Goal: Task Accomplishment & Management: Complete application form

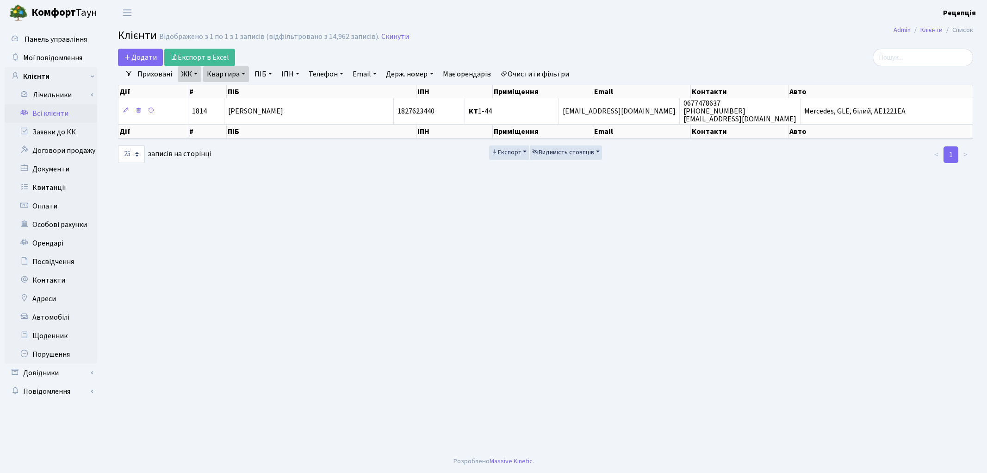
select select "25"
click at [48, 313] on link "Автомобілі" at bounding box center [51, 317] width 93 height 19
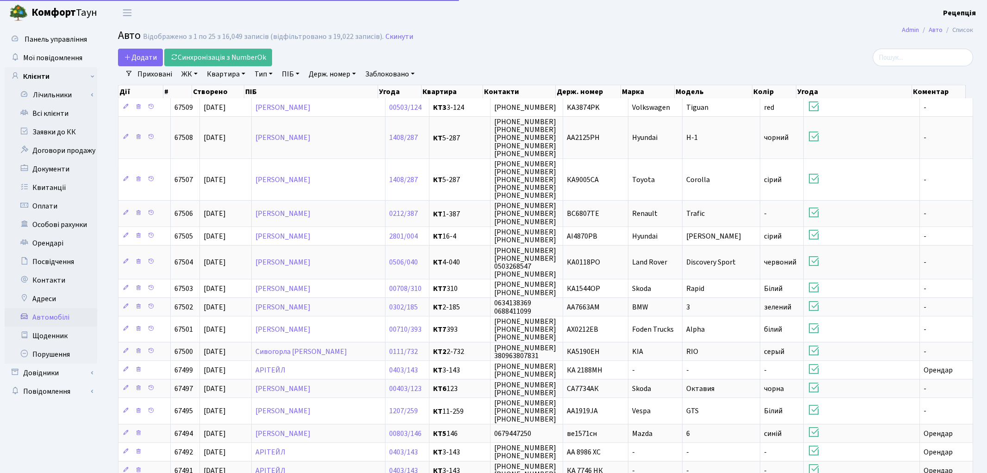
select select "25"
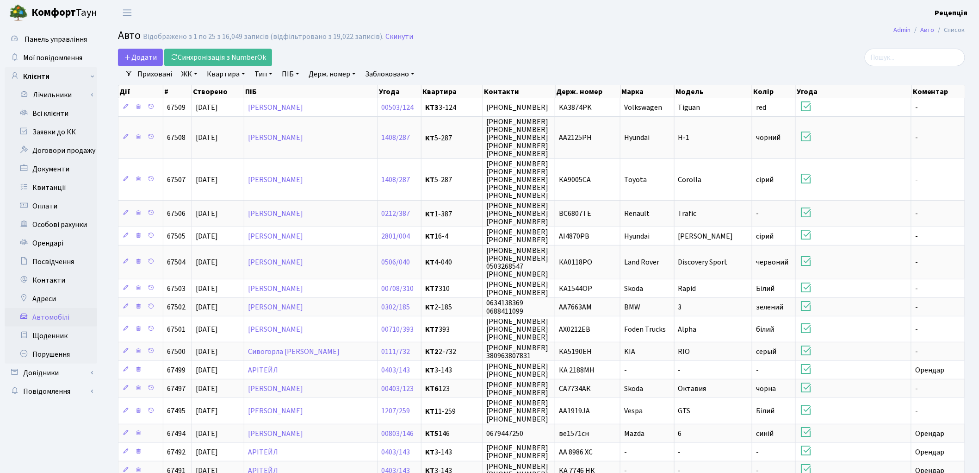
click at [341, 73] on link "Держ. номер" at bounding box center [332, 74] width 55 height 16
type input "0044"
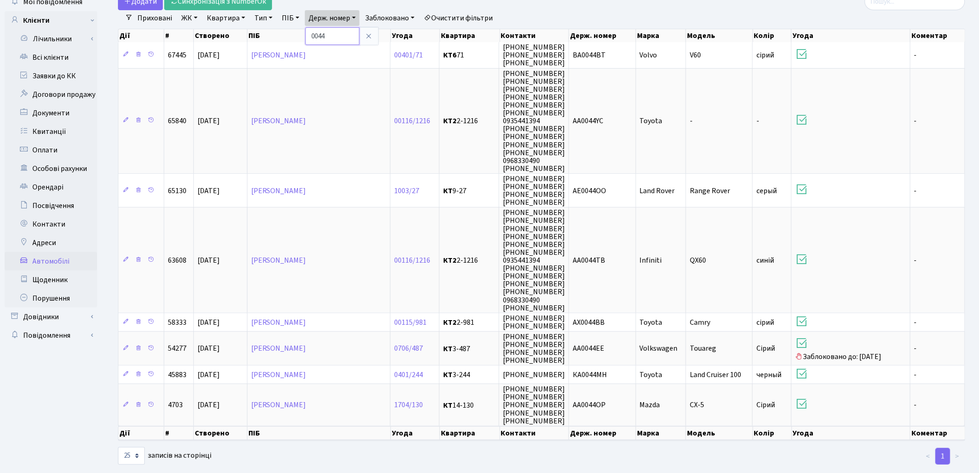
scroll to position [57, 0]
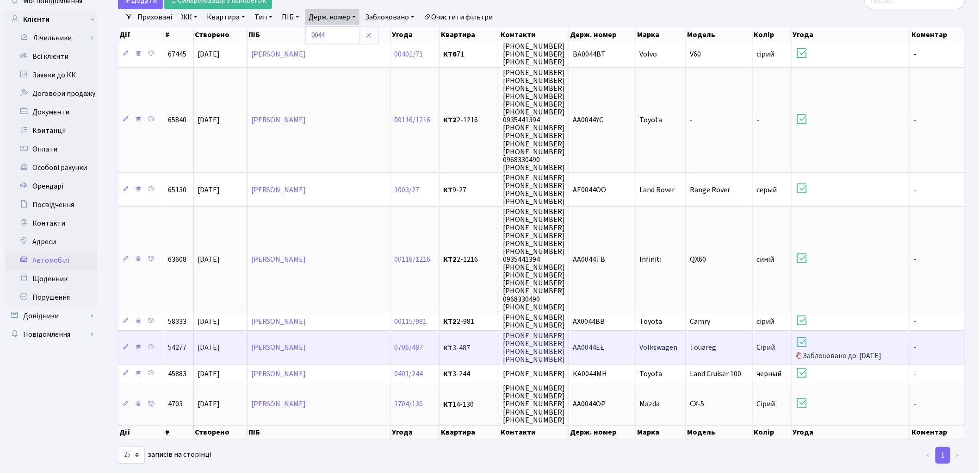
click at [618, 336] on td "AA0044ЕЕ" at bounding box center [602, 347] width 67 height 34
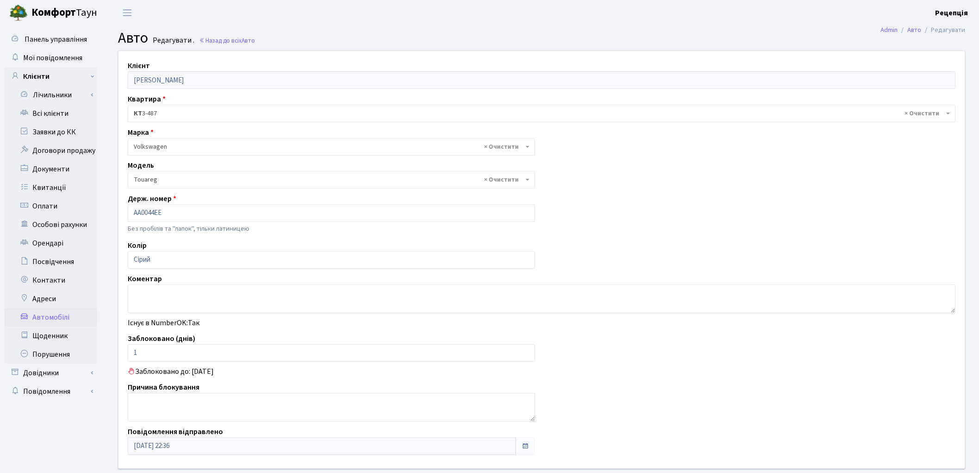
select select "2491"
click at [56, 113] on link "Всі клієнти" at bounding box center [51, 113] width 93 height 19
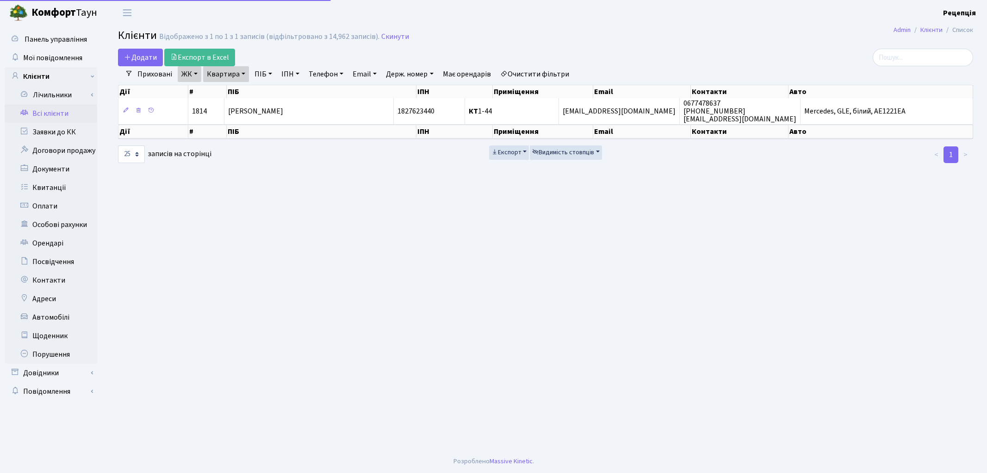
select select "25"
drag, startPoint x: 526, startPoint y: 75, endPoint x: 520, endPoint y: 78, distance: 6.6
click at [526, 75] on link "Очистити фільтри" at bounding box center [535, 74] width 76 height 16
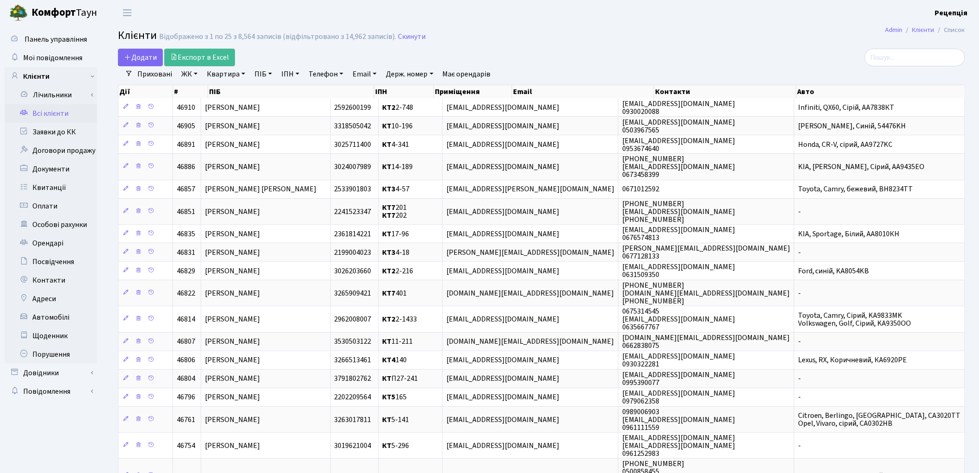
click at [605, 35] on h2 "Клієнти Відображено з 1 по 25 з 8,564 записів (відфільтровано з 14,962 записів)…" at bounding box center [541, 37] width 847 height 16
click at [192, 79] on link "ЖК" at bounding box center [190, 74] width 24 height 16
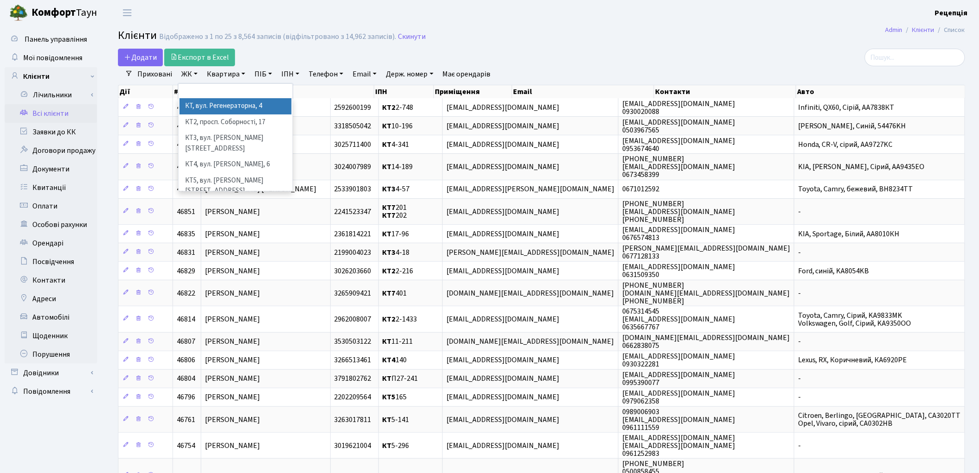
click at [200, 107] on li "КТ, вул. Регенераторна, 4" at bounding box center [236, 106] width 112 height 16
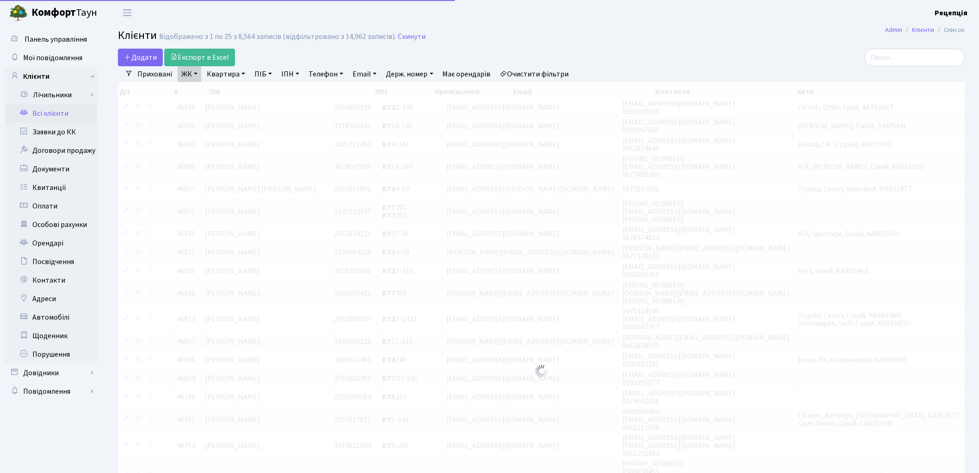
click at [221, 76] on link "Квартира" at bounding box center [226, 74] width 46 height 16
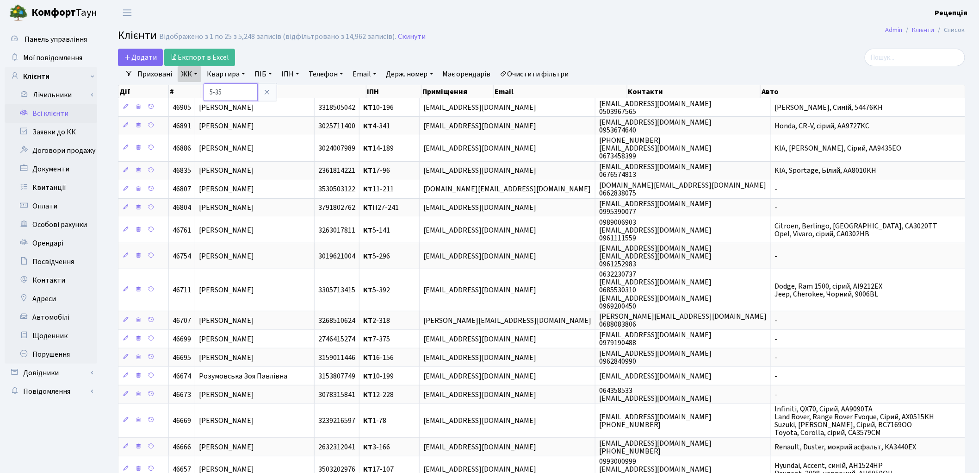
type input "5-35"
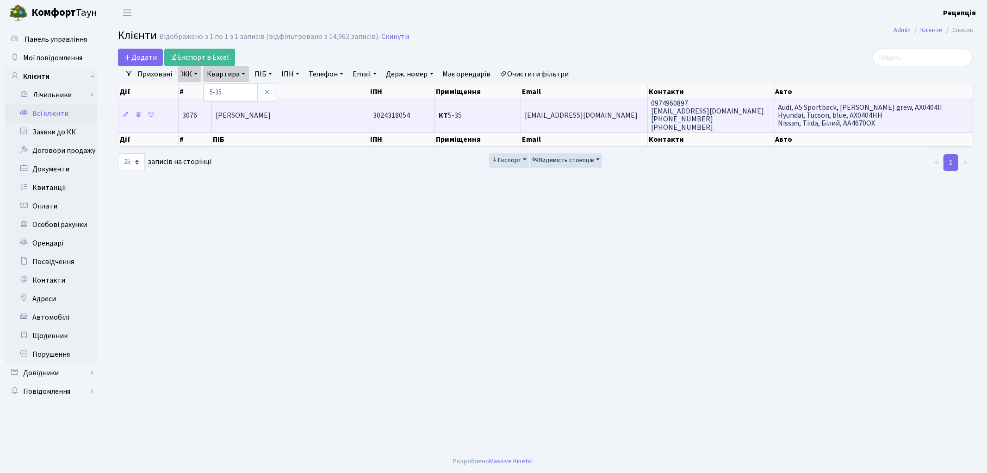
click at [322, 119] on td "Танасієнко Артем Олексійович" at bounding box center [290, 114] width 157 height 33
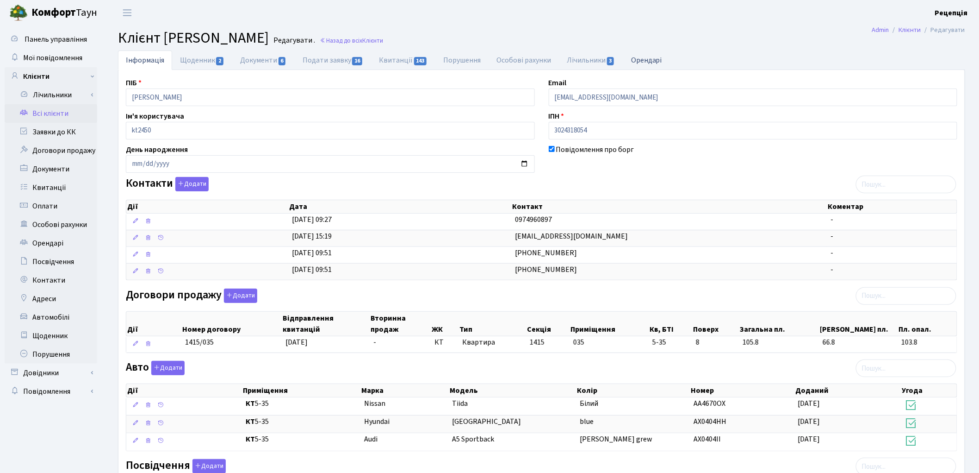
click at [654, 54] on link "Орендарі" at bounding box center [646, 59] width 47 height 19
select select "25"
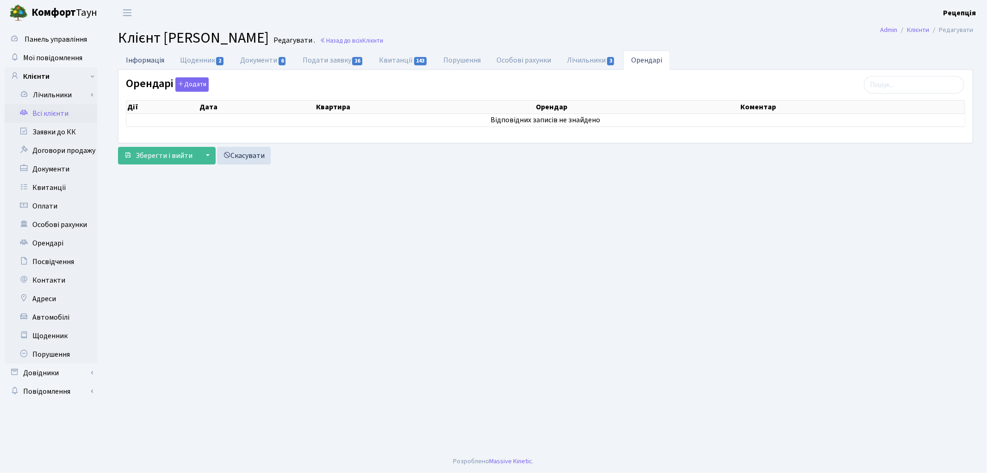
click at [149, 64] on link "Інформація" at bounding box center [145, 59] width 54 height 19
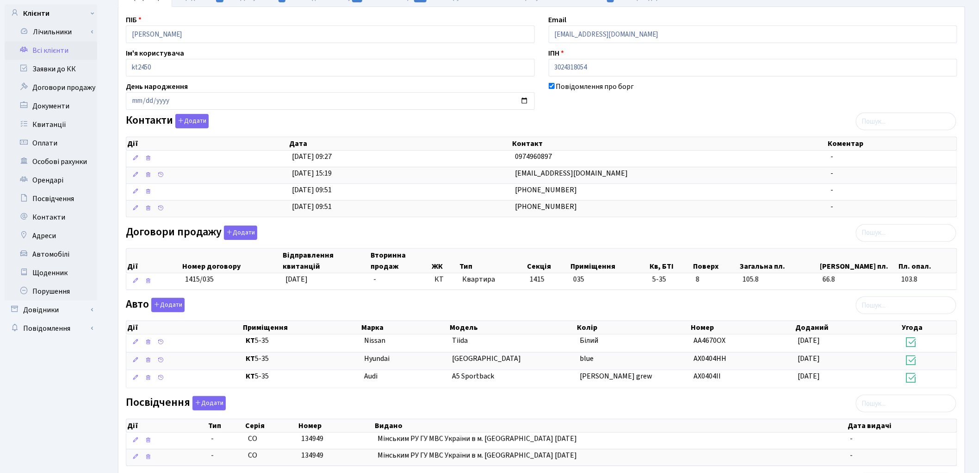
scroll to position [64, 0]
click at [62, 50] on link "Всі клієнти" at bounding box center [51, 49] width 93 height 19
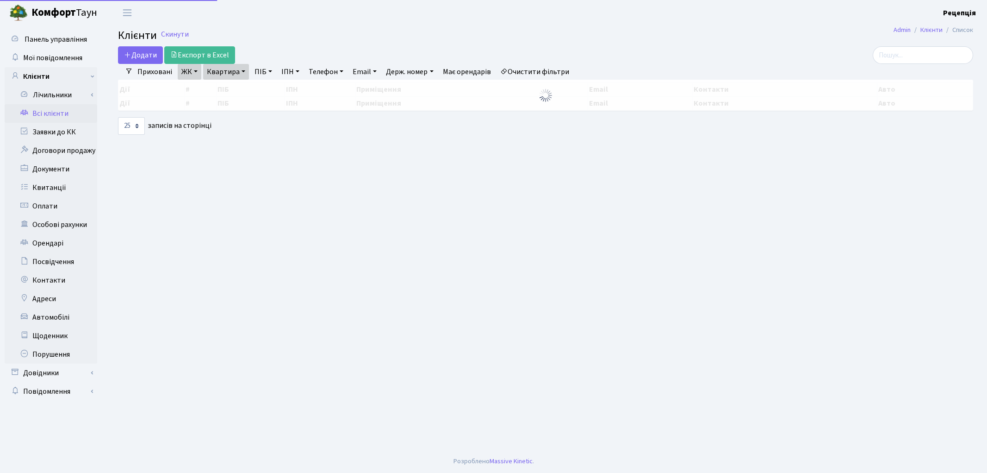
select select "25"
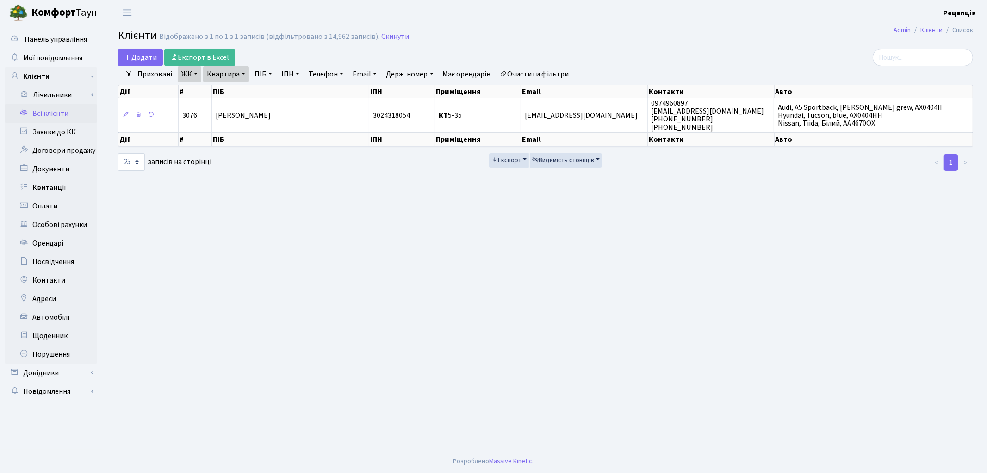
click at [542, 71] on link "Очистити фільтри" at bounding box center [535, 74] width 76 height 16
select select
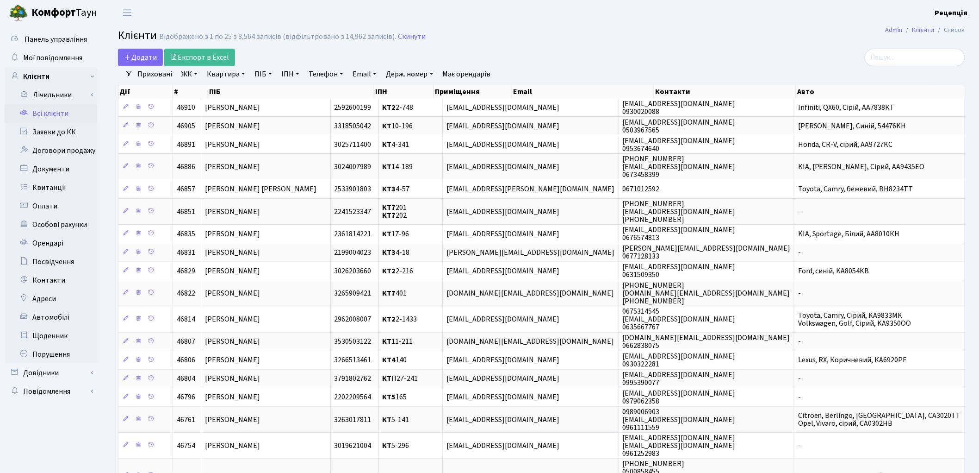
click at [199, 72] on link "ЖК" at bounding box center [190, 74] width 24 height 16
click at [244, 196] on li "КТ7, вул. [PERSON_NAME][STREET_ADDRESS]" at bounding box center [236, 209] width 112 height 26
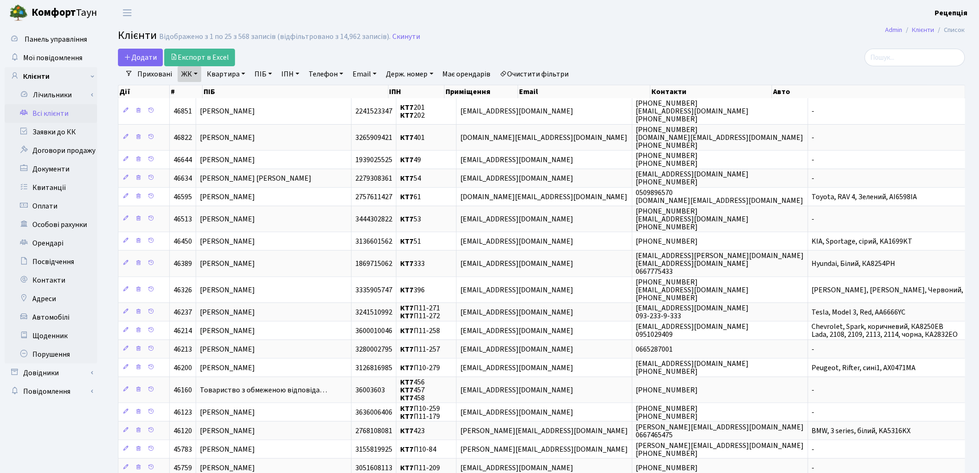
click at [233, 73] on link "Квартира" at bounding box center [226, 74] width 46 height 16
type input "448"
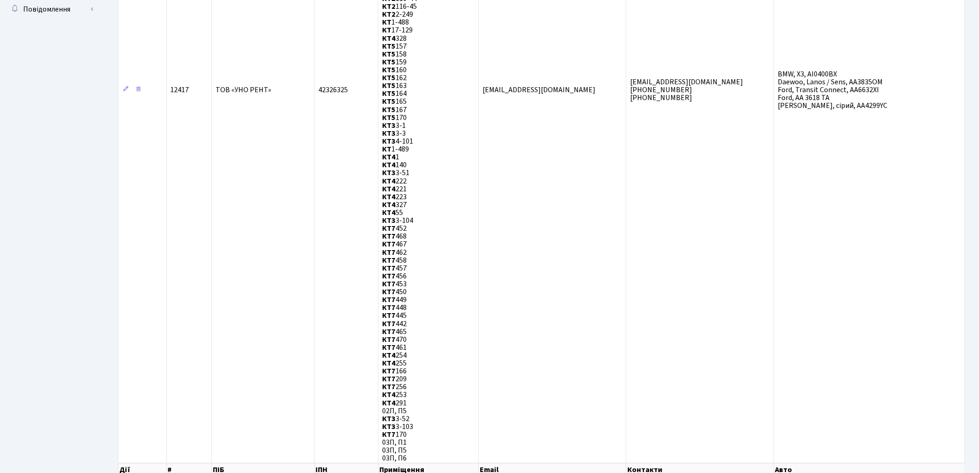
scroll to position [401, 0]
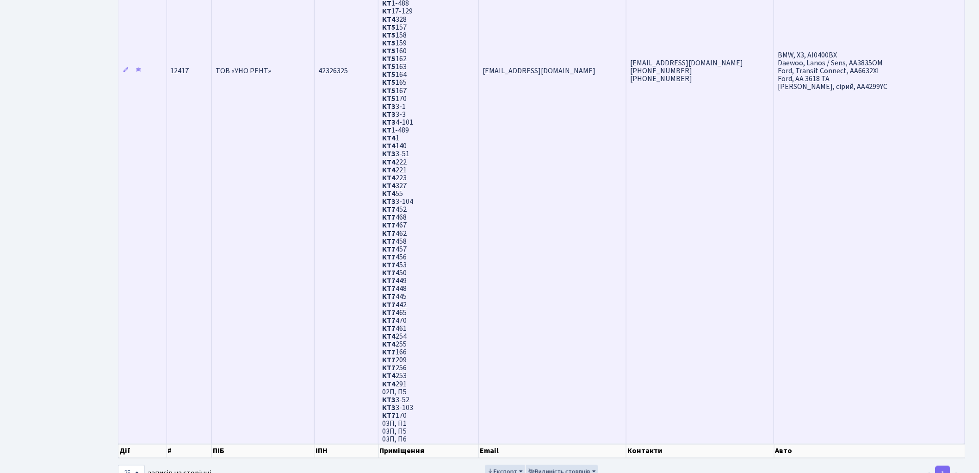
click at [749, 379] on td "bagnenko_iryna@ukr.net 066-093-14-24 063-684-35-62" at bounding box center [701, 70] width 148 height 746
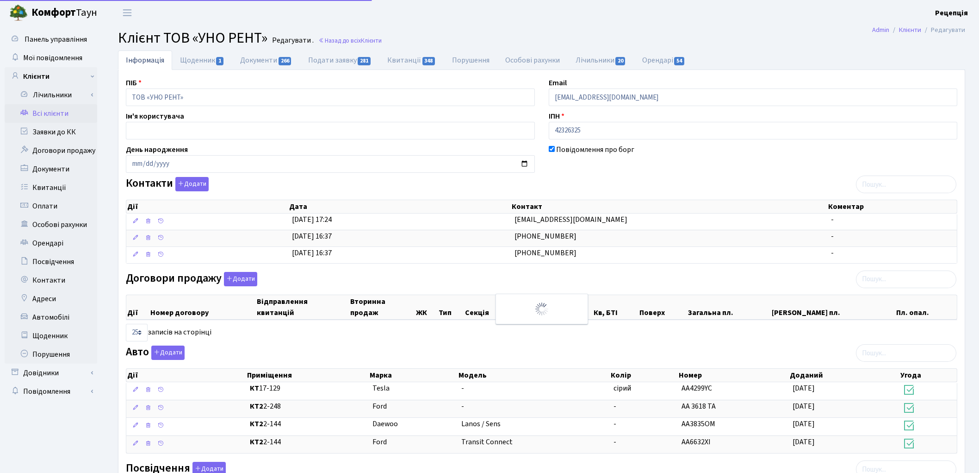
select select "25"
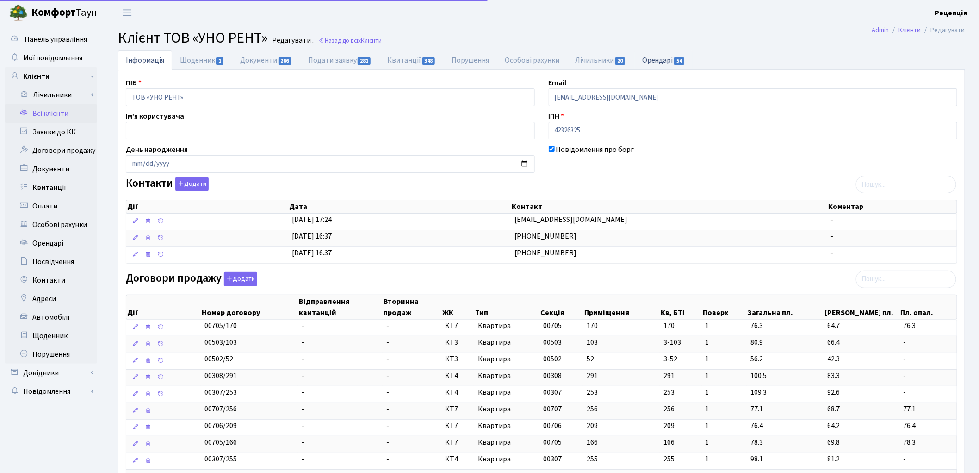
click at [667, 59] on link "Орендарі 54" at bounding box center [663, 59] width 59 height 19
select select "25"
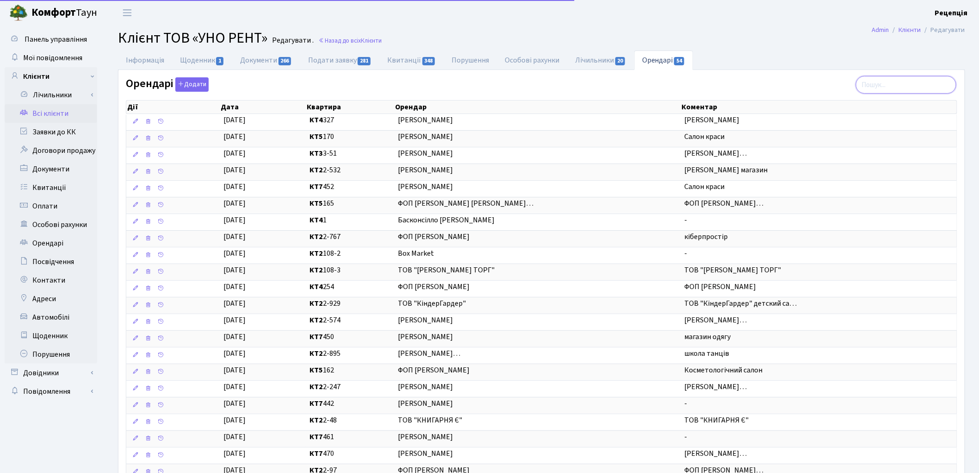
click at [896, 84] on input "search" at bounding box center [906, 85] width 100 height 18
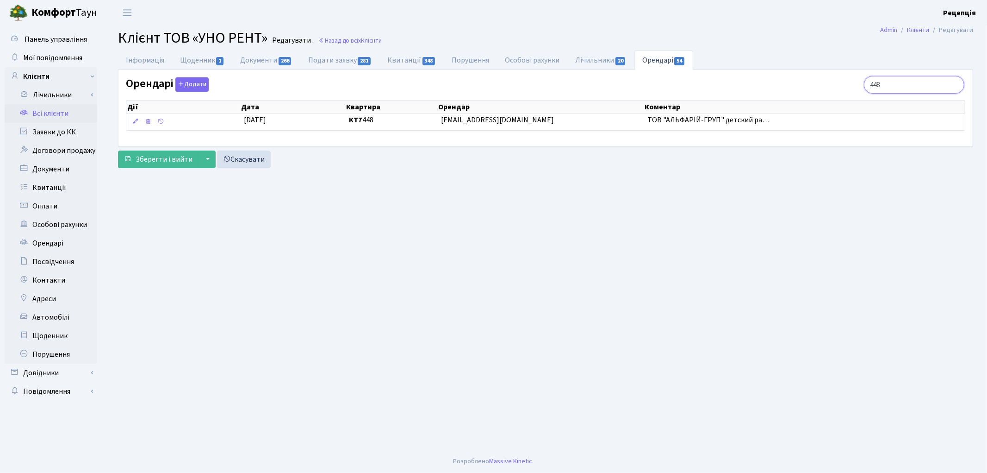
type input "448"
click at [67, 112] on link "Всі клієнти" at bounding box center [51, 113] width 93 height 19
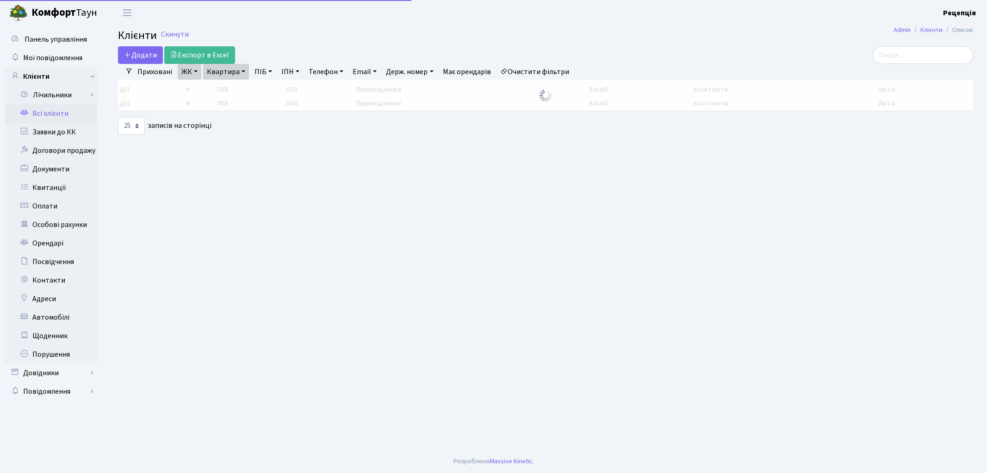
select select "25"
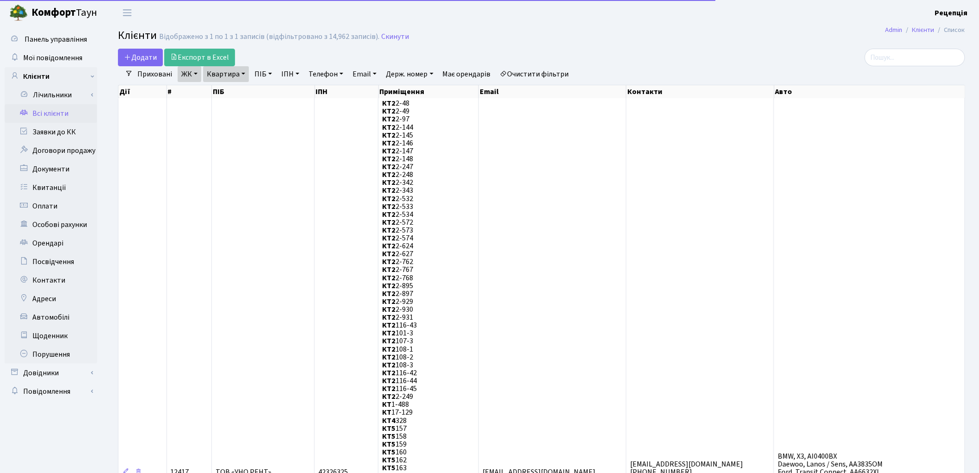
click at [545, 76] on link "Очистити фільтри" at bounding box center [535, 74] width 76 height 16
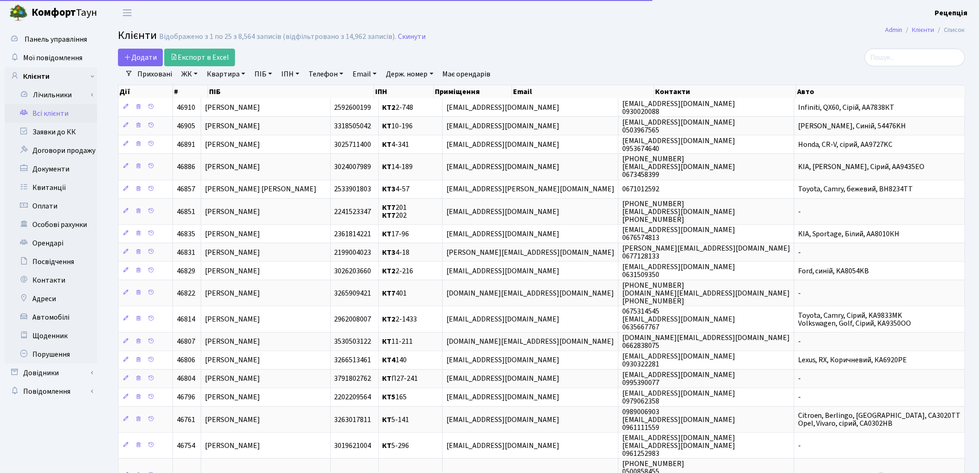
click at [188, 77] on link "ЖК" at bounding box center [190, 74] width 24 height 16
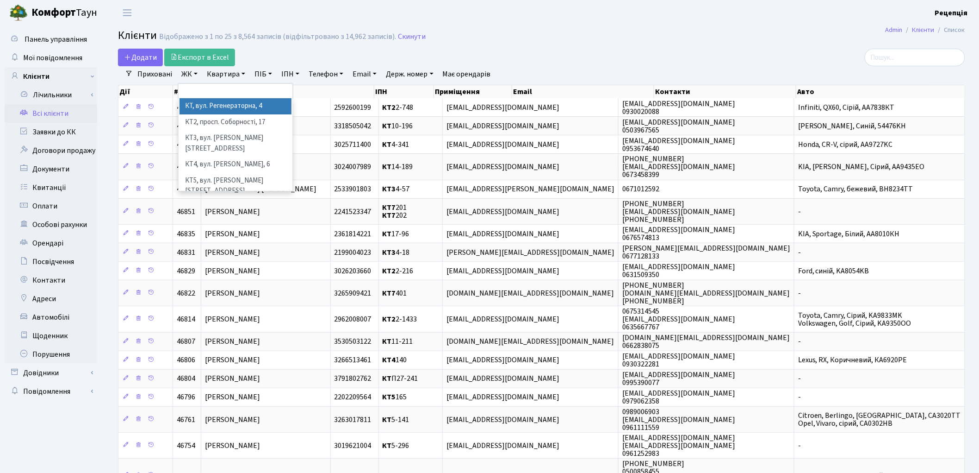
click at [214, 105] on li "КТ, вул. Регенераторна, 4" at bounding box center [236, 106] width 112 height 16
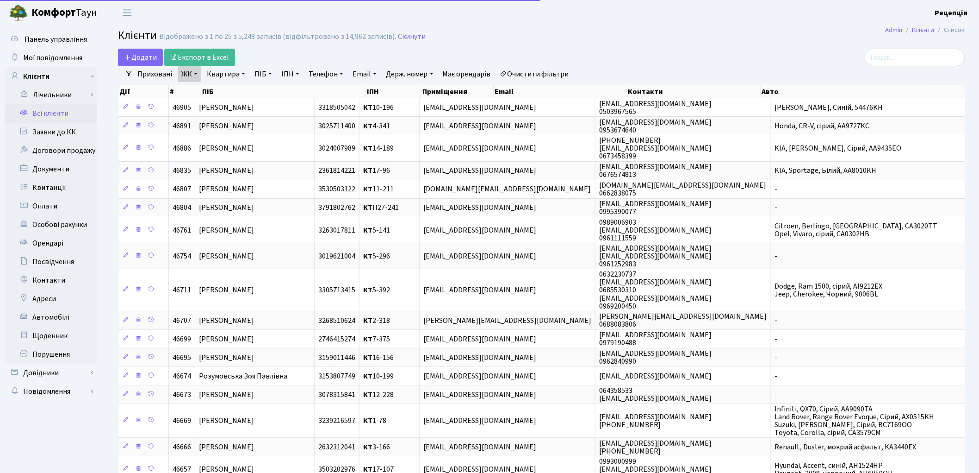
click at [226, 76] on link "Квартира" at bounding box center [226, 74] width 46 height 16
type input "14-57"
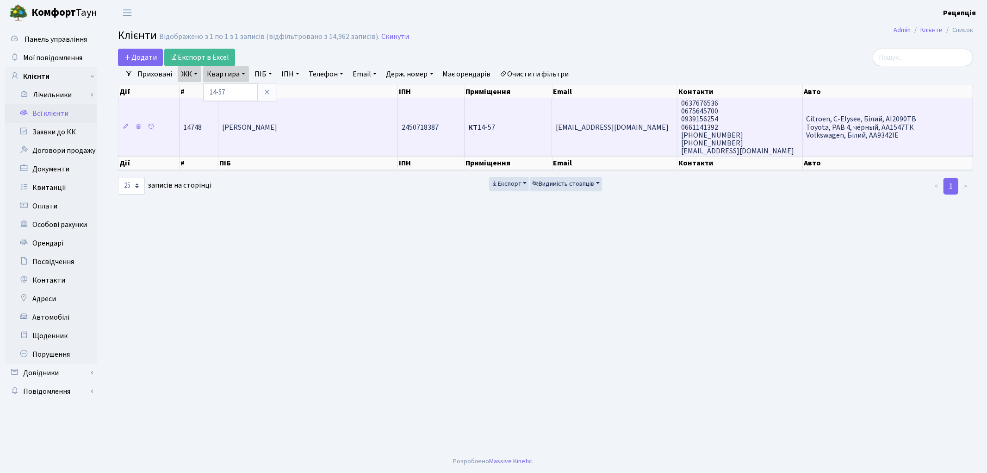
click at [277, 123] on span "Мельнічук Наталія Володимирівна" at bounding box center [249, 127] width 55 height 10
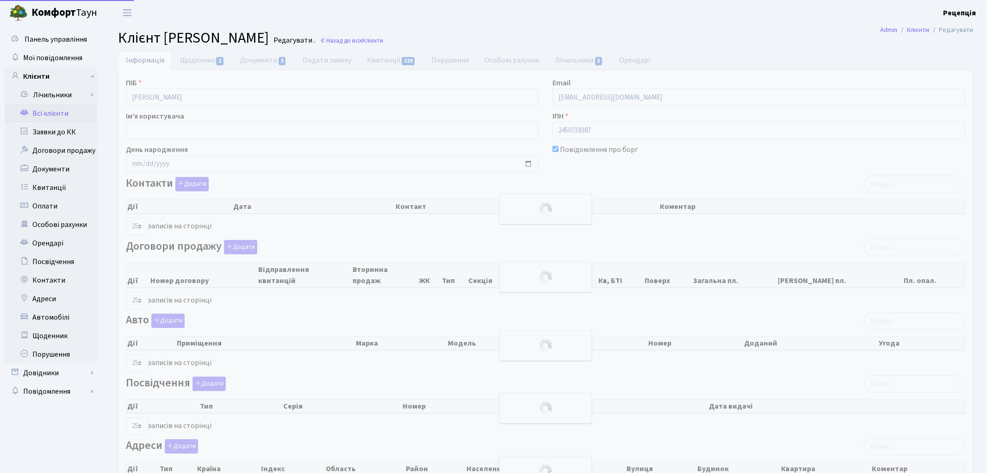
select select "25"
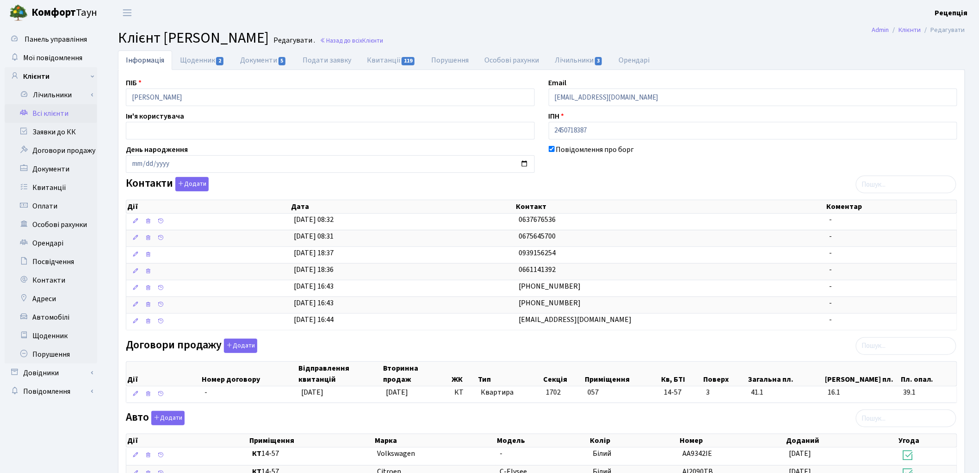
click at [44, 117] on link "Всі клієнти" at bounding box center [51, 113] width 93 height 19
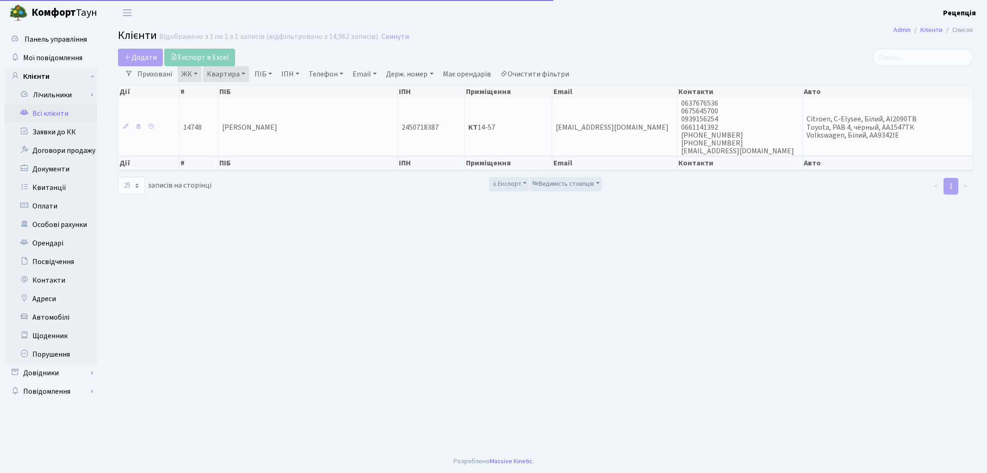
select select "25"
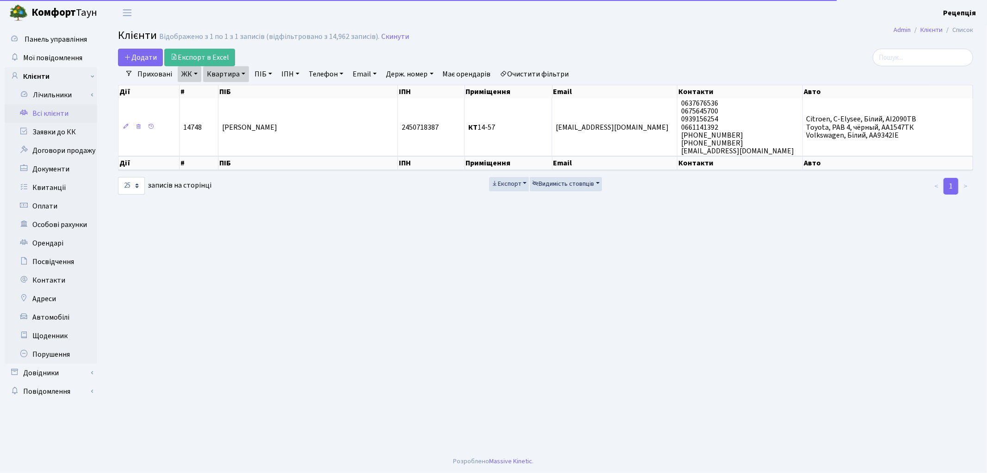
click at [521, 75] on link "Очистити фільтри" at bounding box center [535, 74] width 76 height 16
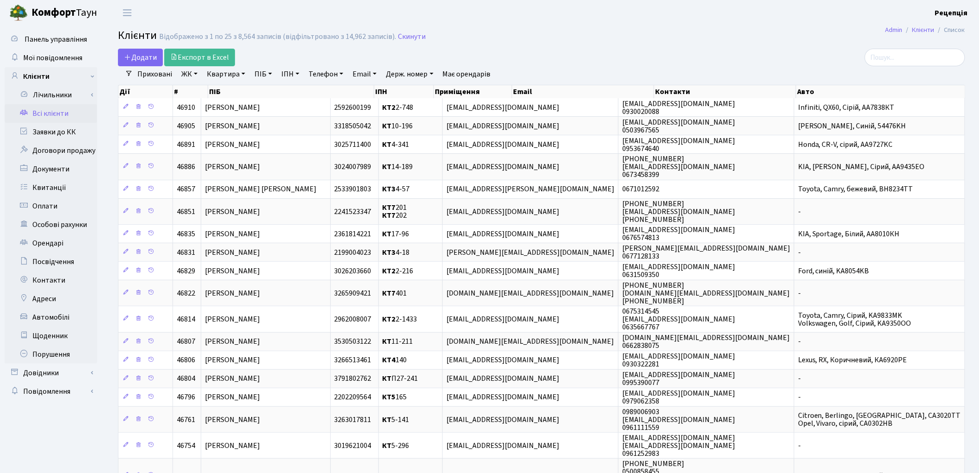
click at [367, 70] on link "Email" at bounding box center [364, 74] width 31 height 16
paste input "kbplus2000@gmail.com"
type input "kbplus2000@gmail.com"
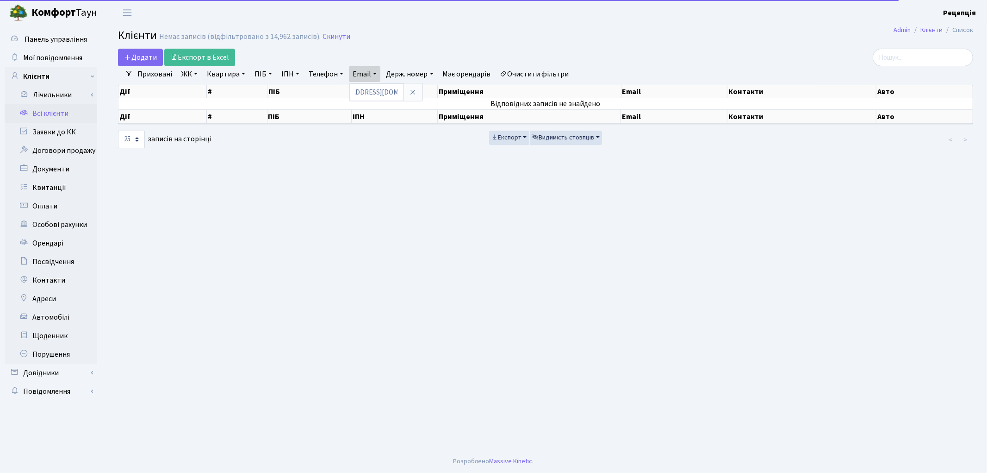
click at [540, 70] on link "Очистити фільтри" at bounding box center [535, 74] width 76 height 16
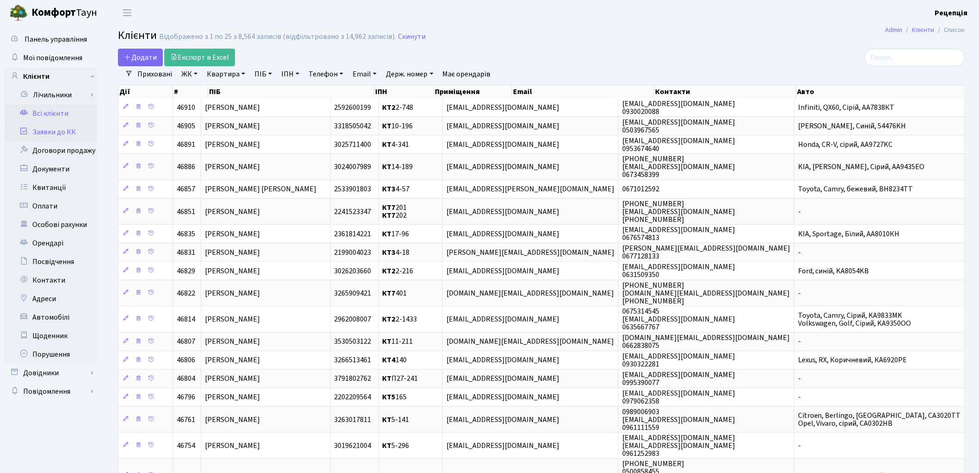
click at [70, 131] on link "Заявки до КК" at bounding box center [51, 132] width 93 height 19
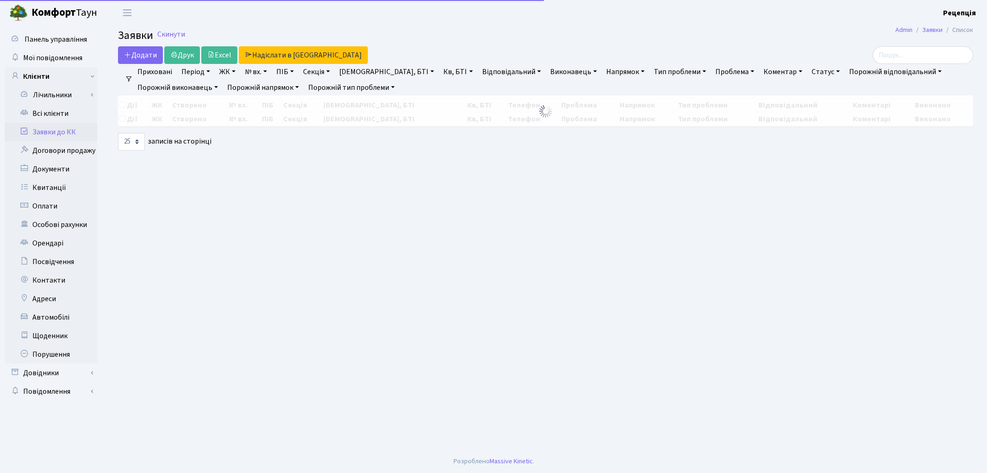
select select "25"
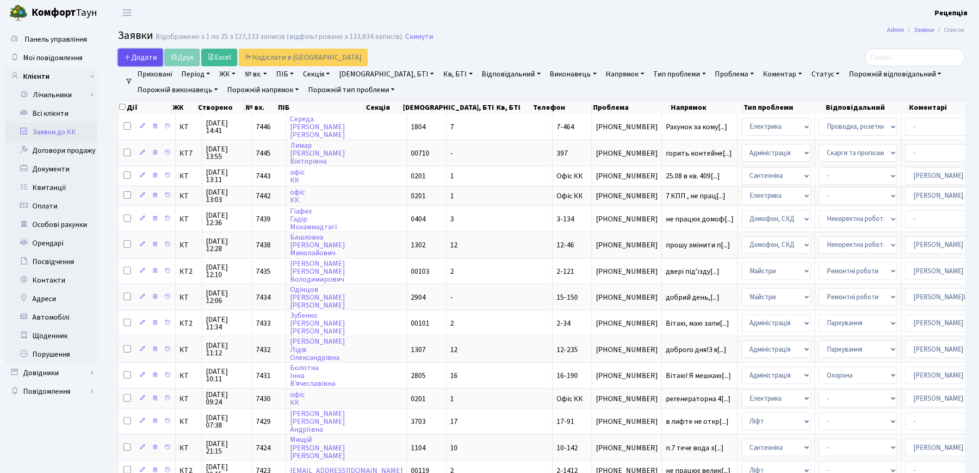
click at [145, 56] on span "Додати" at bounding box center [140, 57] width 33 height 10
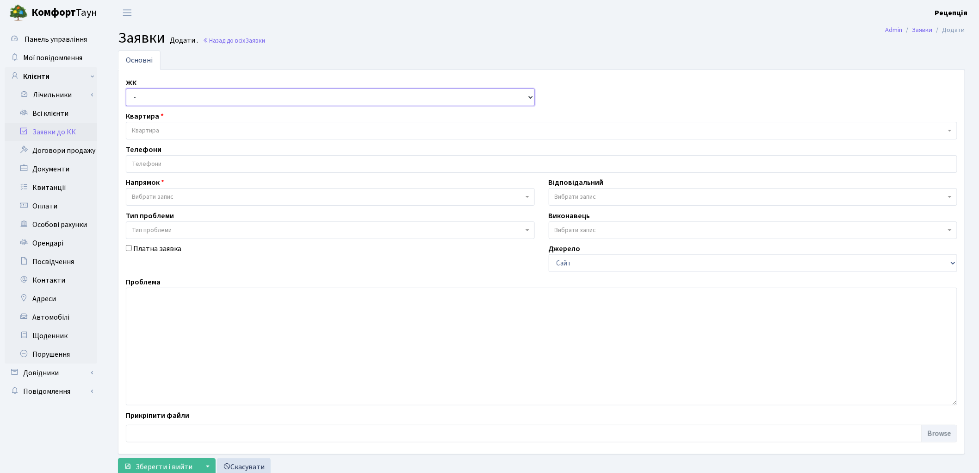
click at [167, 100] on select "- КТ, вул. Регенераторна, 4 КТ2, просп. Соборності, 17 КТ3, вул. Березнева, 16 …" at bounding box center [330, 97] width 409 height 18
select select "271"
click at [126, 88] on select "- КТ, вул. Регенераторна, 4 КТ2, просп. Соборності, 17 КТ3, вул. Березнева, 16 …" at bounding box center [330, 97] width 409 height 18
select select
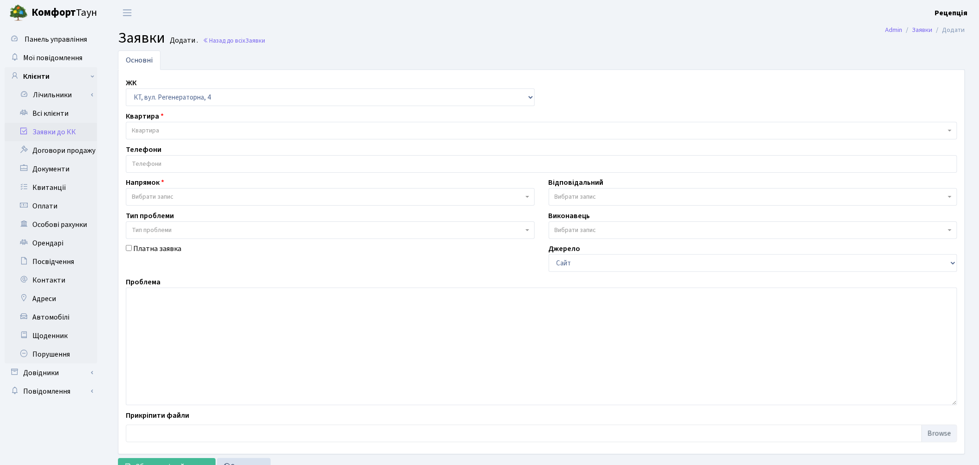
click at [165, 126] on span "Квартира" at bounding box center [539, 130] width 814 height 9
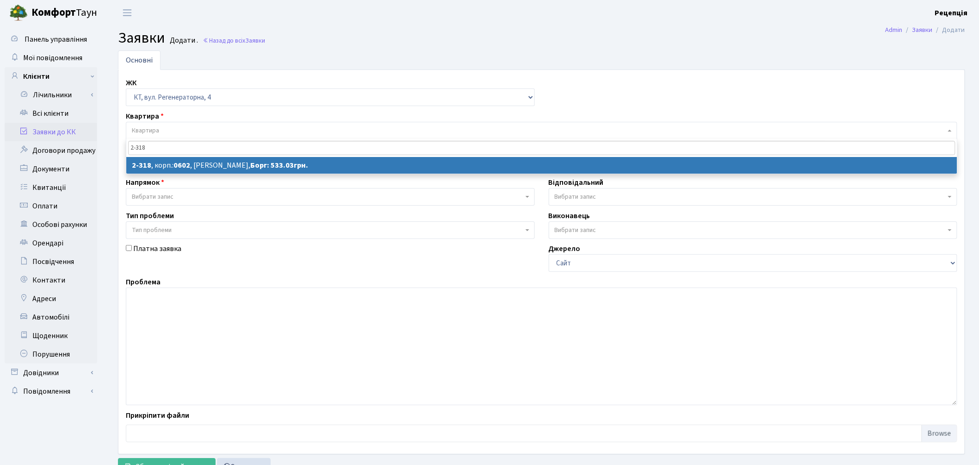
type input "2-318"
select select
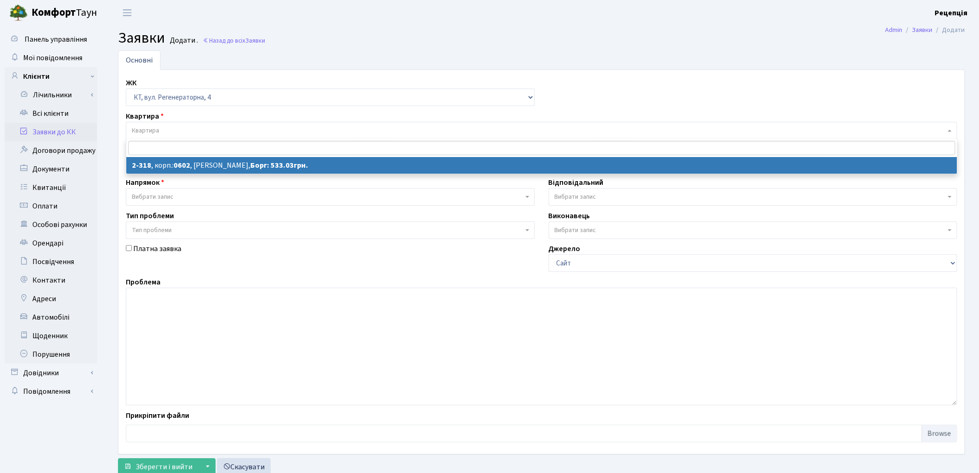
select select "1332"
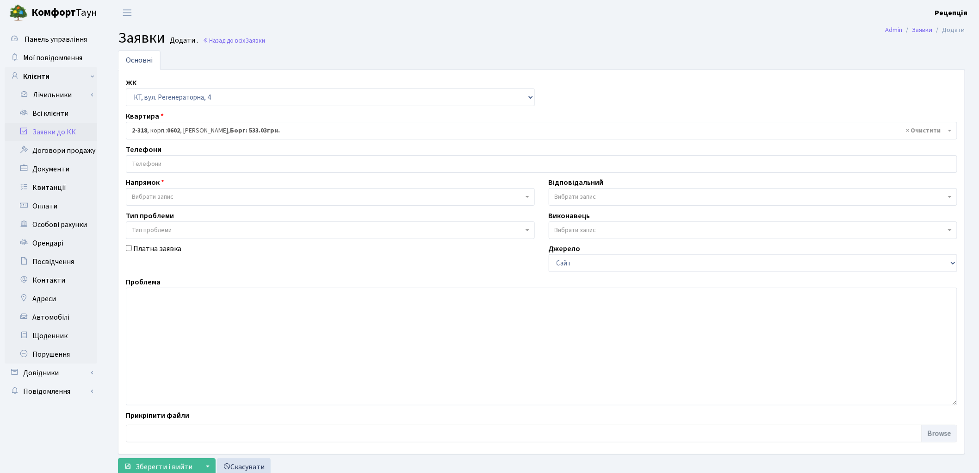
click at [165, 162] on input "search" at bounding box center [541, 164] width 831 height 17
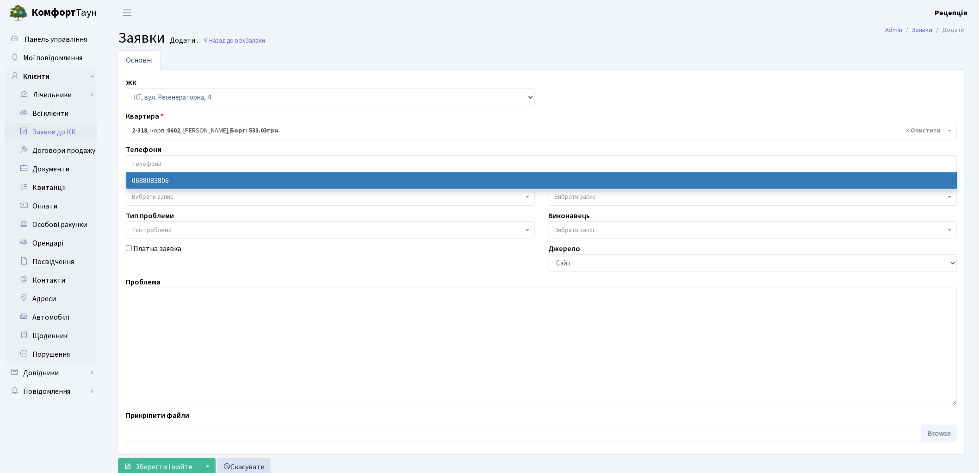
select select "133198"
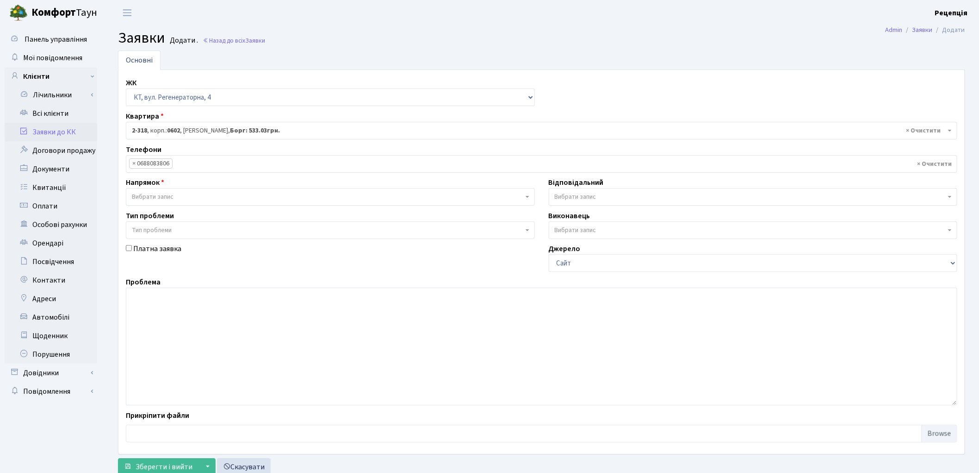
click at [162, 194] on span "Вибрати запис" at bounding box center [153, 196] width 42 height 9
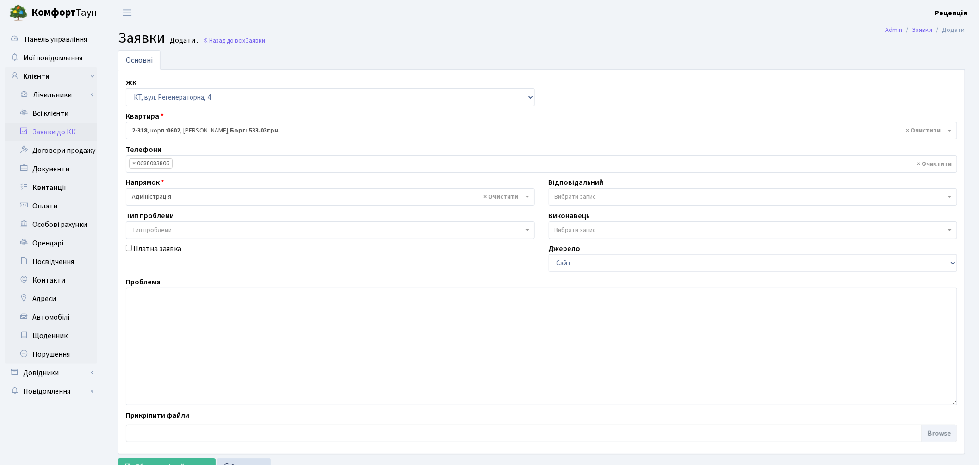
select select "5"
select select
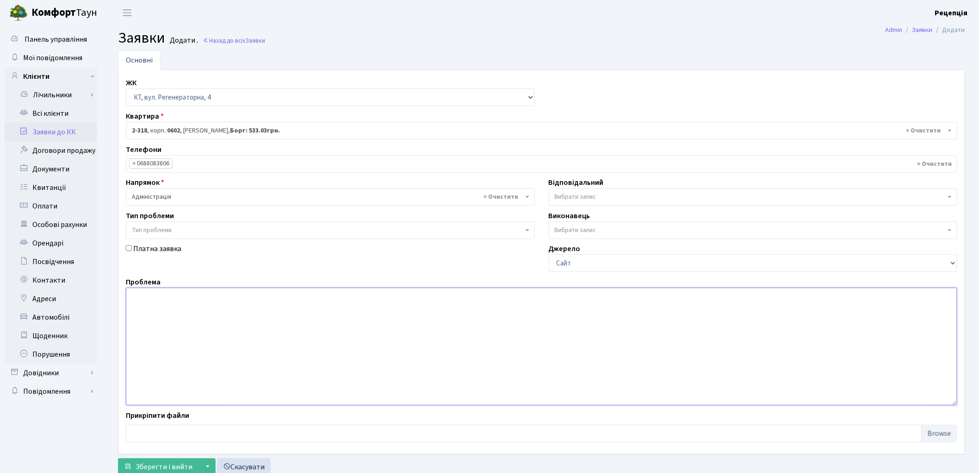
click at [162, 302] on textarea at bounding box center [542, 346] width 832 height 118
type textarea "Відмова"
click at [174, 232] on span "Тип проблеми" at bounding box center [328, 229] width 392 height 9
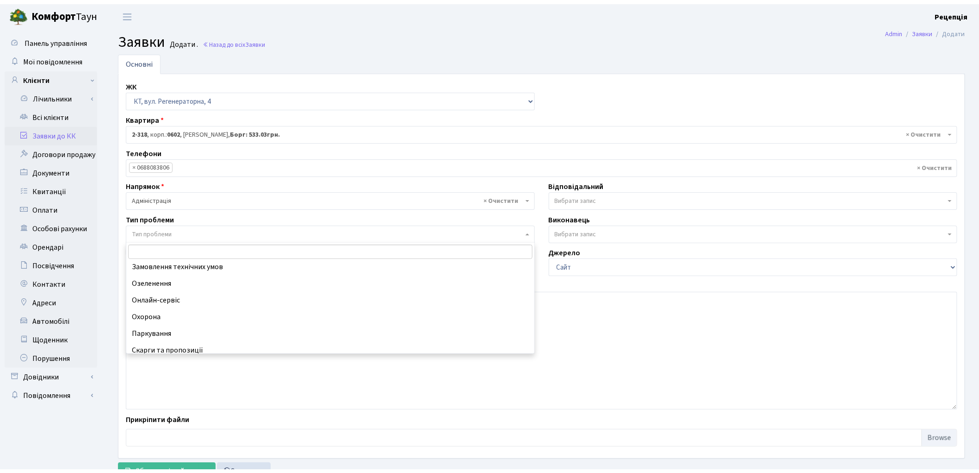
scroll to position [90, 0]
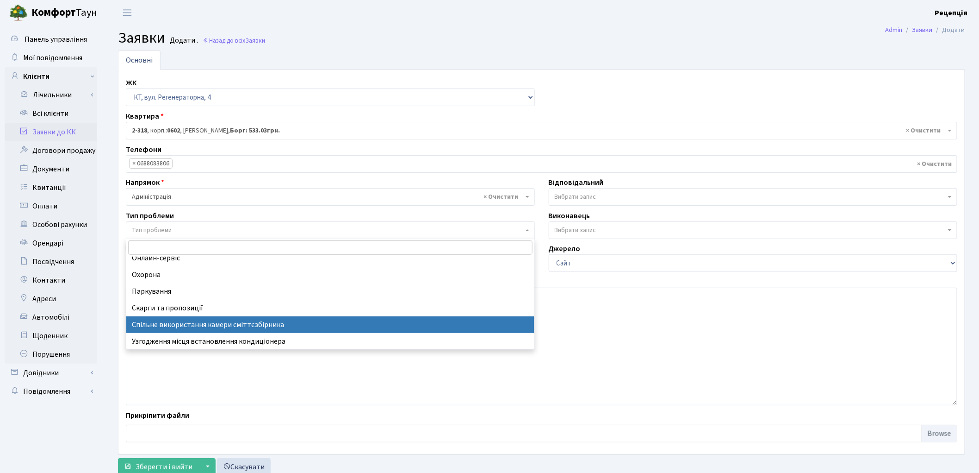
select select "34"
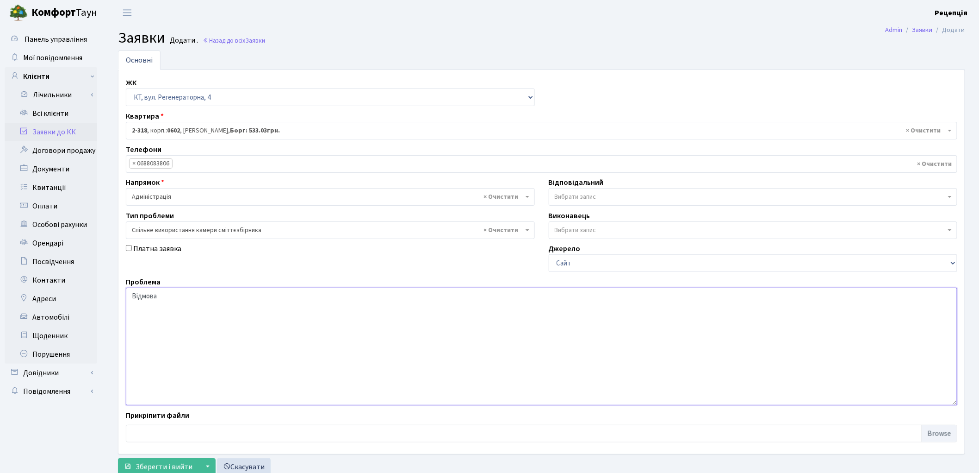
click at [180, 299] on textarea "Відмова" at bounding box center [542, 346] width 832 height 118
click at [299, 297] on textarea "Відмова від користування міжповерховою коміркою мі 4 і 5 поверхом, під'їзду 9, …" at bounding box center [542, 346] width 832 height 118
click at [345, 297] on textarea "Відмова від користування міжповерховою коміркою між 4 і 5 поверхом, під'їзду 9,…" at bounding box center [542, 346] width 832 height 118
click at [372, 296] on textarea "Відмова від користування міжповерховою коміркою між 4 і 5 поверхом, під'їзду 9,…" at bounding box center [542, 346] width 832 height 118
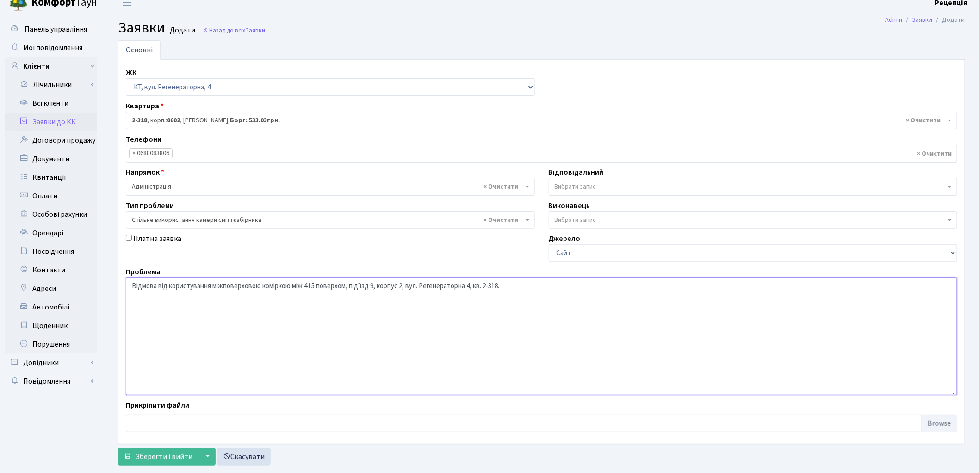
scroll to position [31, 0]
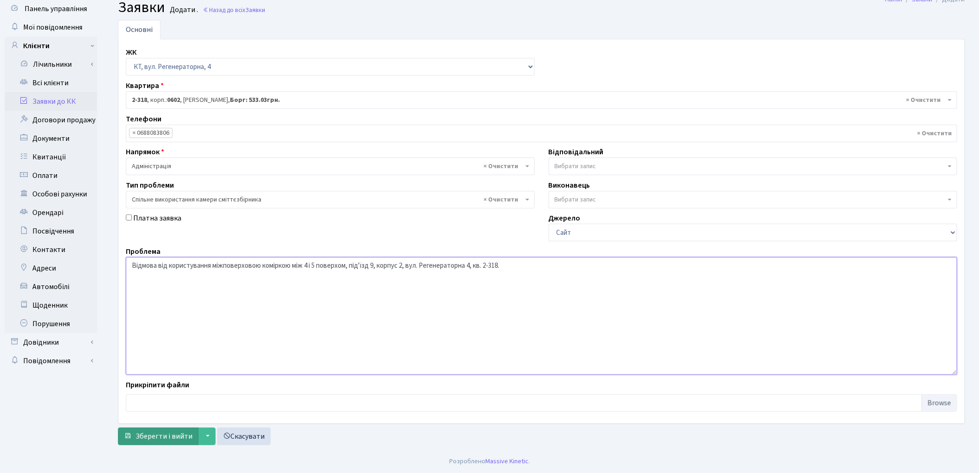
type textarea "Відмова від користування міжповерховою коміркою між 4 і 5 поверхом, під'їзд 9, …"
click at [174, 432] on span "Зберегти і вийти" at bounding box center [164, 436] width 57 height 10
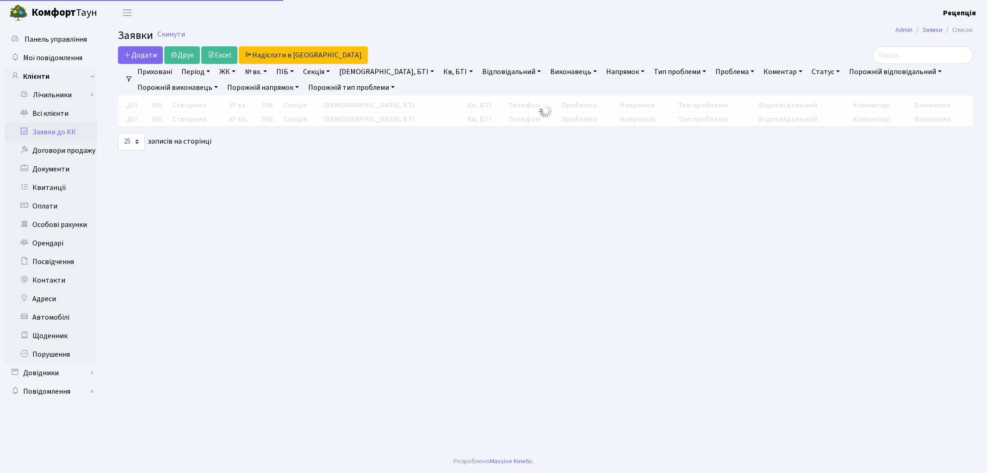
select select "25"
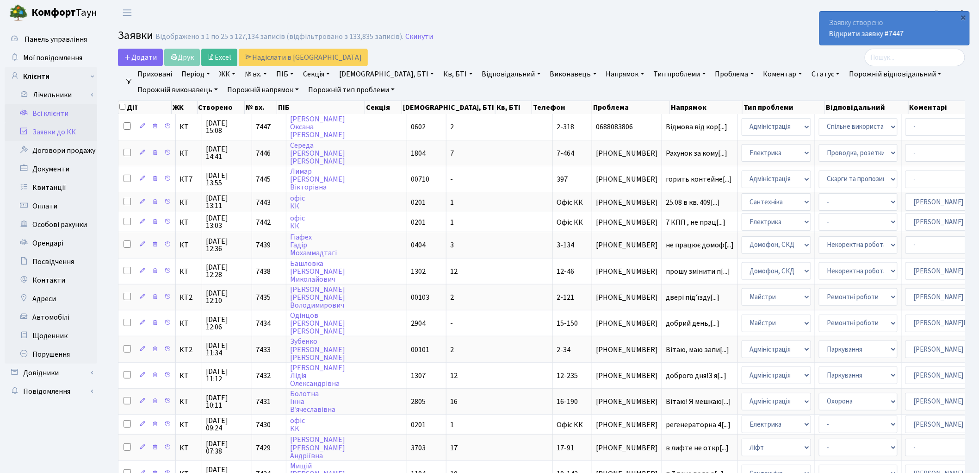
click at [63, 118] on link "Всі клієнти" at bounding box center [51, 113] width 93 height 19
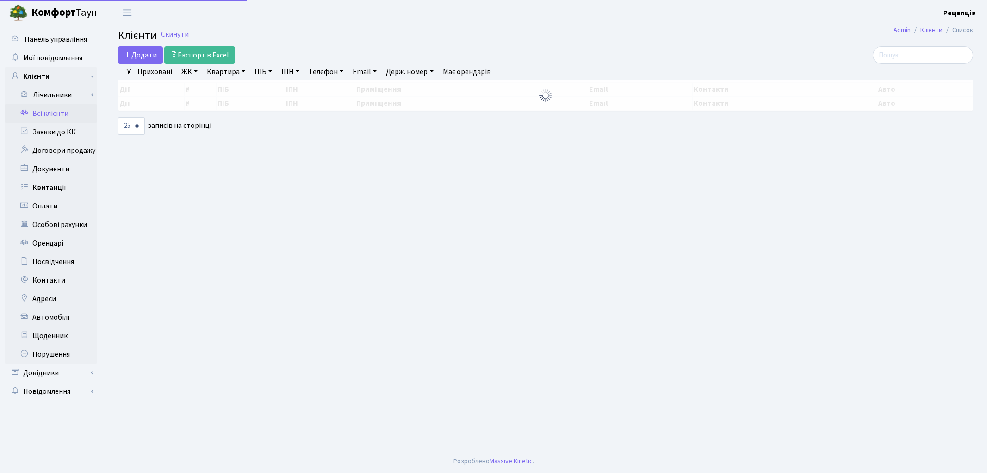
select select
select select "25"
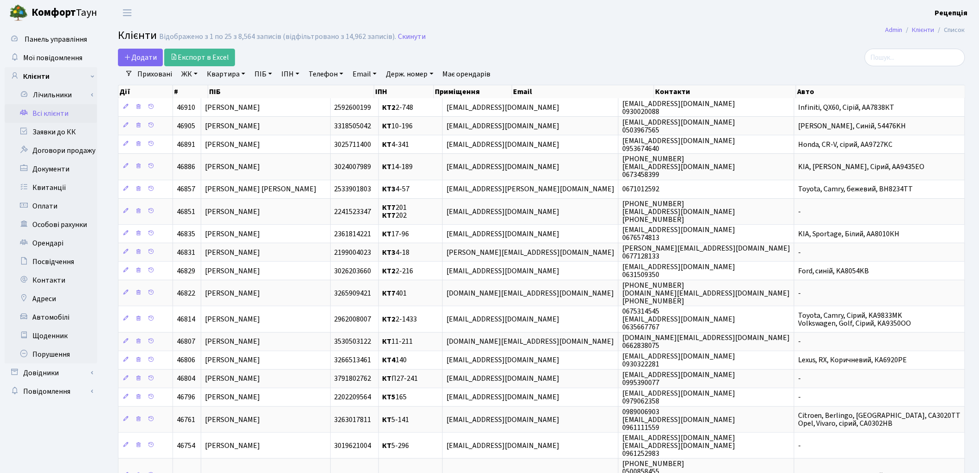
click at [191, 75] on link "ЖК" at bounding box center [190, 74] width 24 height 16
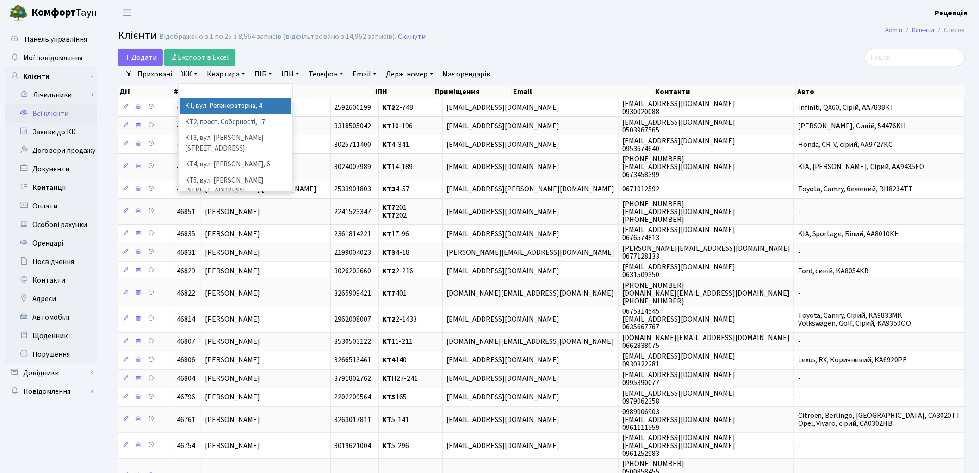
click at [192, 75] on link "ЖК" at bounding box center [190, 74] width 24 height 16
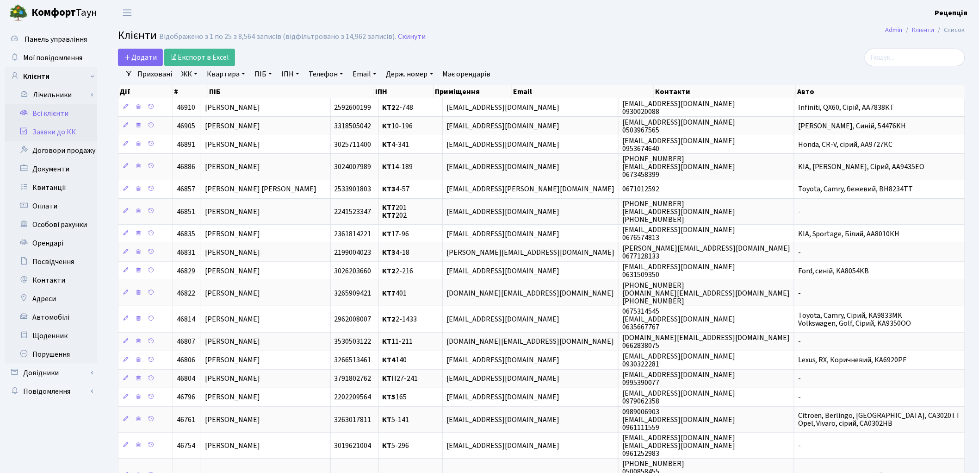
click at [88, 130] on link "Заявки до КК" at bounding box center [51, 132] width 93 height 19
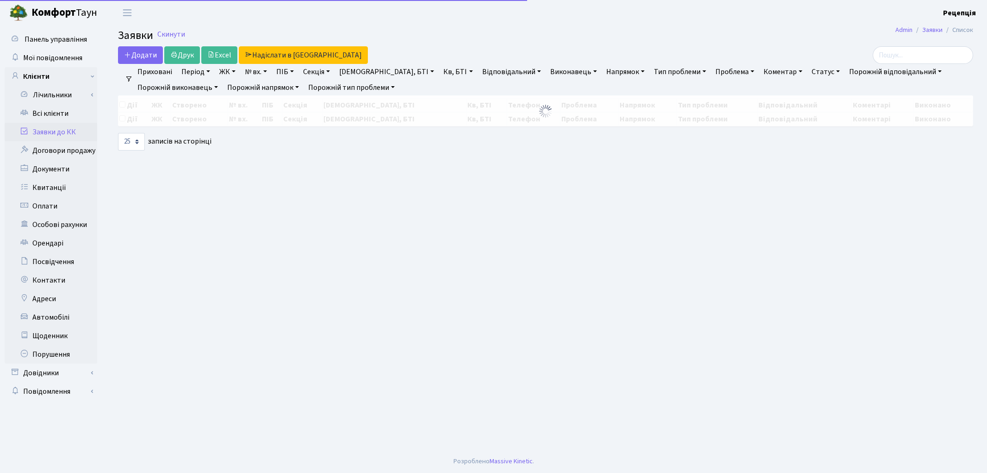
select select "25"
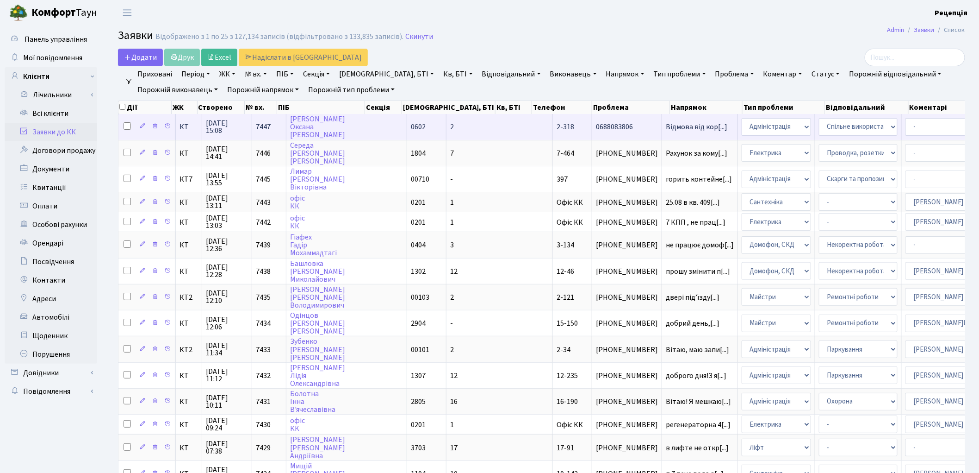
click at [447, 122] on td "2" at bounding box center [500, 126] width 106 height 25
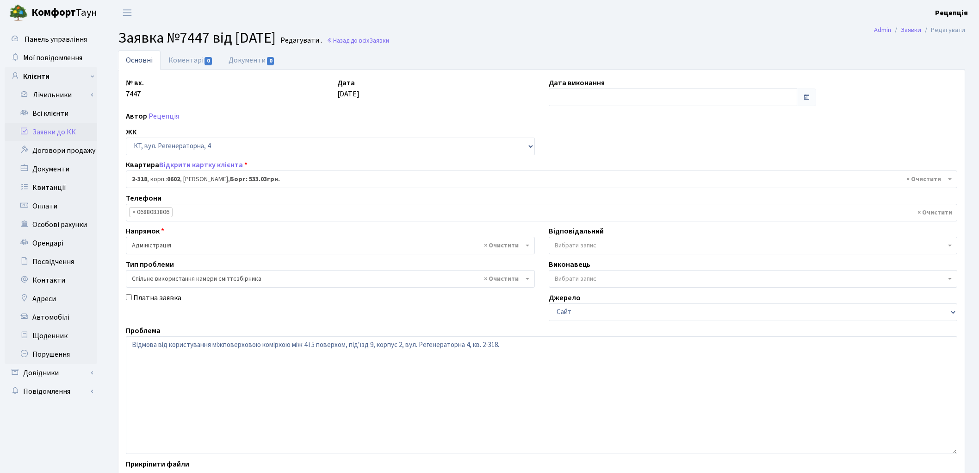
select select "1332"
select select "34"
click at [249, 54] on link "Документи 0" at bounding box center [252, 59] width 62 height 19
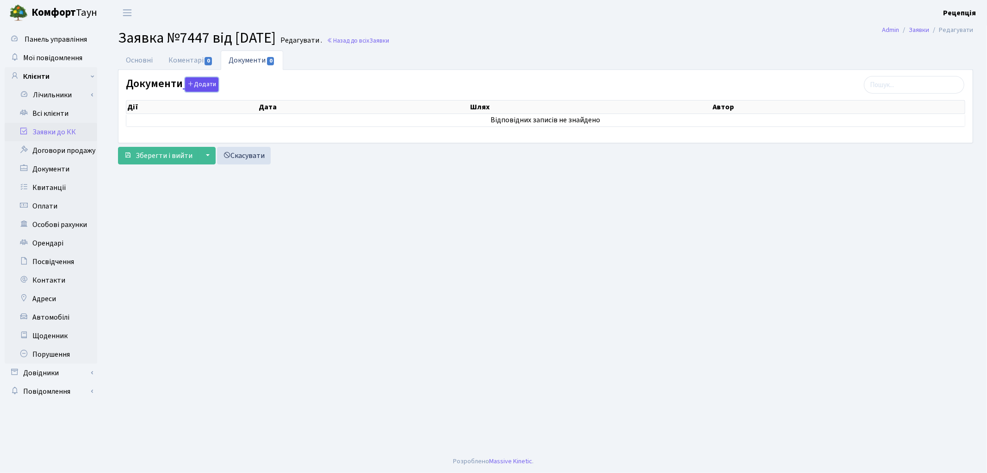
click at [204, 81] on button "Додати" at bounding box center [201, 84] width 33 height 14
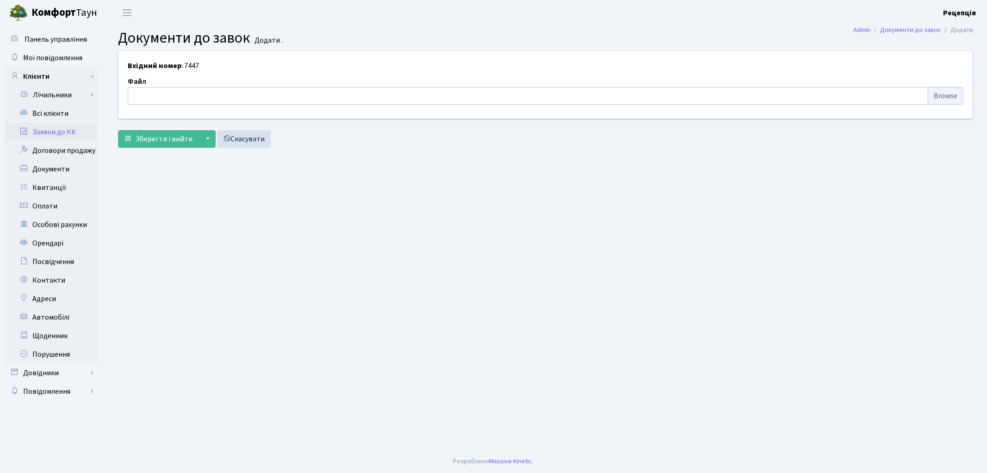
click at [935, 99] on input "file" at bounding box center [546, 96] width 836 height 18
type input "C:\fakepath\сканирование0602.pdf"
click at [159, 138] on span "Зберегти і вийти" at bounding box center [164, 139] width 57 height 10
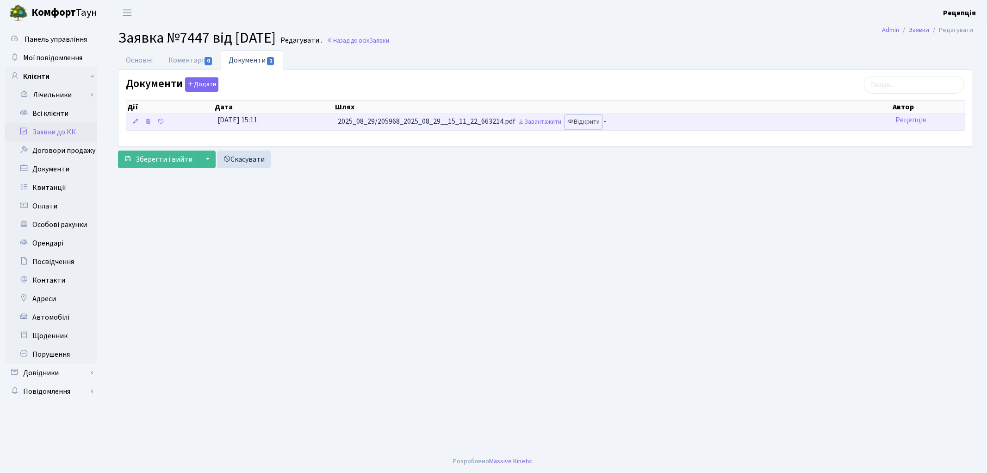
click at [590, 125] on link "Відкрити" at bounding box center [583, 122] width 37 height 14
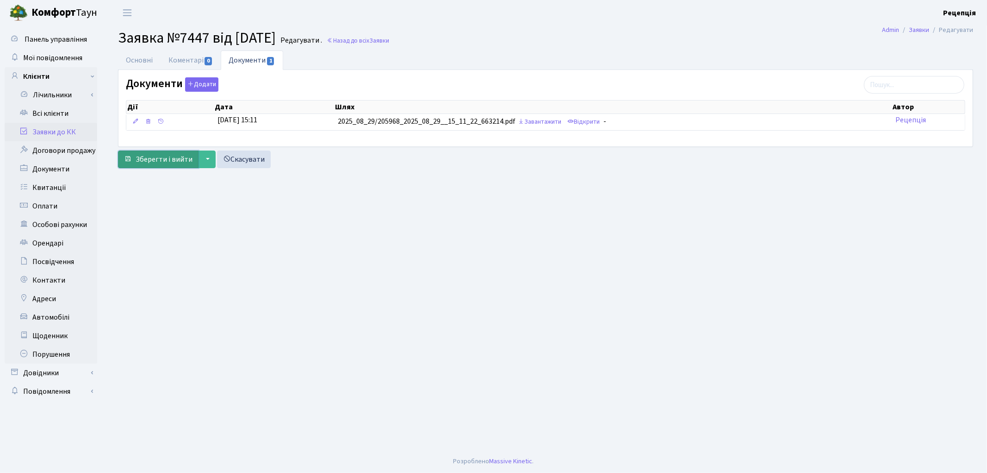
click at [165, 156] on span "Зберегти і вийти" at bounding box center [164, 159] width 57 height 10
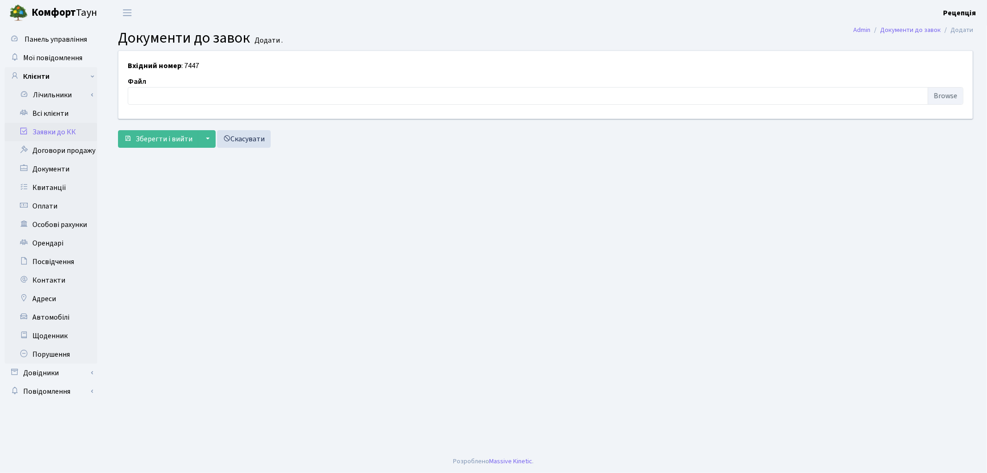
click at [66, 129] on link "Заявки до КК" at bounding box center [51, 132] width 93 height 19
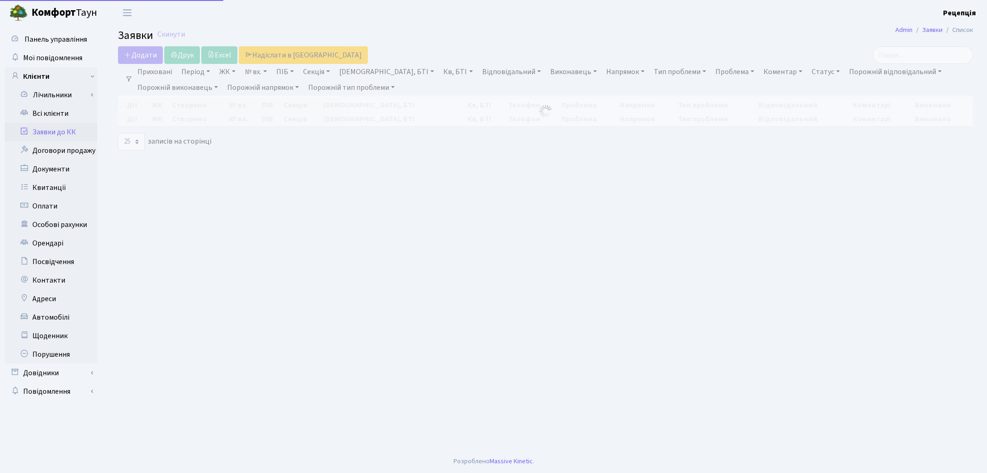
select select "25"
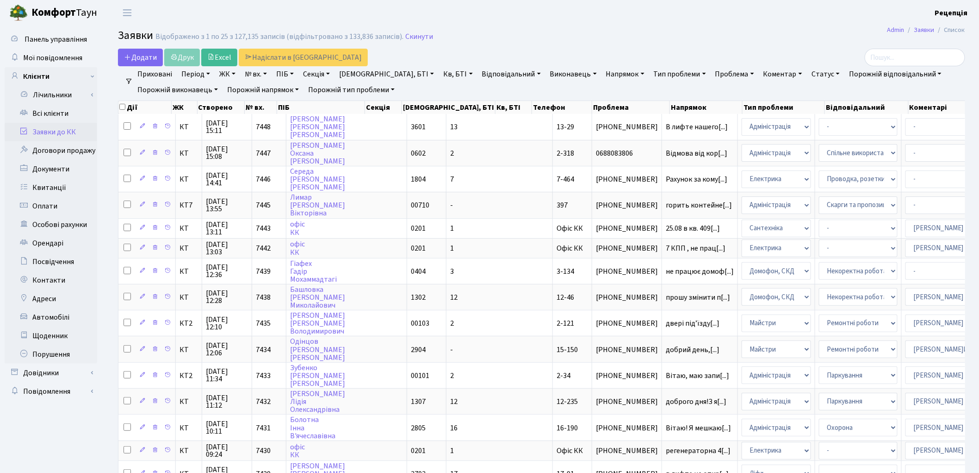
click at [361, 472] on html "Комфорт Таун Рецепція Мій обліковий запис Вийти Панель управління Мої повідомле…" at bounding box center [489, 401] width 979 height 803
click at [77, 119] on link "Всі клієнти" at bounding box center [51, 113] width 93 height 19
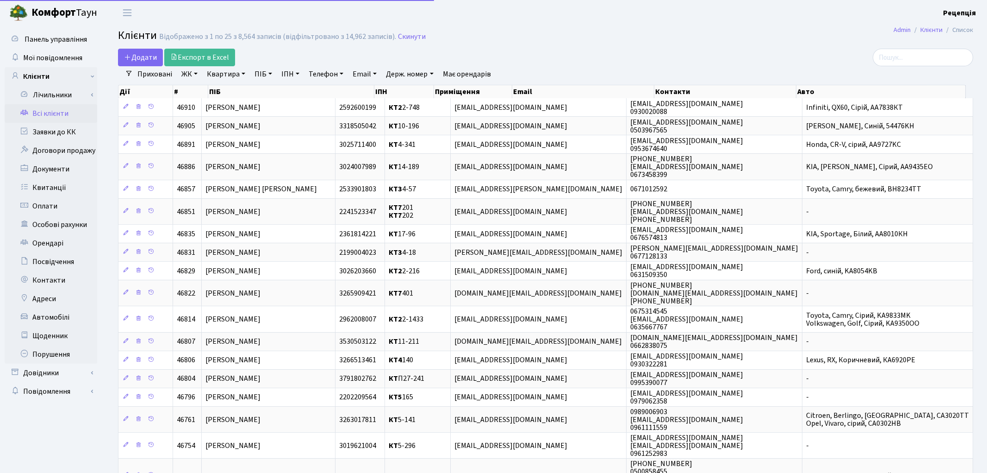
select select "25"
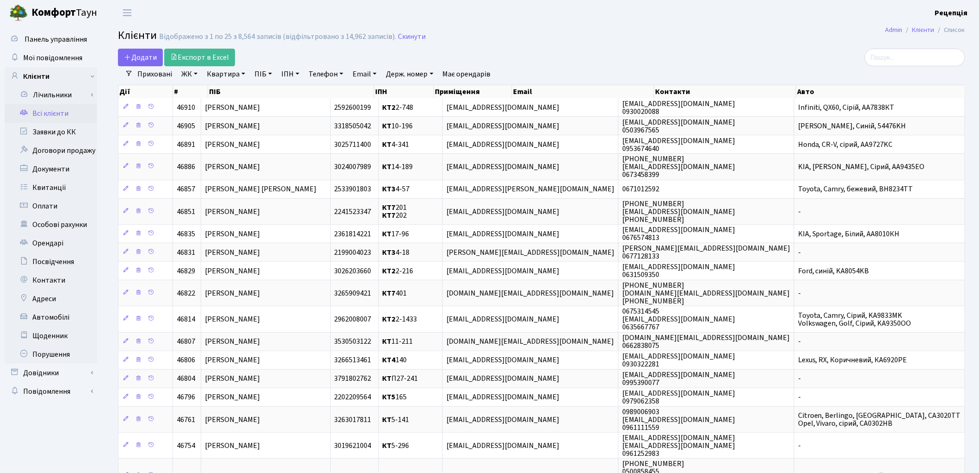
click at [191, 77] on link "ЖК" at bounding box center [190, 74] width 24 height 16
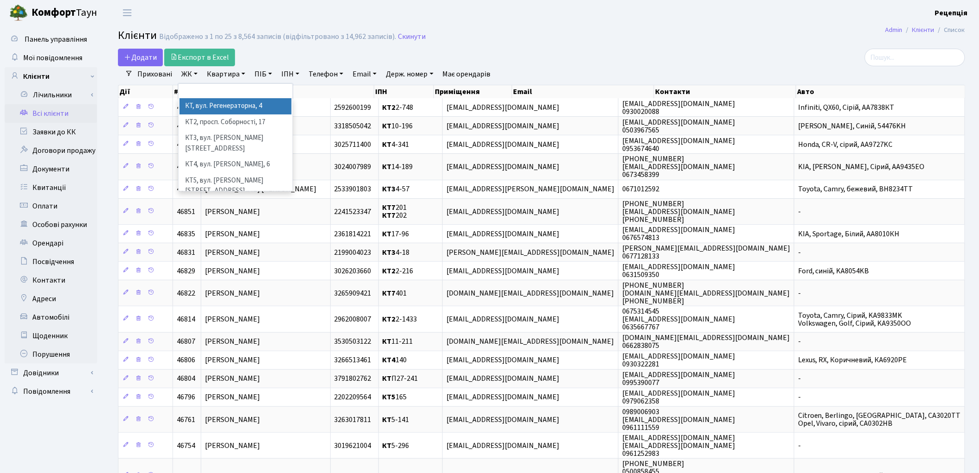
click at [205, 103] on li "КТ, вул. Регенераторна, 4" at bounding box center [236, 106] width 112 height 16
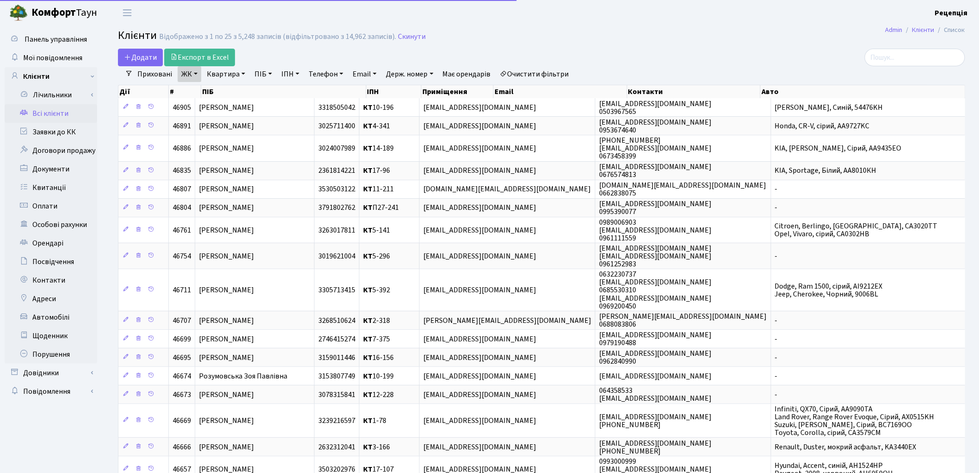
click at [221, 75] on link "Квартира" at bounding box center [226, 74] width 46 height 16
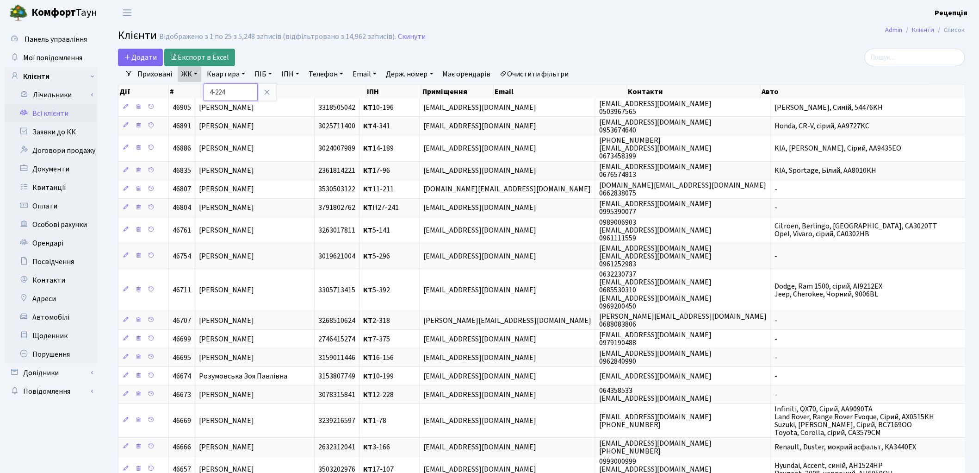
type input "4-224"
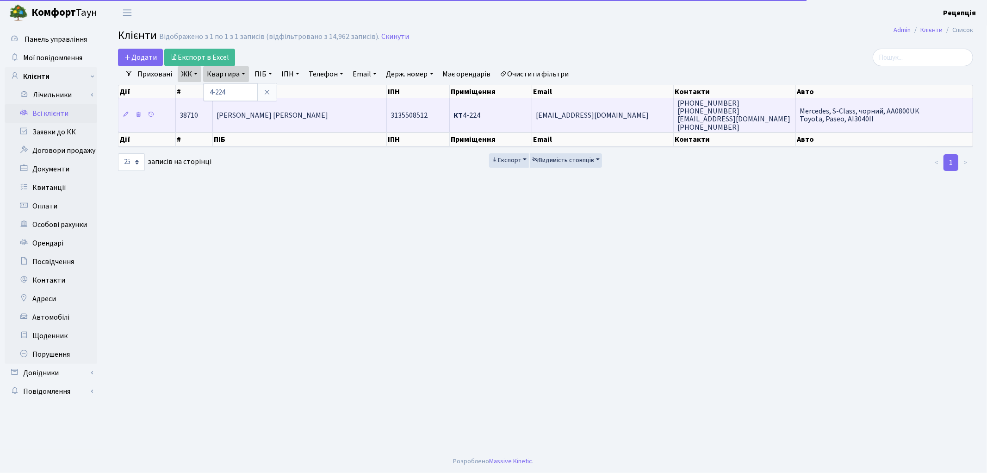
click at [270, 118] on span "Козелець Володимир Анатолійович" at bounding box center [273, 115] width 112 height 10
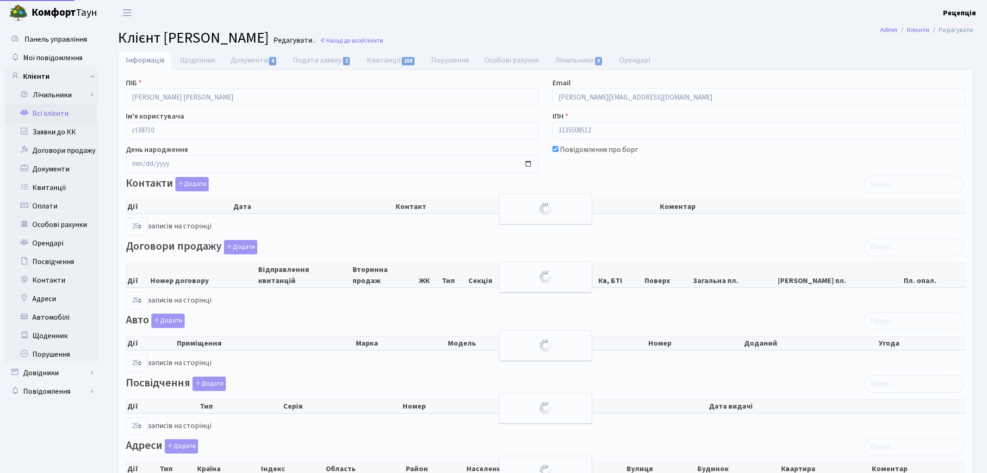
select select "25"
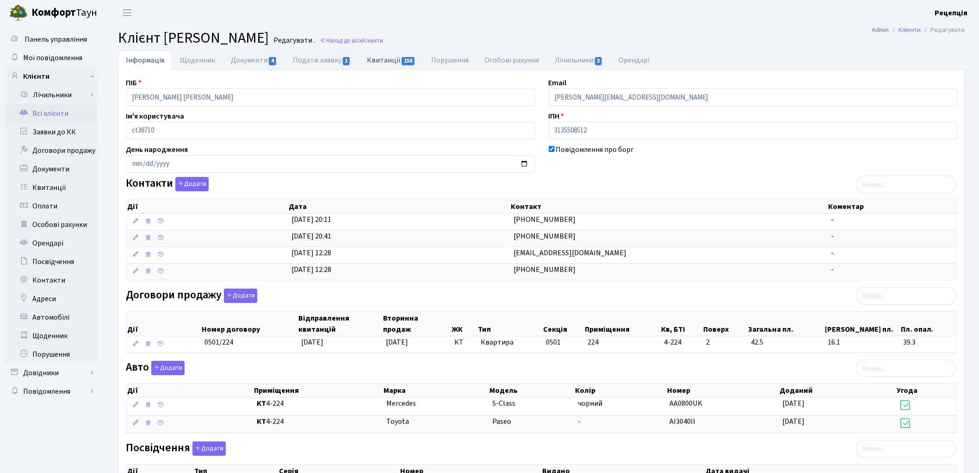
click at [372, 64] on link "Квитанції 158" at bounding box center [391, 59] width 64 height 19
select select "25"
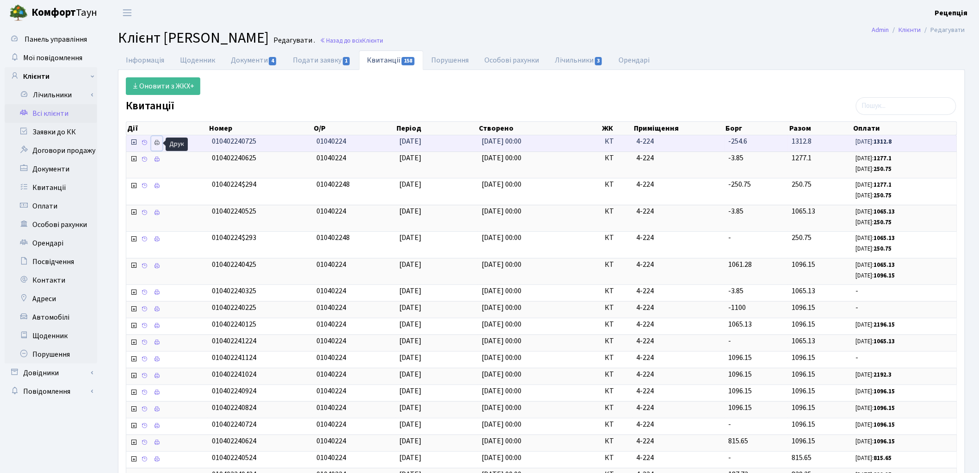
click at [153, 140] on link at bounding box center [156, 143] width 11 height 14
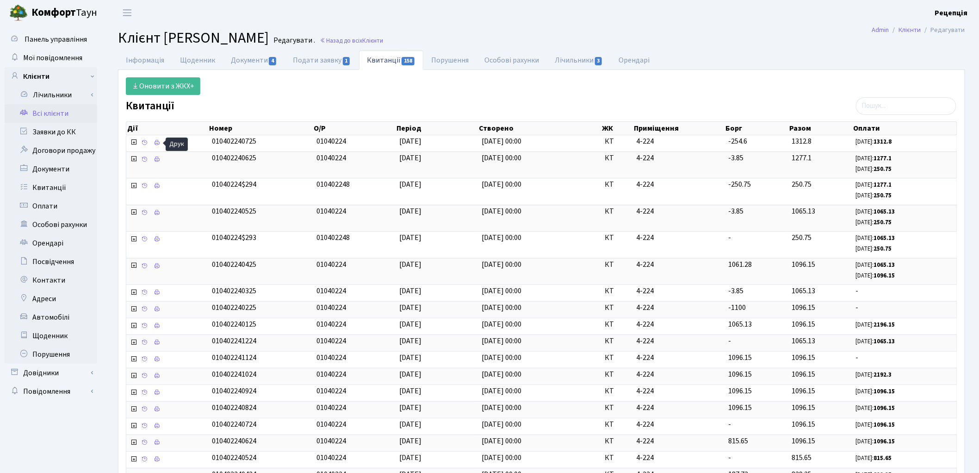
click at [73, 109] on link "Всі клієнти" at bounding box center [51, 113] width 93 height 19
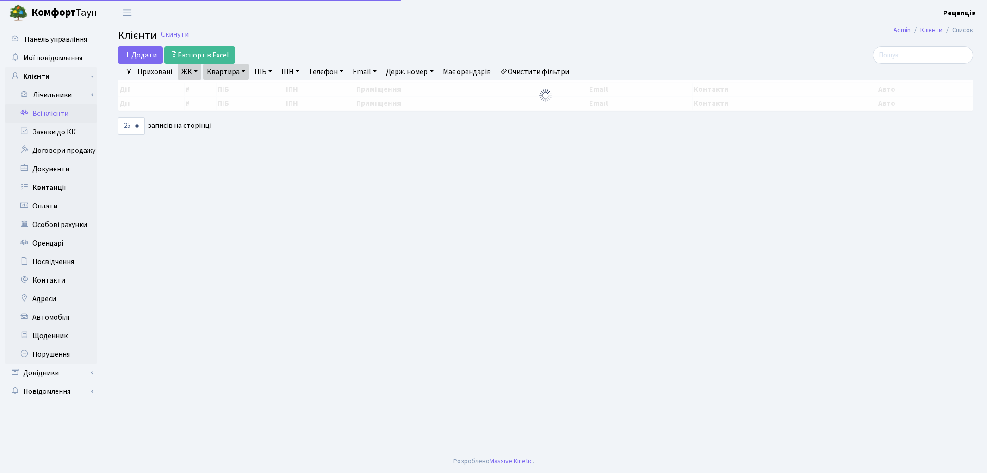
select select "25"
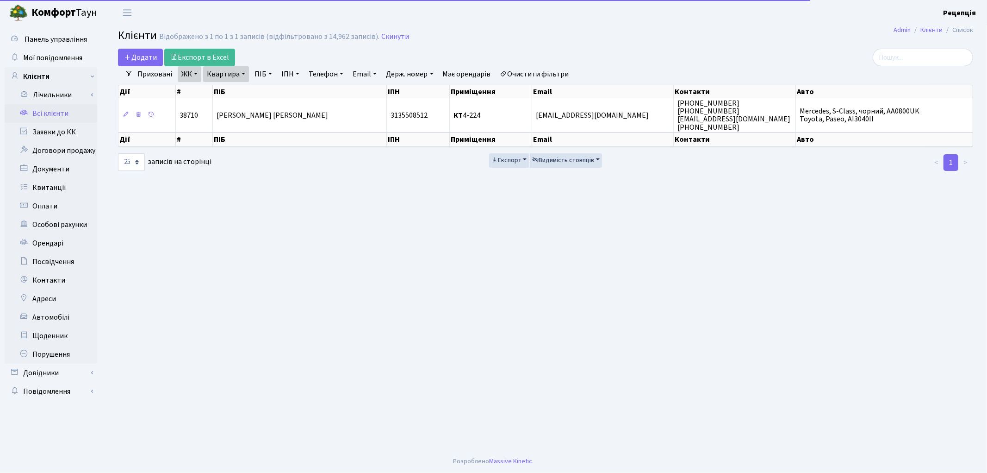
click at [531, 69] on link "Очистити фільтри" at bounding box center [535, 74] width 76 height 16
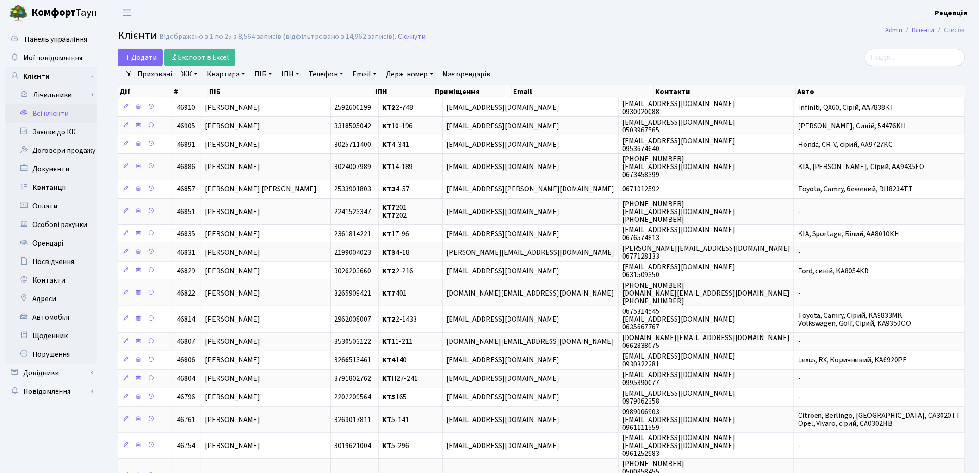
click at [193, 77] on link "ЖК" at bounding box center [190, 74] width 24 height 16
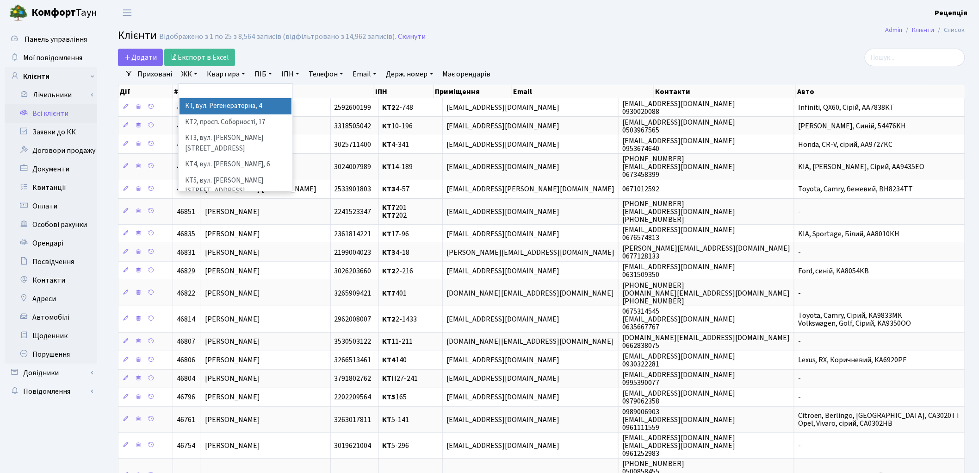
click at [206, 108] on li "КТ, вул. Регенераторна, 4" at bounding box center [236, 106] width 112 height 16
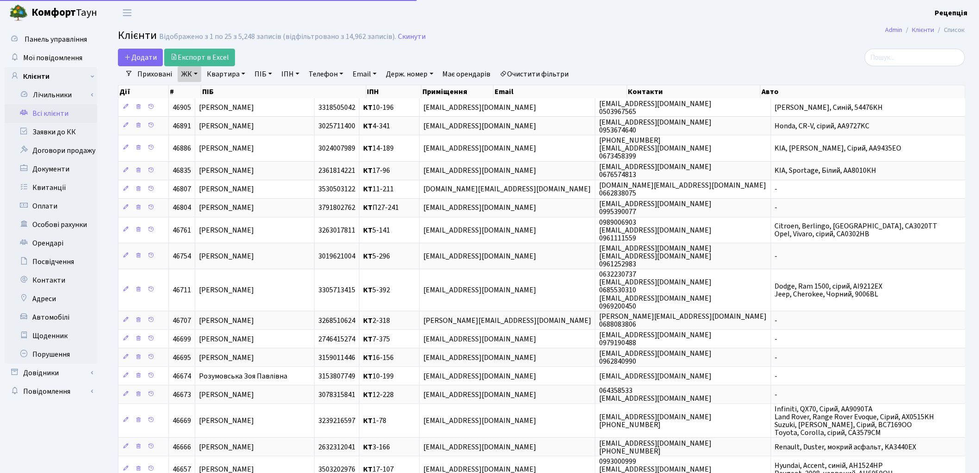
click at [218, 75] on link "Квартира" at bounding box center [226, 74] width 46 height 16
type input "4-294"
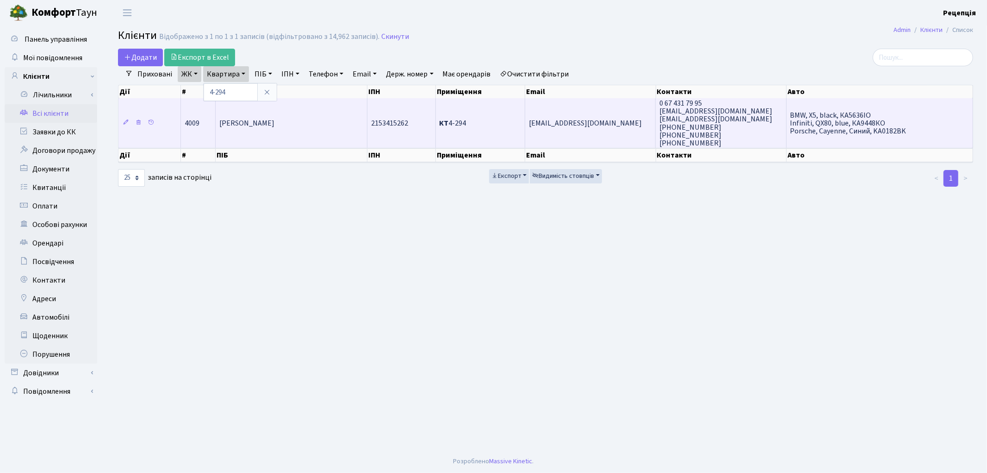
click at [302, 130] on td "[PERSON_NAME]" at bounding box center [292, 123] width 152 height 50
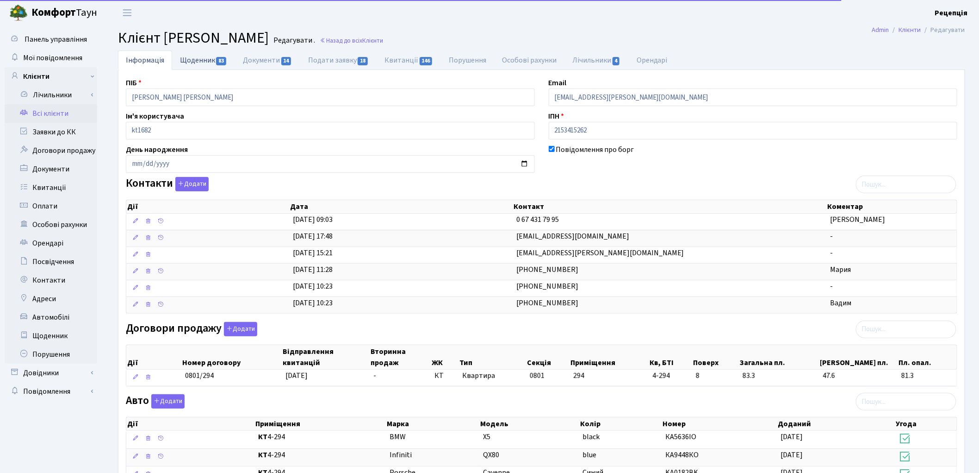
click at [204, 62] on link "Щоденник 83" at bounding box center [203, 59] width 63 height 19
select select "25"
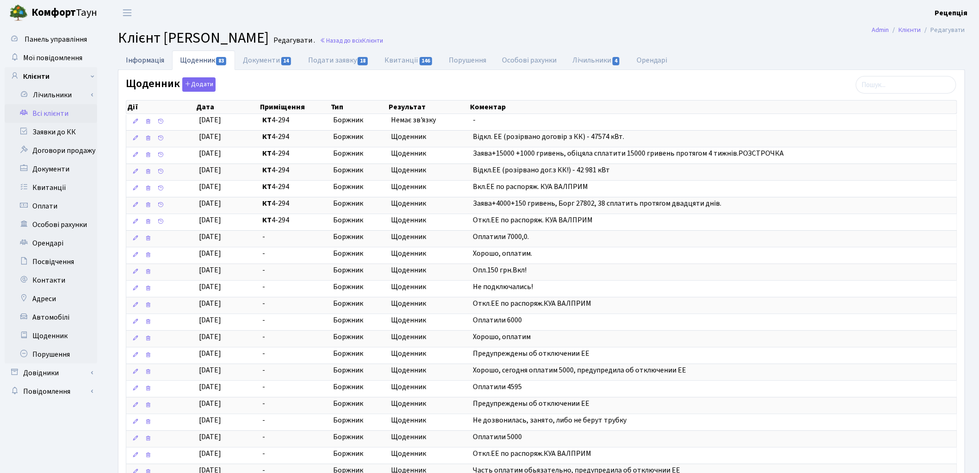
click at [144, 59] on link "Інформація" at bounding box center [145, 59] width 54 height 19
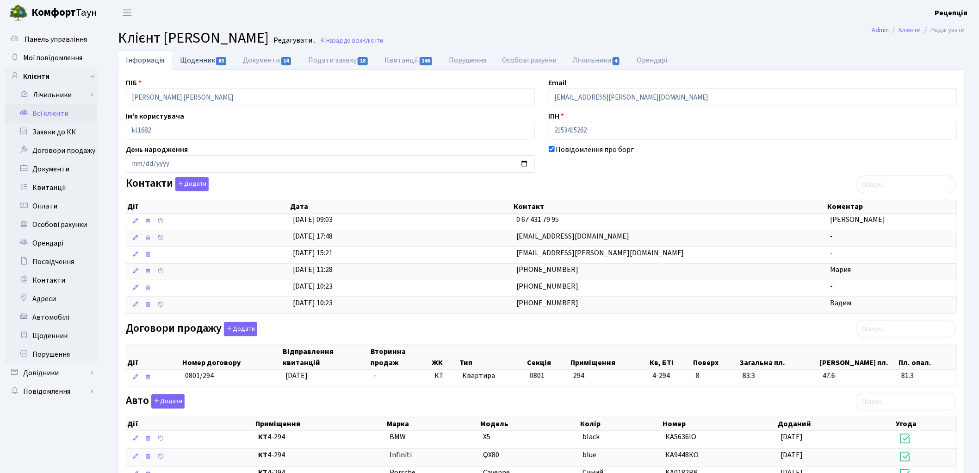
click at [200, 56] on link "Щоденник 83" at bounding box center [203, 59] width 63 height 19
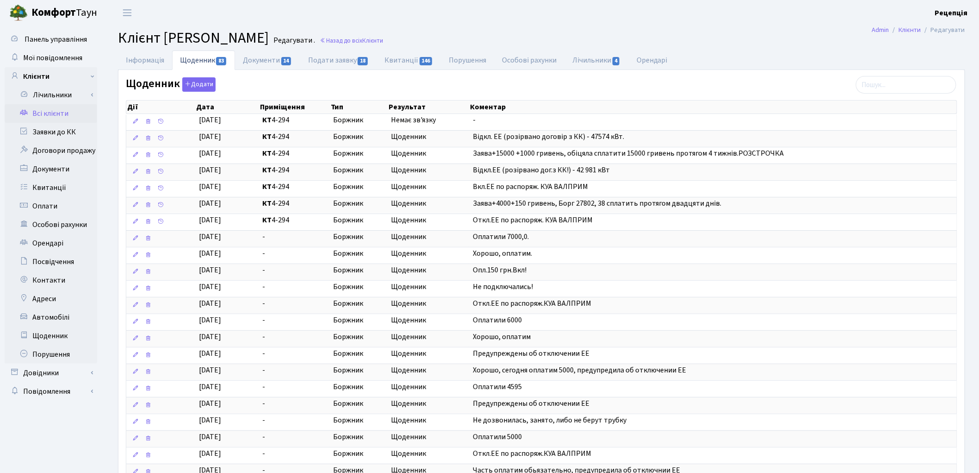
click at [70, 116] on link "Всі клієнти" at bounding box center [51, 113] width 93 height 19
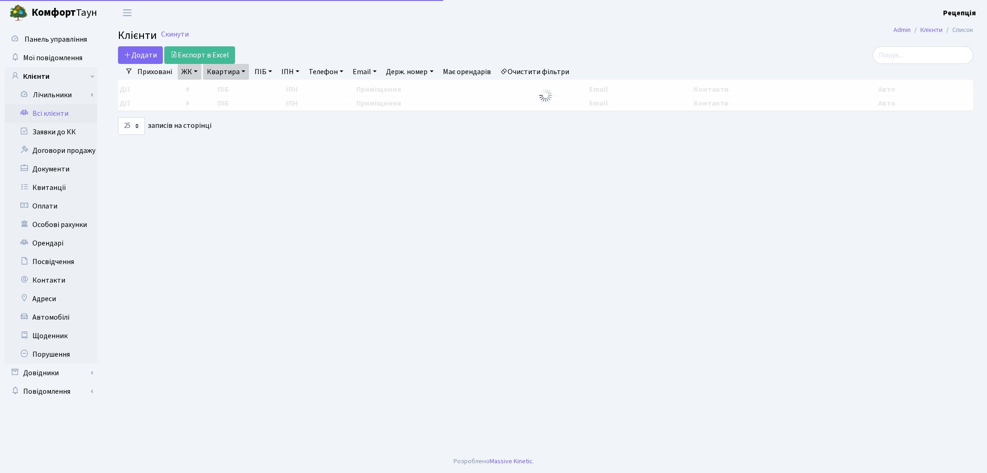
select select "25"
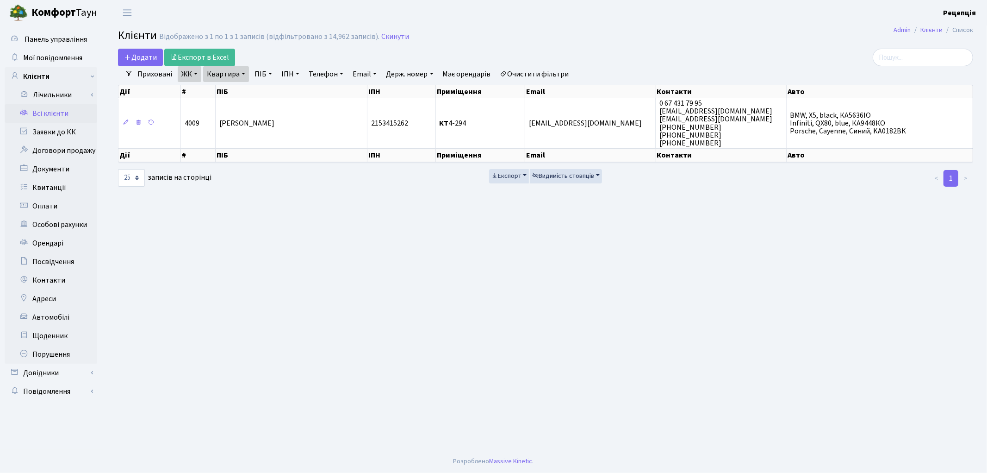
click at [532, 70] on link "Очистити фільтри" at bounding box center [535, 74] width 76 height 16
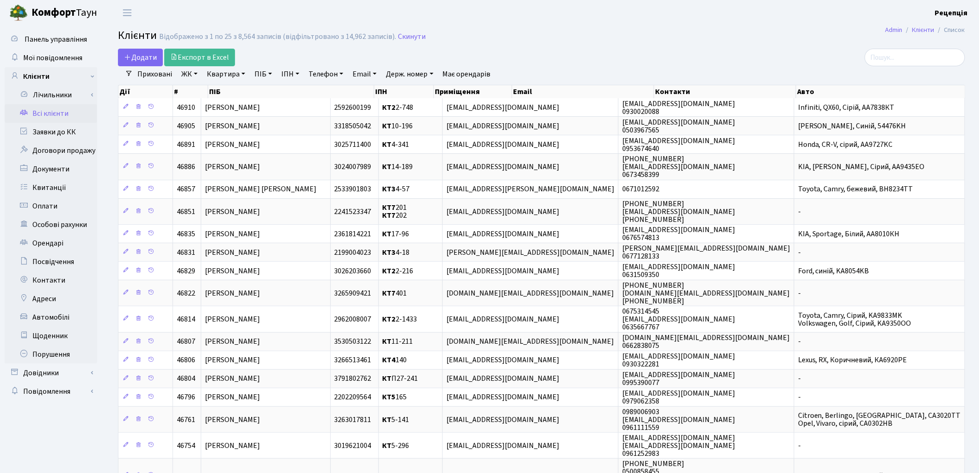
click at [181, 76] on link "ЖК" at bounding box center [190, 74] width 24 height 16
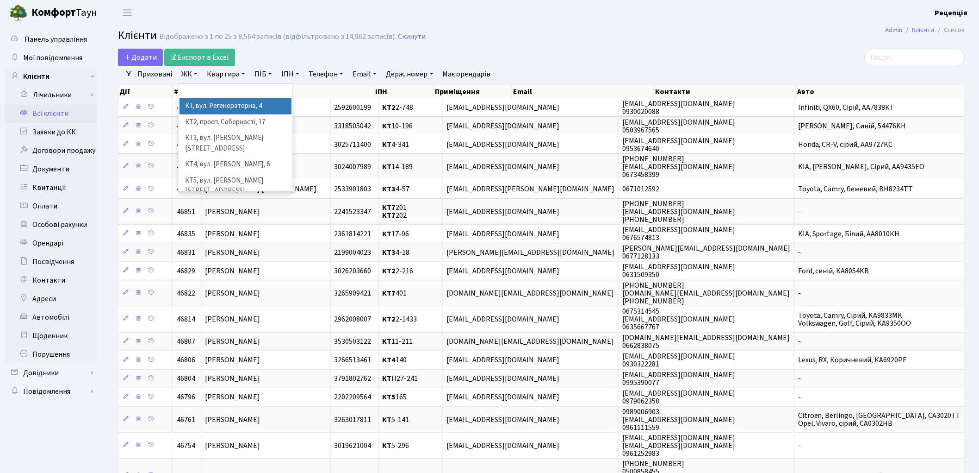
click at [224, 106] on li "КТ, вул. Регенераторна, 4" at bounding box center [236, 106] width 112 height 16
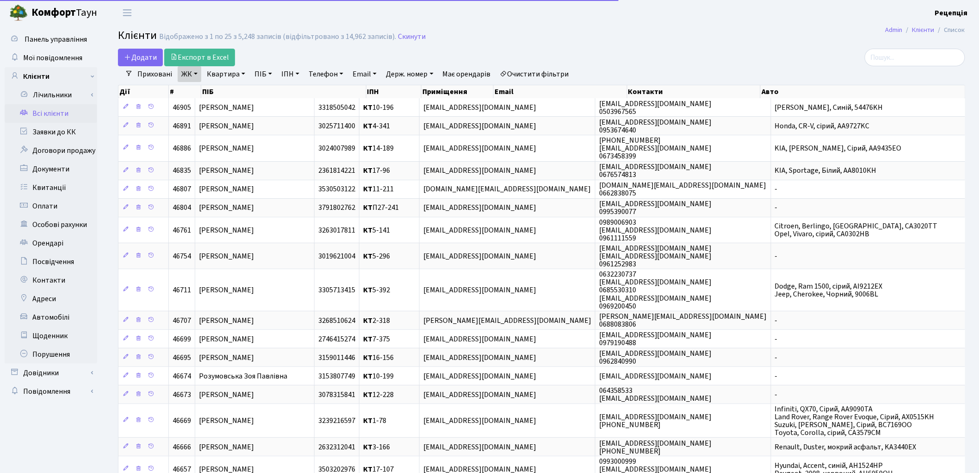
click at [230, 71] on link "Квартира" at bounding box center [226, 74] width 46 height 16
type input "4-294"
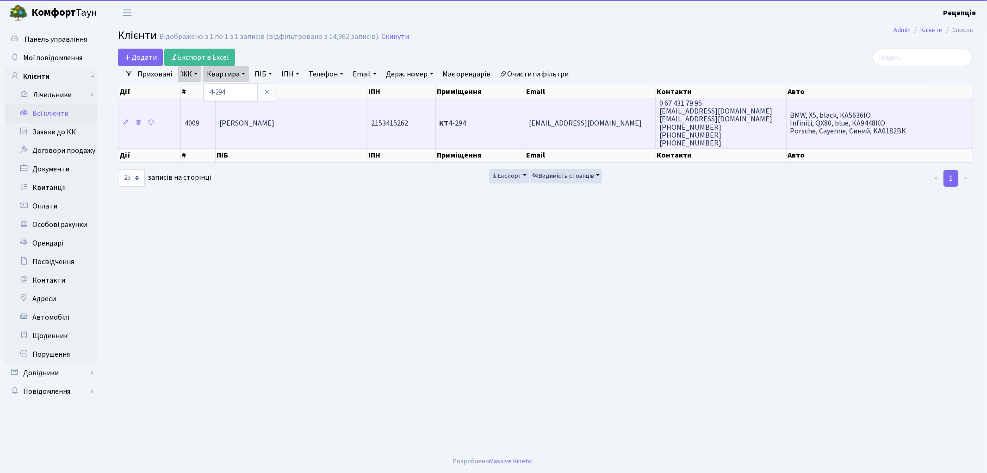
click at [274, 119] on span "[PERSON_NAME]" at bounding box center [246, 123] width 55 height 10
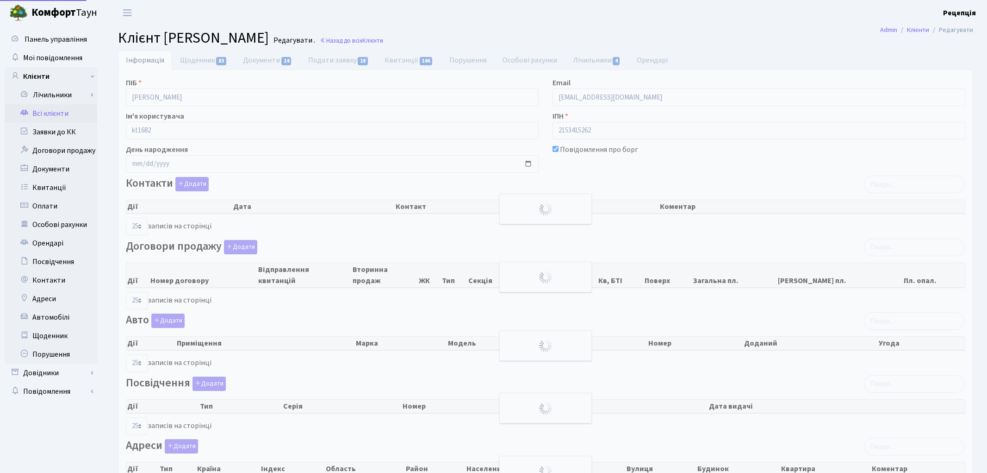
select select "25"
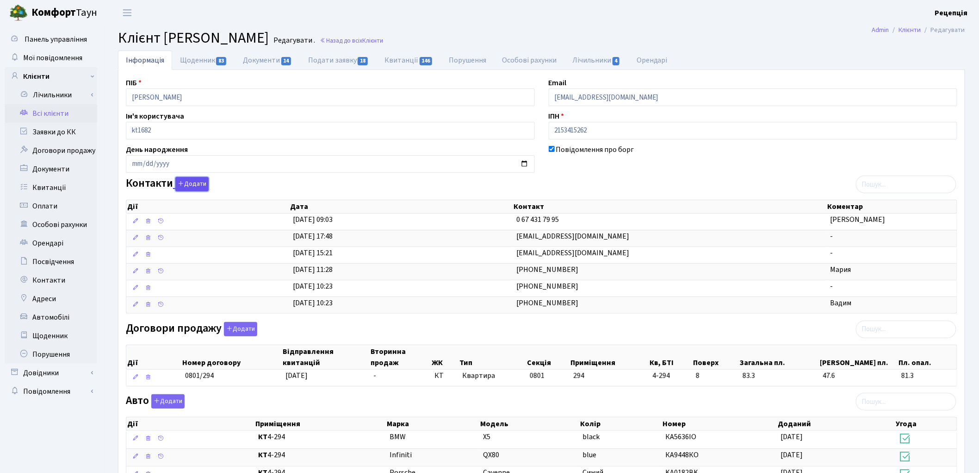
click at [196, 181] on button "Додати" at bounding box center [191, 184] width 33 height 14
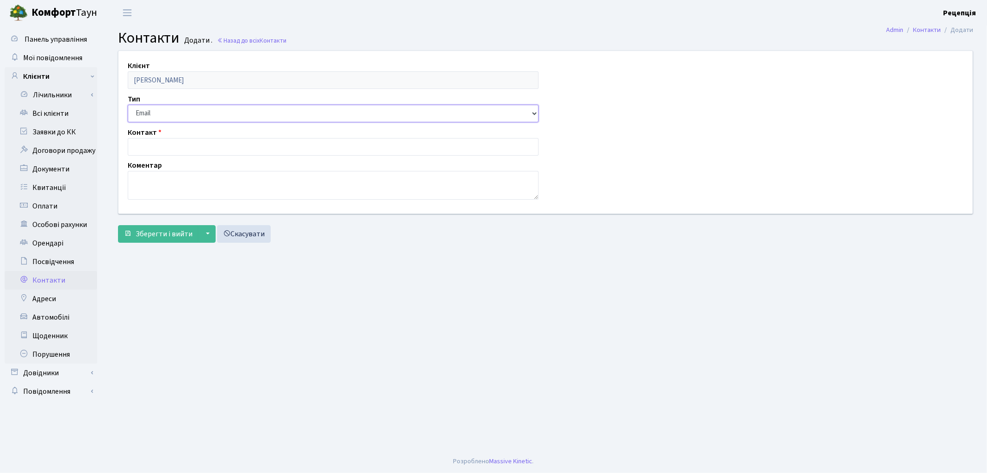
click at [160, 118] on select "Email Телефон" at bounding box center [333, 114] width 411 height 18
select select "1"
click at [128, 105] on select "Email Телефон" at bounding box center [333, 114] width 411 height 18
click at [169, 147] on input "text" at bounding box center [333, 147] width 411 height 18
type input "0509556070"
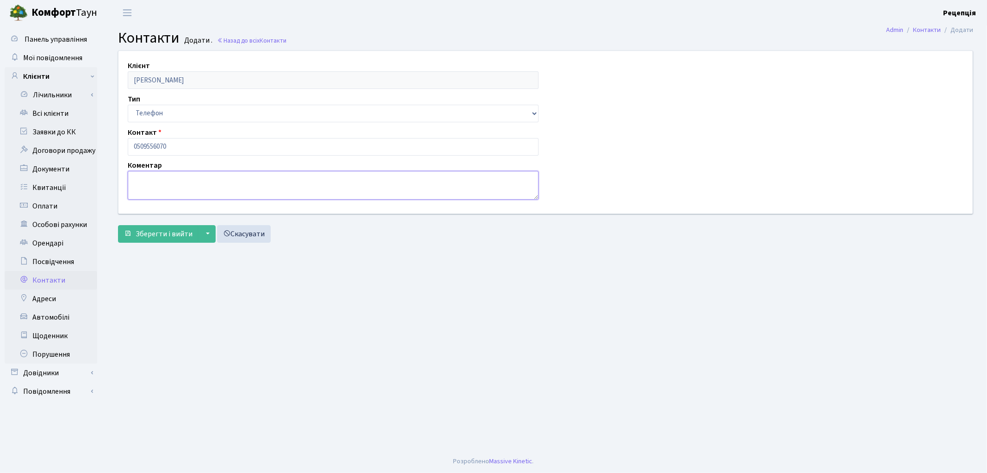
click at [198, 187] on textarea at bounding box center [333, 185] width 411 height 29
click at [160, 234] on span "Зберегти і вийти" at bounding box center [164, 234] width 57 height 10
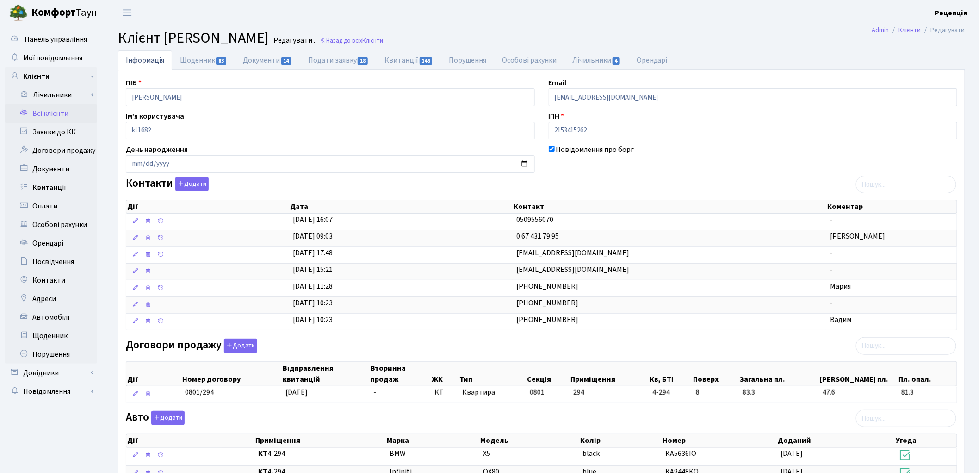
click at [71, 111] on link "Всі клієнти" at bounding box center [51, 113] width 93 height 19
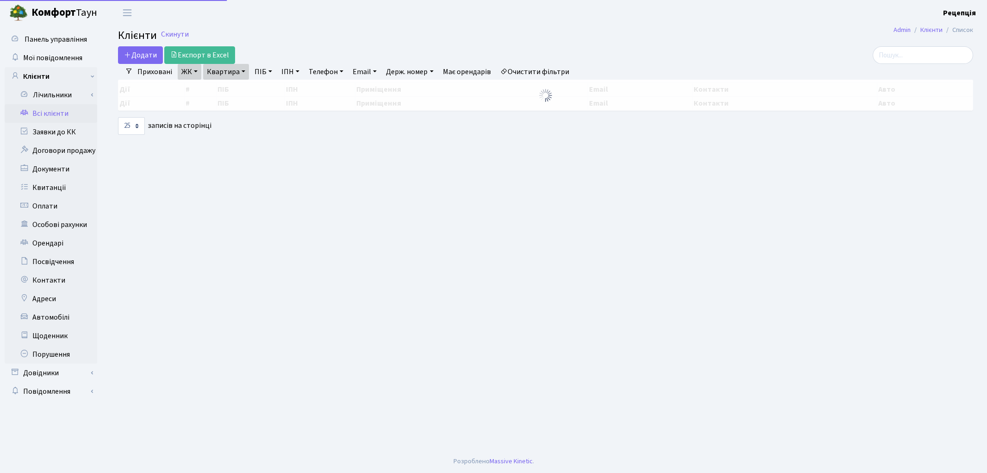
select select "25"
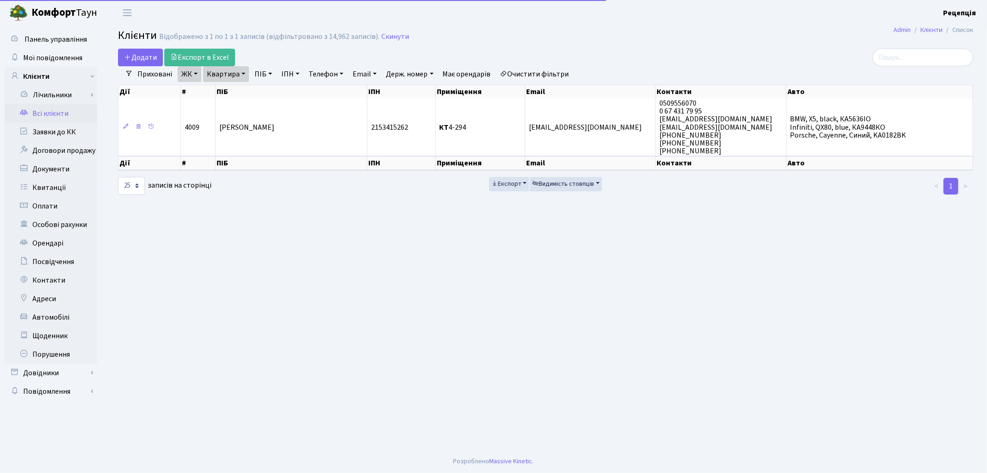
click at [540, 75] on link "Очистити фільтри" at bounding box center [535, 74] width 76 height 16
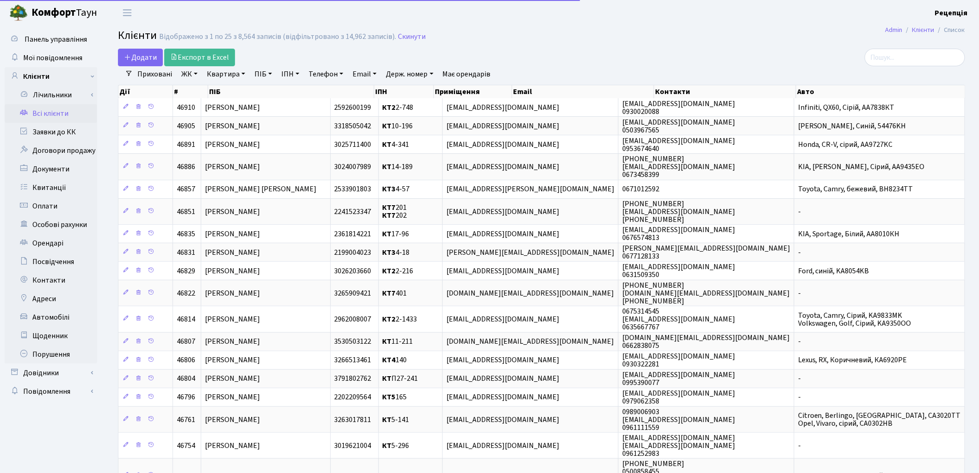
click at [195, 71] on link "ЖК" at bounding box center [190, 74] width 24 height 16
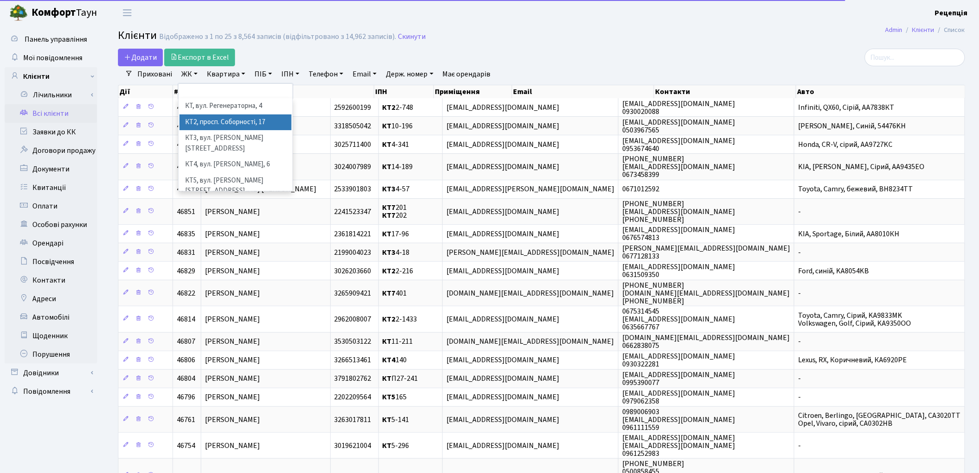
click at [220, 126] on li "КТ2, просп. Соборності, 17" at bounding box center [236, 122] width 112 height 16
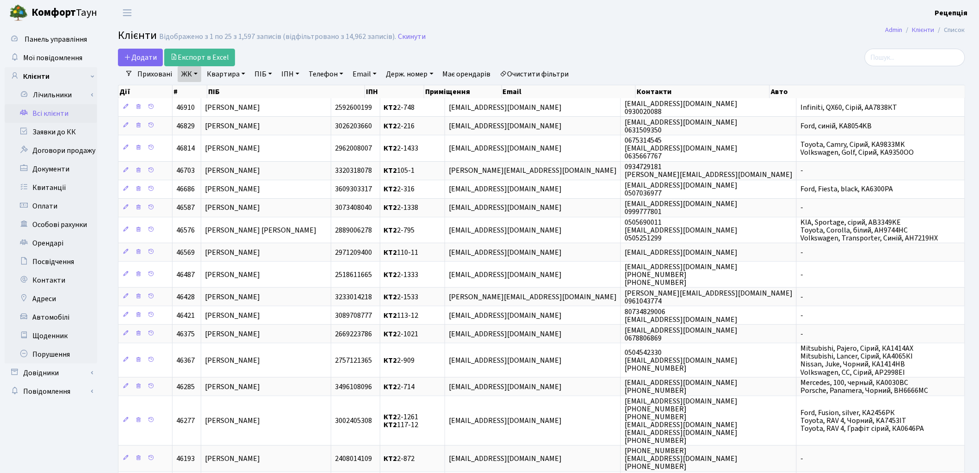
click at [219, 82] on div "Дії # ПІБ ІПН Приміщення Email Контакти Авто" at bounding box center [541, 90] width 847 height 16
click at [221, 79] on link "Квартира" at bounding box center [226, 74] width 46 height 16
type input "2-338"
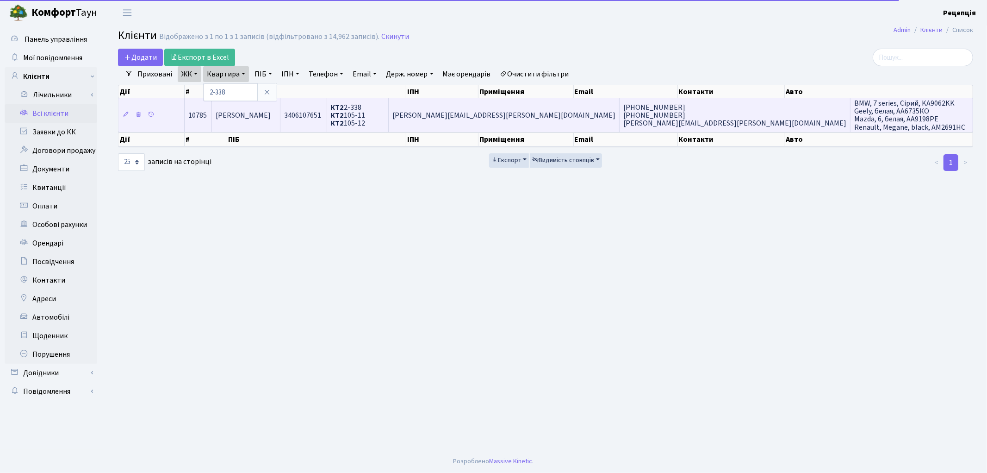
click at [281, 105] on td "Овчинніков Вячеслав Олегович" at bounding box center [246, 114] width 69 height 33
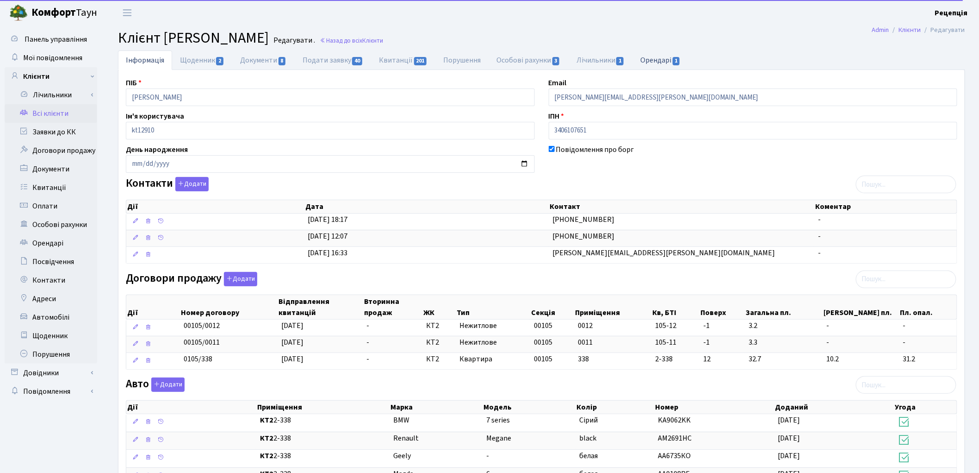
click at [668, 62] on link "Орендарі 1" at bounding box center [661, 59] width 56 height 19
select select "25"
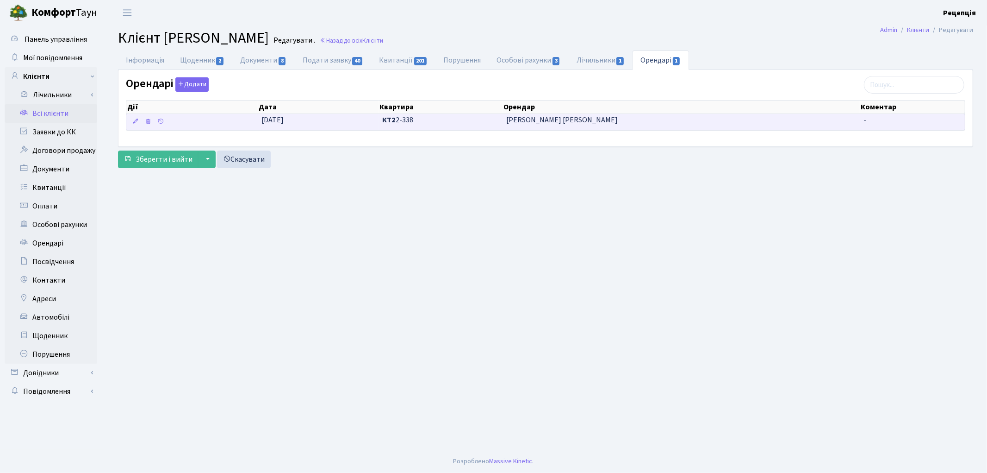
click at [579, 120] on span "Кінієнко Анастасія Володимирівна" at bounding box center [681, 120] width 350 height 11
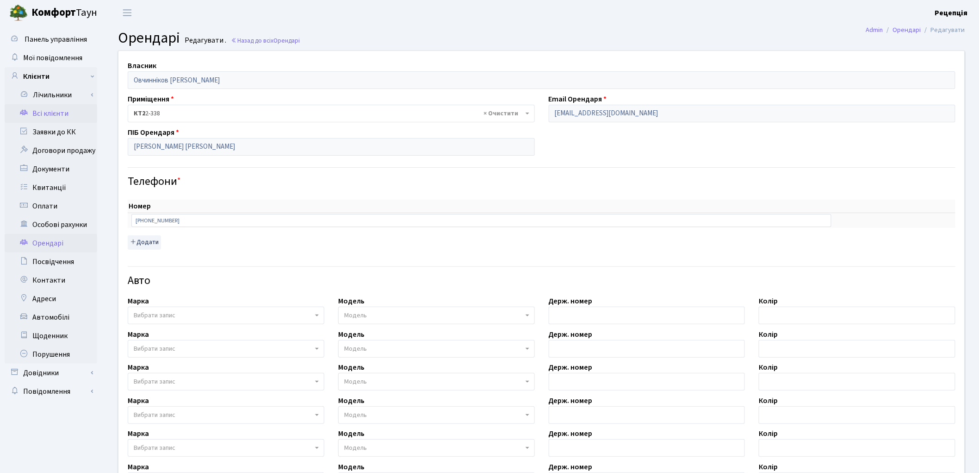
click at [59, 110] on link "Всі клієнти" at bounding box center [51, 113] width 93 height 19
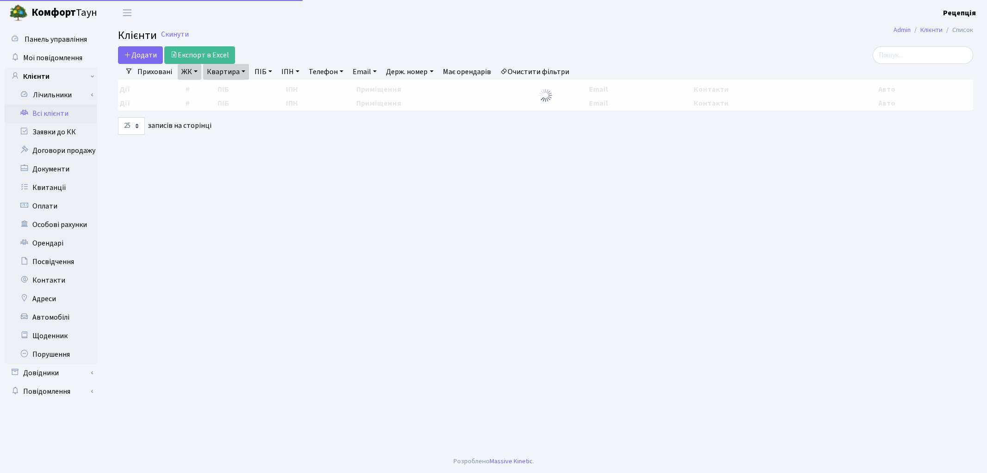
select select "25"
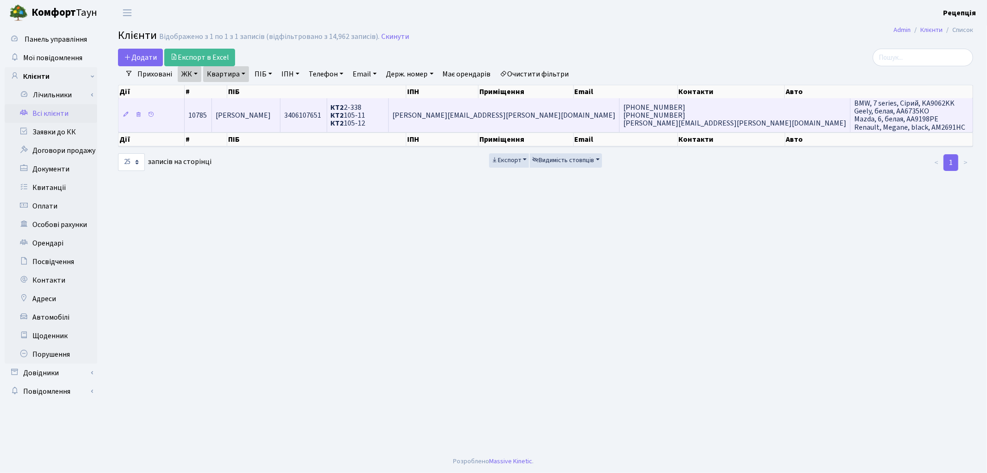
click at [280, 124] on td "[PERSON_NAME]" at bounding box center [246, 114] width 69 height 33
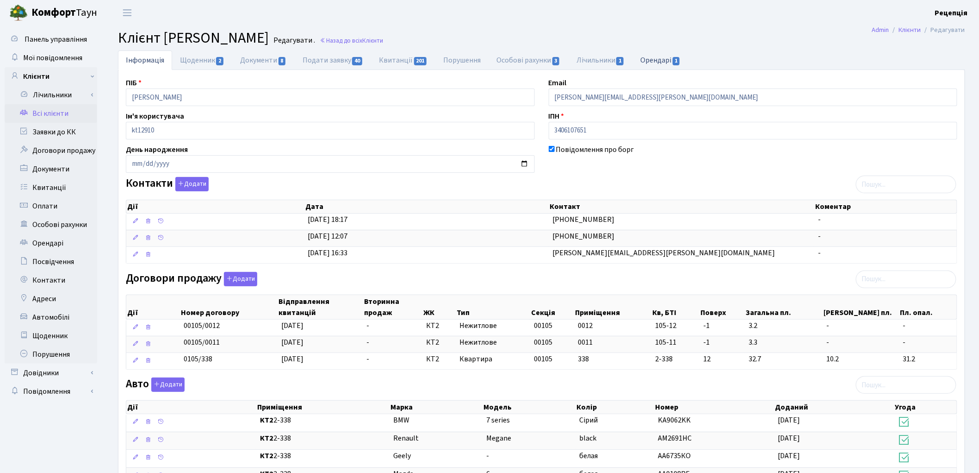
click at [647, 61] on link "Орендарі 1" at bounding box center [661, 59] width 56 height 19
select select "25"
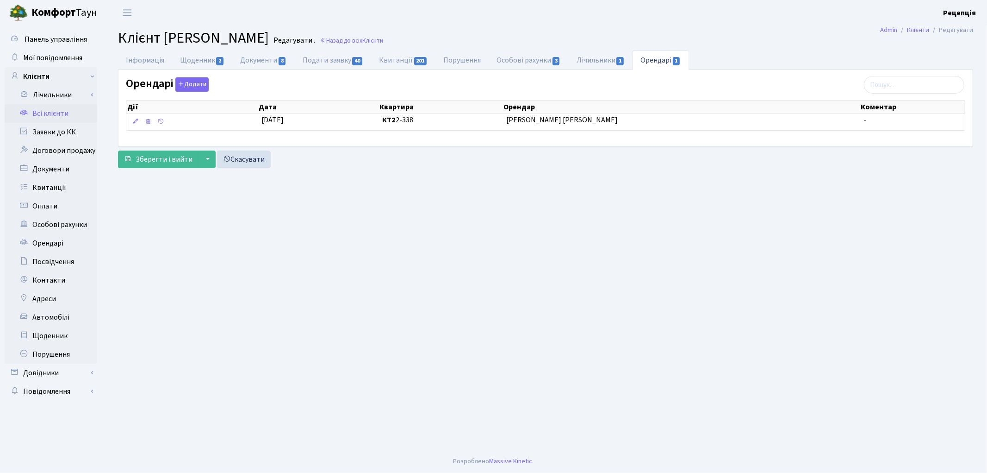
click at [43, 109] on link "Всі клієнти" at bounding box center [51, 113] width 93 height 19
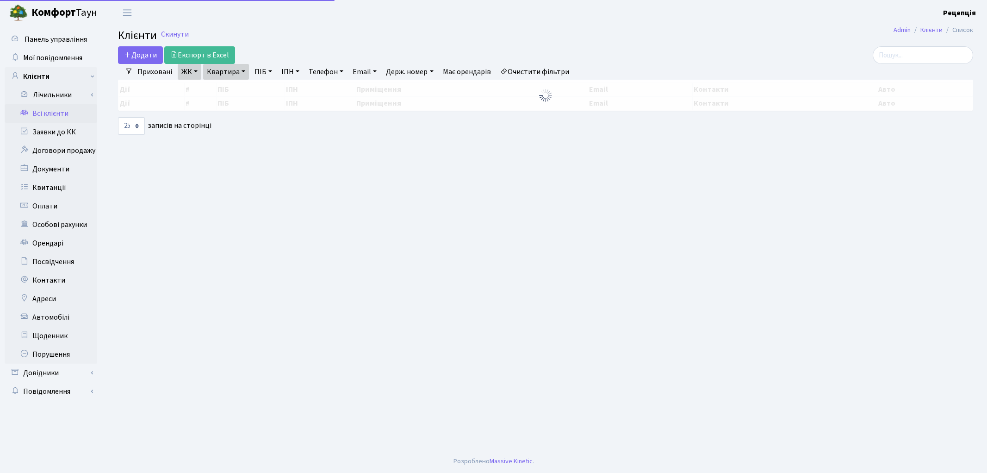
select select "25"
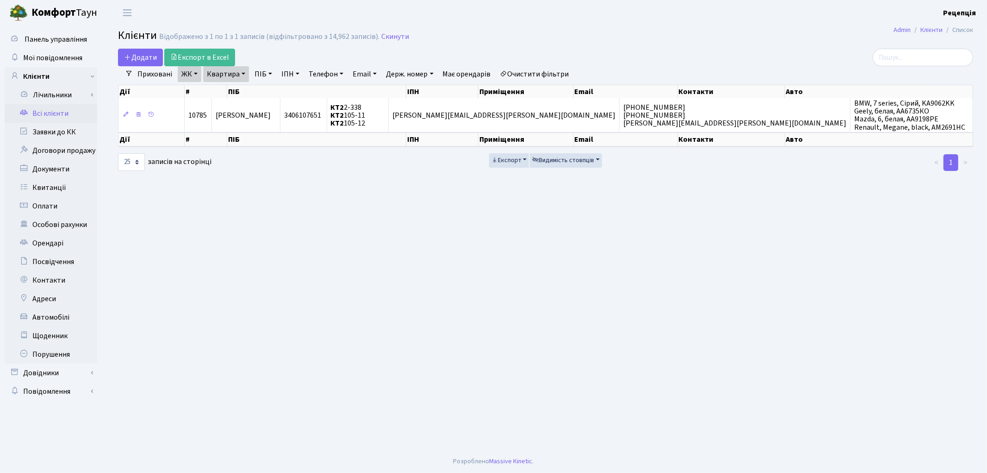
click at [523, 74] on link "Очистити фільтри" at bounding box center [535, 74] width 76 height 16
select select
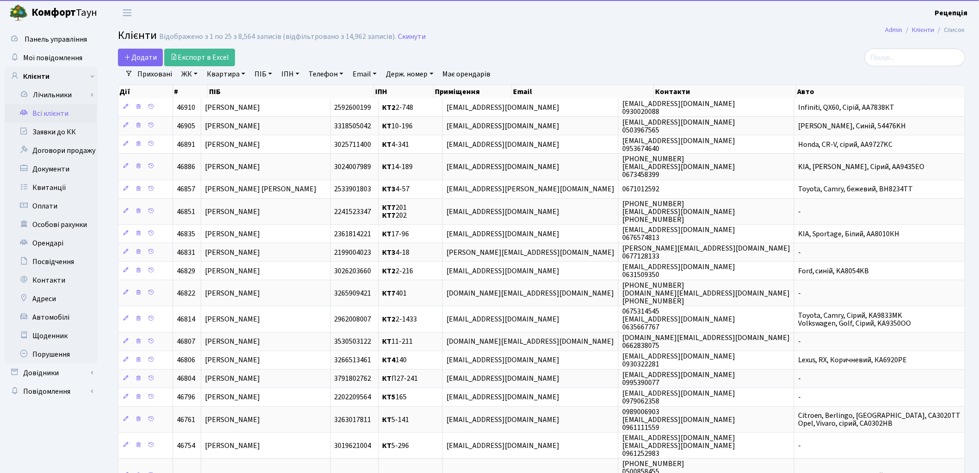
click at [197, 73] on link "ЖК" at bounding box center [190, 74] width 24 height 16
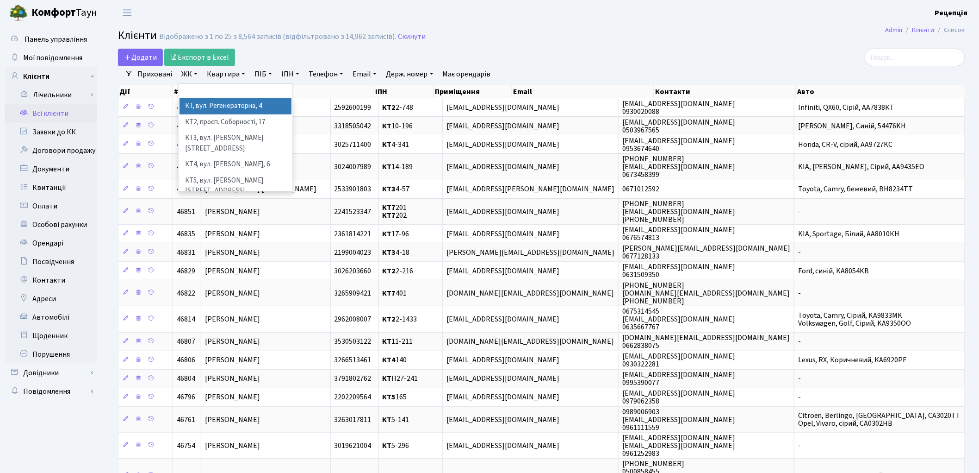
click at [476, 53] on div "Додати Експорт в Excel" at bounding box center [398, 58] width 560 height 18
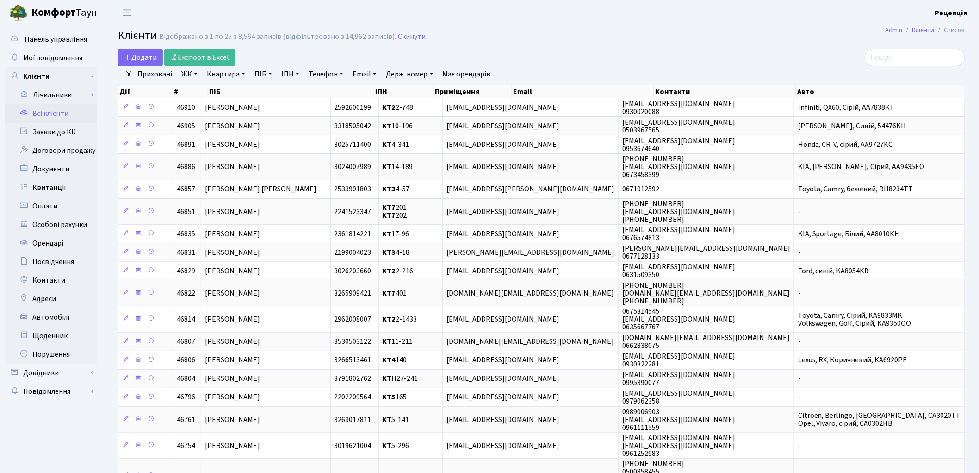
click at [265, 69] on link "ПІБ" at bounding box center [263, 74] width 25 height 16
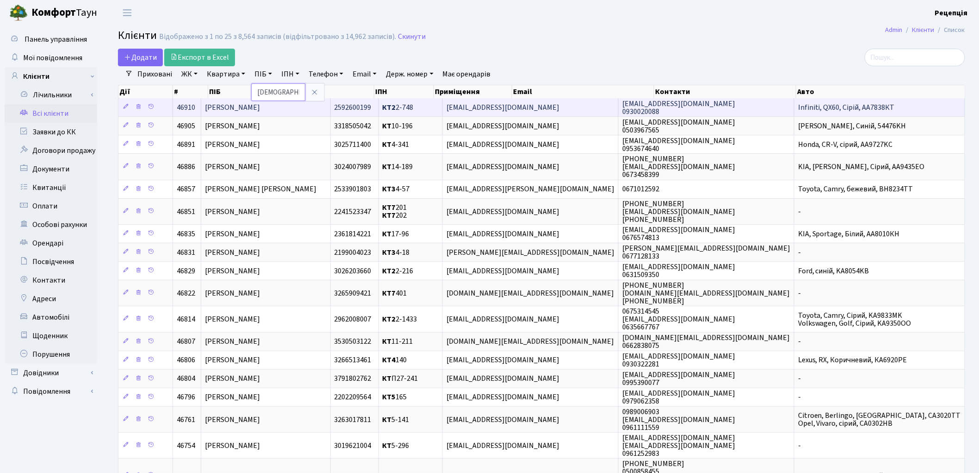
type input "капітоненко"
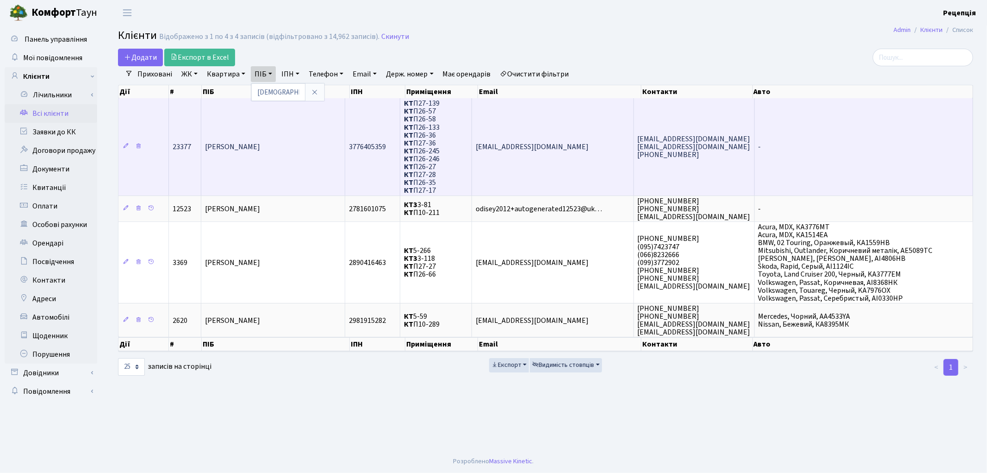
click at [323, 155] on td "[PERSON_NAME]" at bounding box center [273, 146] width 144 height 97
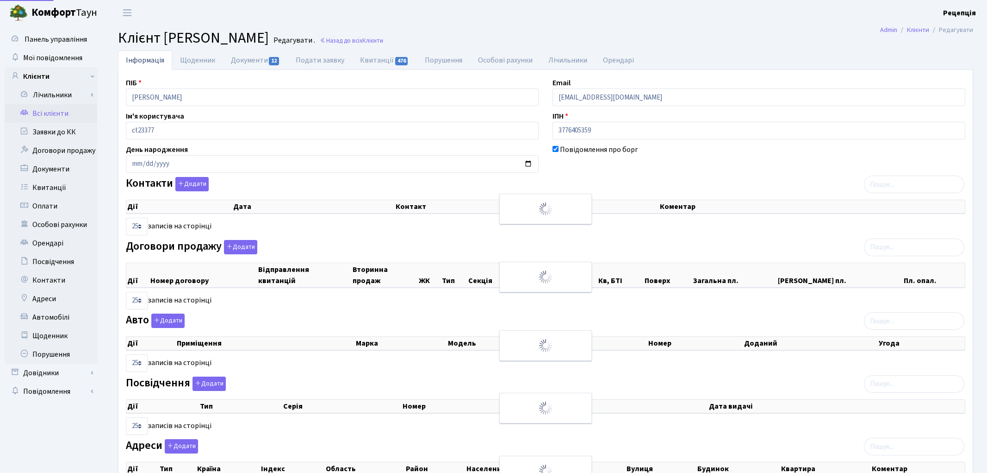
select select "25"
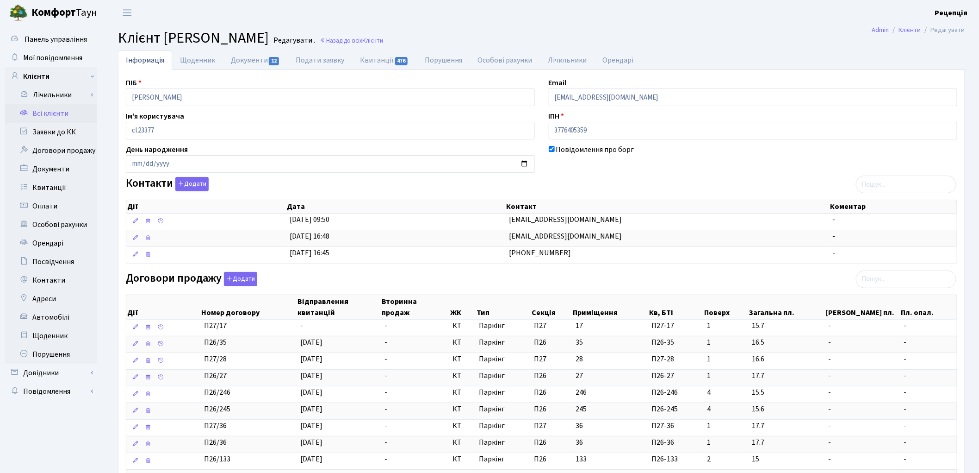
click at [62, 109] on link "Всі клієнти" at bounding box center [51, 113] width 93 height 19
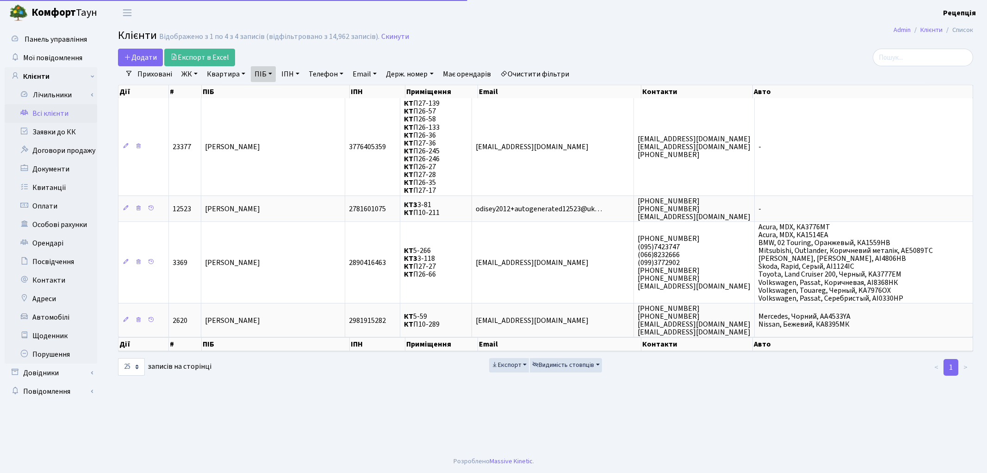
select select "25"
click at [267, 74] on link "ПІБ" at bounding box center [263, 74] width 25 height 16
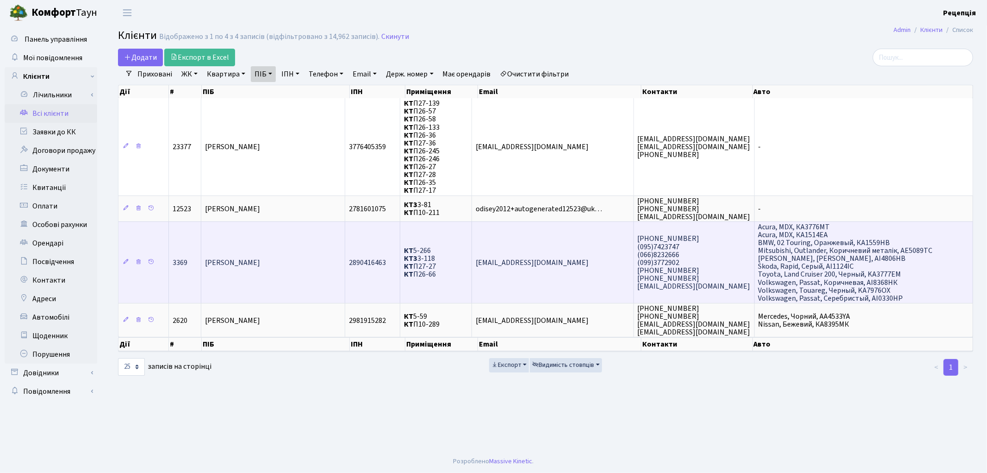
click at [448, 253] on td "КТ 5-266 КТ3 3-118 КТ П27-27 КТ П26-66" at bounding box center [436, 261] width 72 height 81
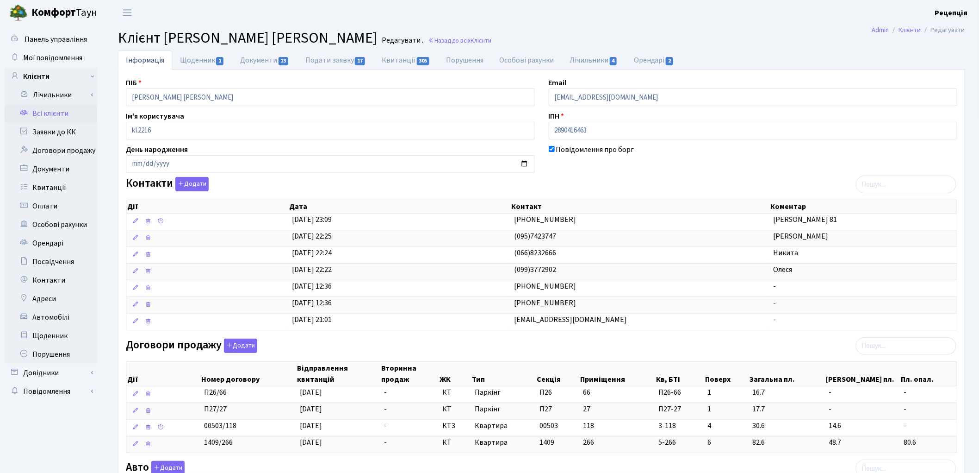
click at [56, 109] on link "Всі клієнти" at bounding box center [51, 113] width 93 height 19
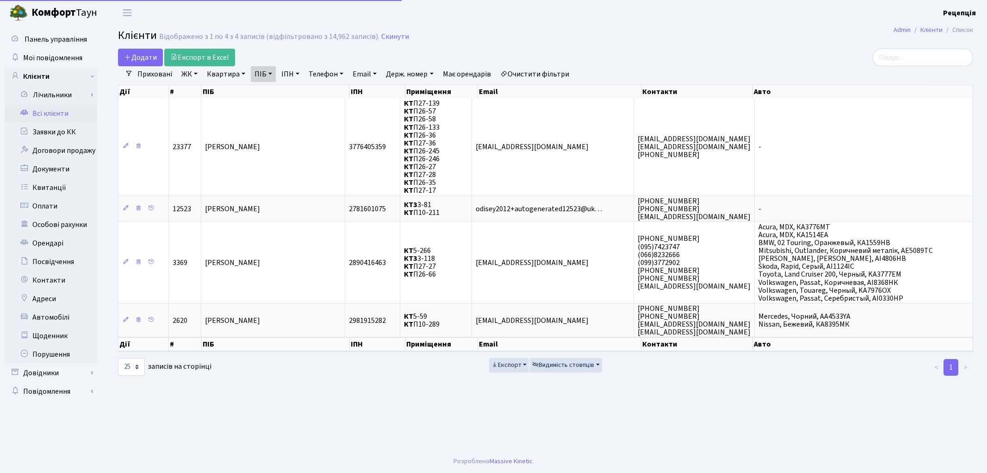
select select "25"
click at [534, 67] on link "Очистити фільтри" at bounding box center [535, 74] width 76 height 16
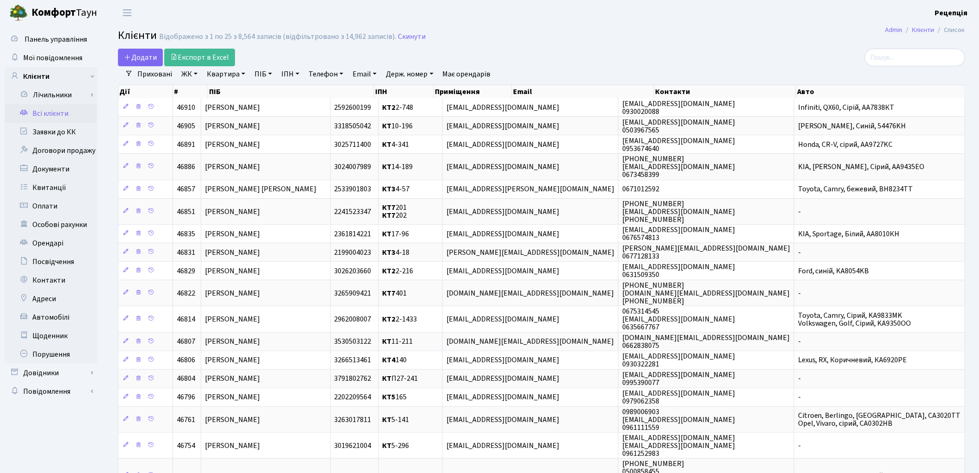
click at [689, 32] on h2 "Клієнти Відображено з 1 по 25 з 8,564 записів (відфільтровано з 14,962 записів)…" at bounding box center [541, 37] width 847 height 16
click at [195, 79] on link "ЖК" at bounding box center [190, 74] width 24 height 16
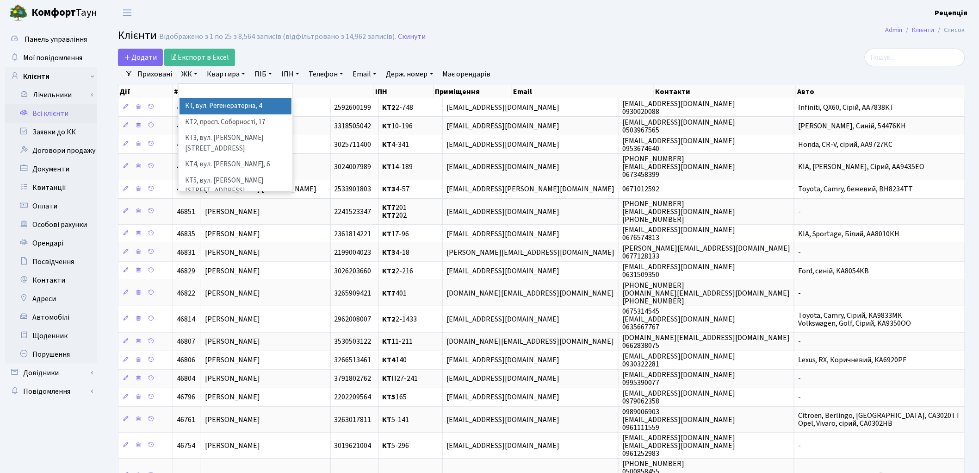
drag, startPoint x: 205, startPoint y: 104, endPoint x: 210, endPoint y: 99, distance: 7.2
click at [205, 104] on li "КТ, вул. Регенераторна, 4" at bounding box center [236, 106] width 112 height 16
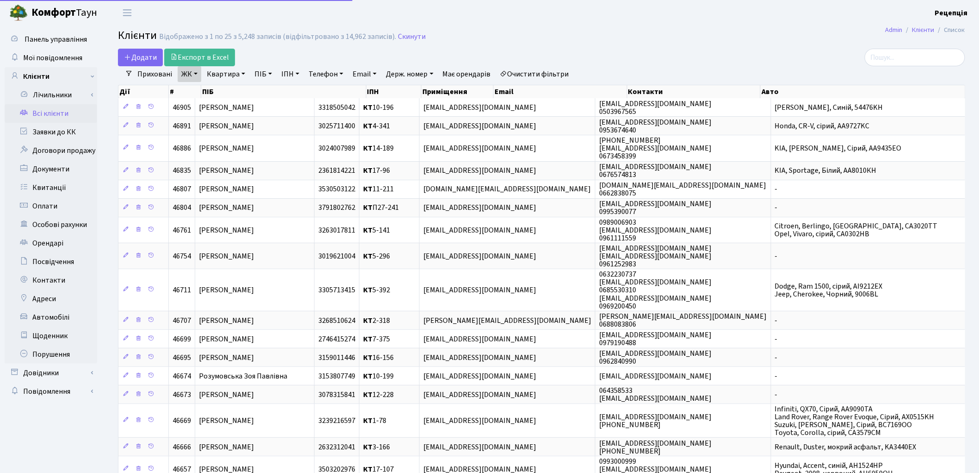
click at [224, 75] on link "Квартира" at bounding box center [226, 74] width 46 height 16
type input "3-248"
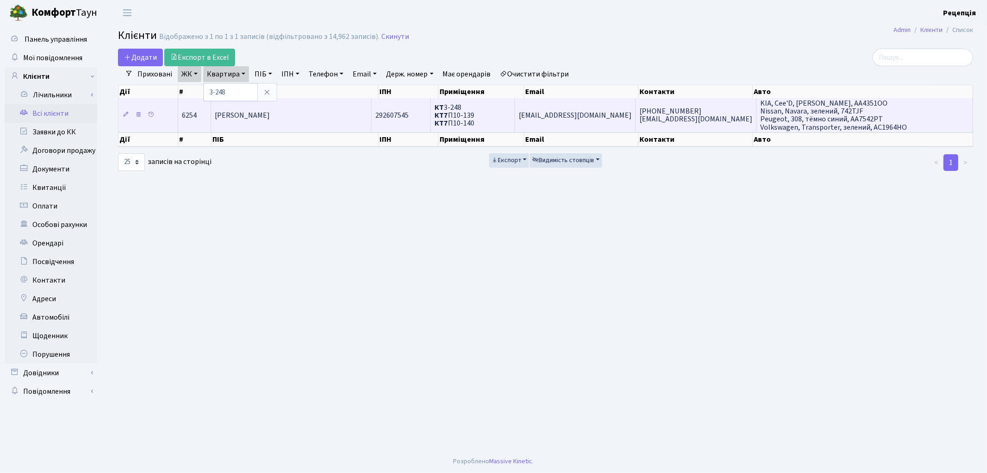
click at [327, 118] on td "Каліберда Єлізавета Миколаївна" at bounding box center [291, 114] width 161 height 33
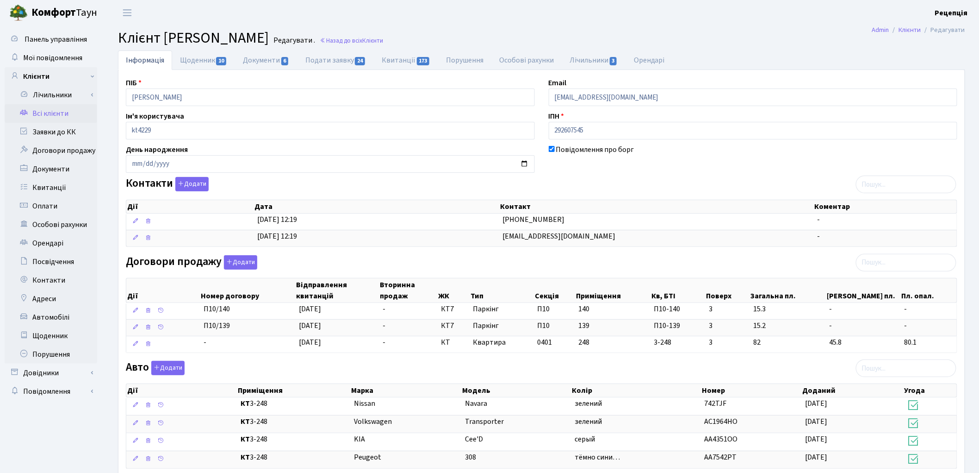
click at [35, 114] on link "Всі клієнти" at bounding box center [51, 113] width 93 height 19
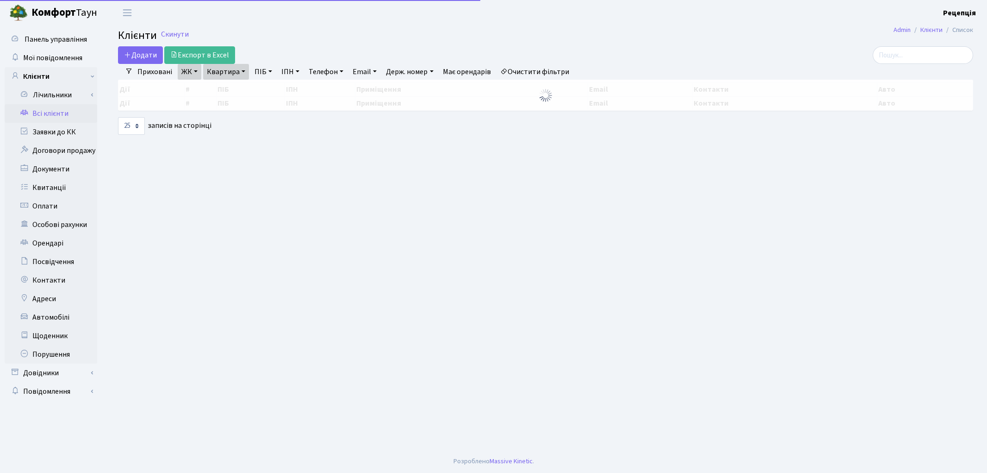
select select "25"
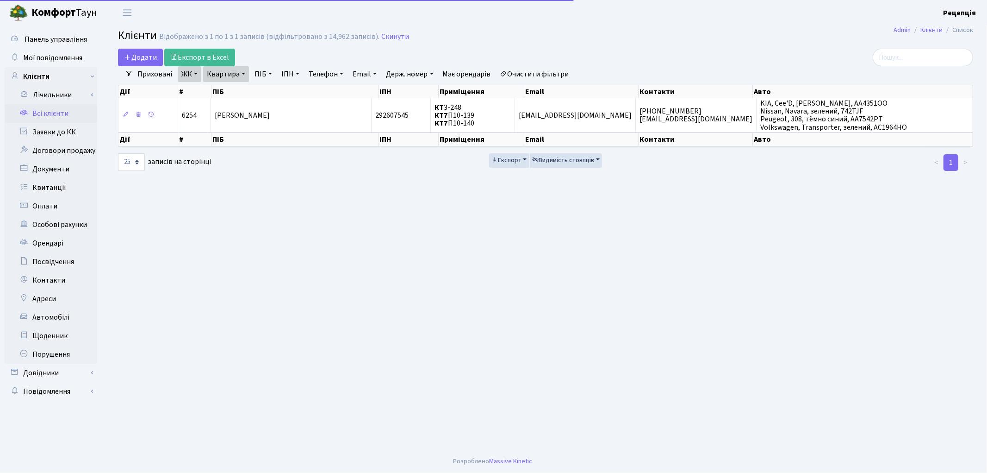
click at [566, 71] on link "Очистити фільтри" at bounding box center [535, 74] width 76 height 16
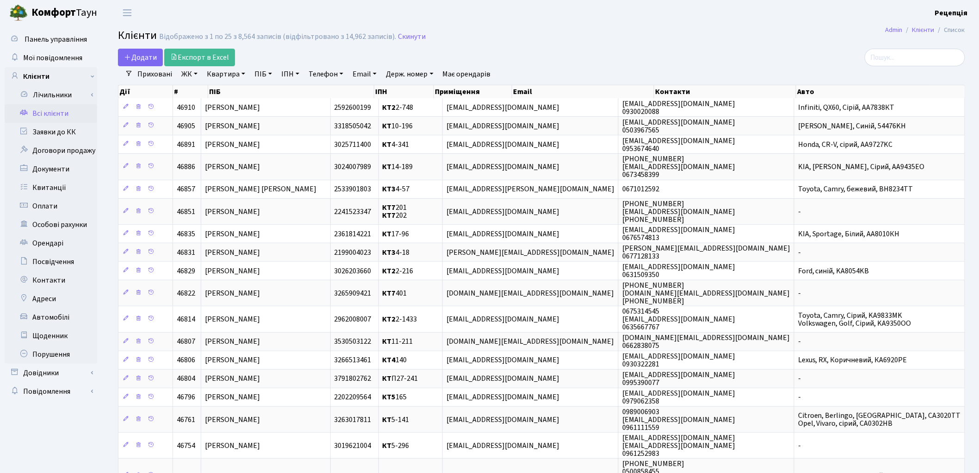
click at [267, 71] on link "ПІБ" at bounding box center [263, 74] width 25 height 16
type input "капітоненко"
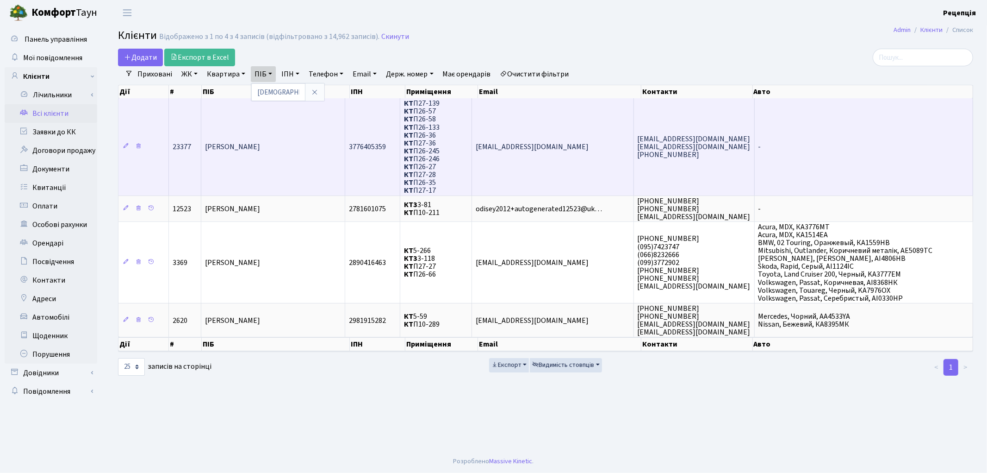
click at [305, 160] on td "[PERSON_NAME]" at bounding box center [273, 146] width 144 height 97
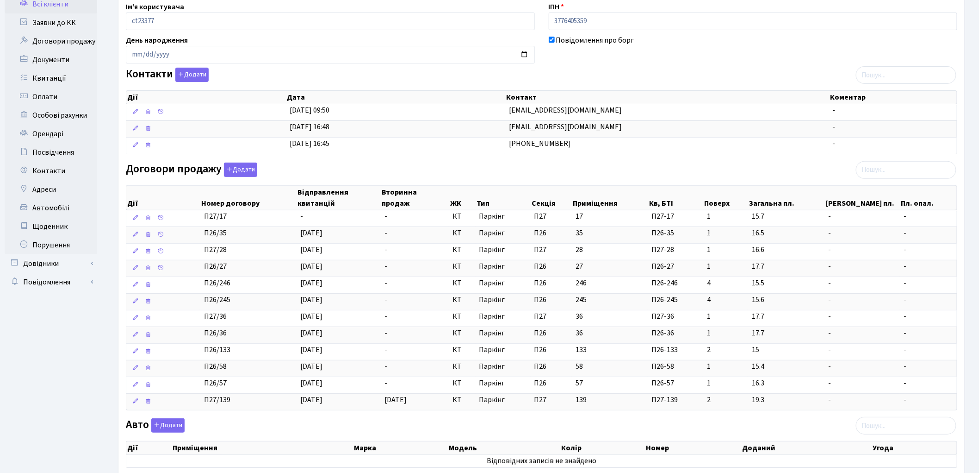
scroll to position [118, 0]
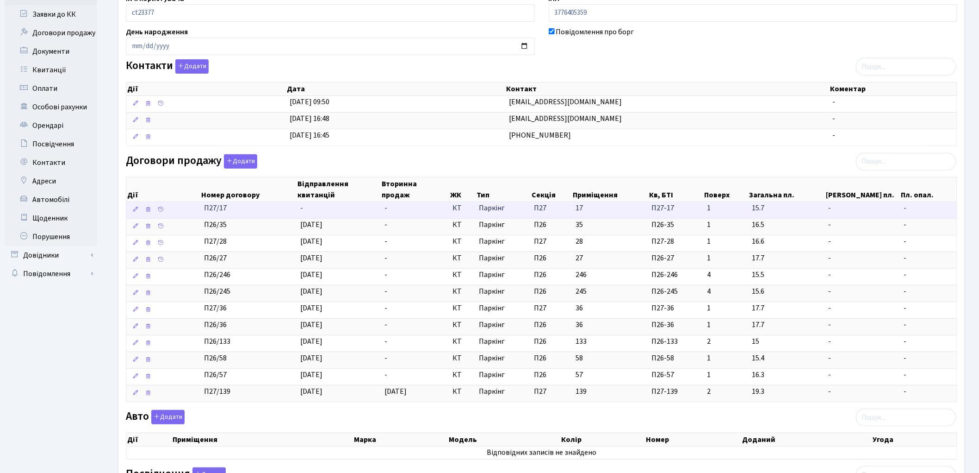
click at [334, 206] on td "-" at bounding box center [339, 210] width 84 height 16
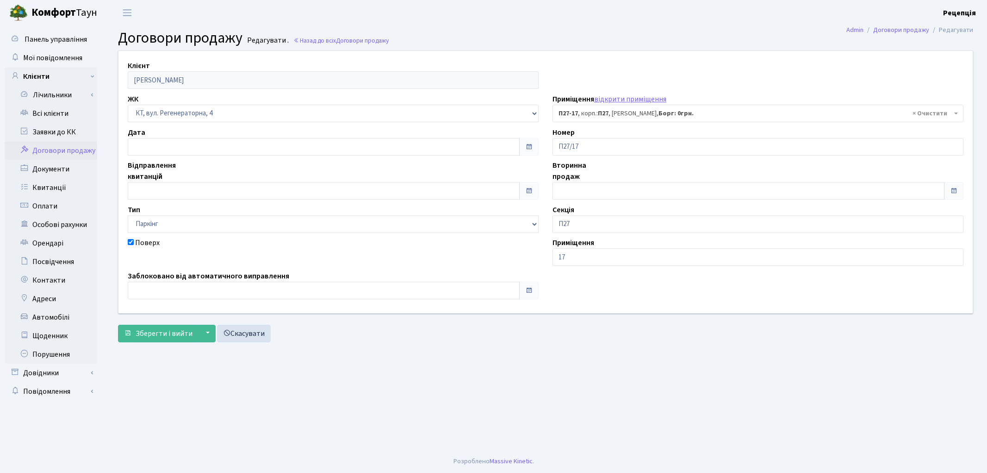
select select "9976"
click at [168, 189] on input "text" at bounding box center [324, 191] width 392 height 18
click at [188, 140] on td "29" at bounding box center [193, 144] width 14 height 14
type input "[DATE]"
click at [163, 330] on span "Зберегти і вийти" at bounding box center [164, 333] width 57 height 10
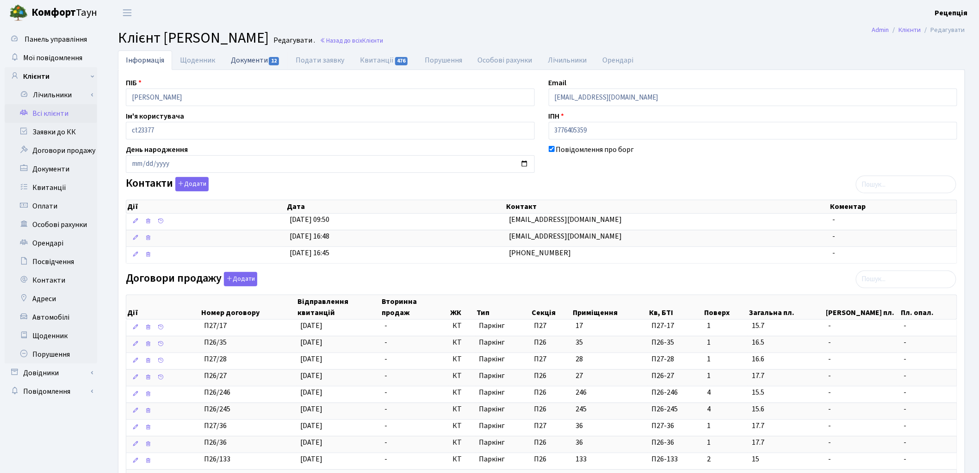
click at [258, 62] on link "Документи 12" at bounding box center [255, 59] width 65 height 19
select select "25"
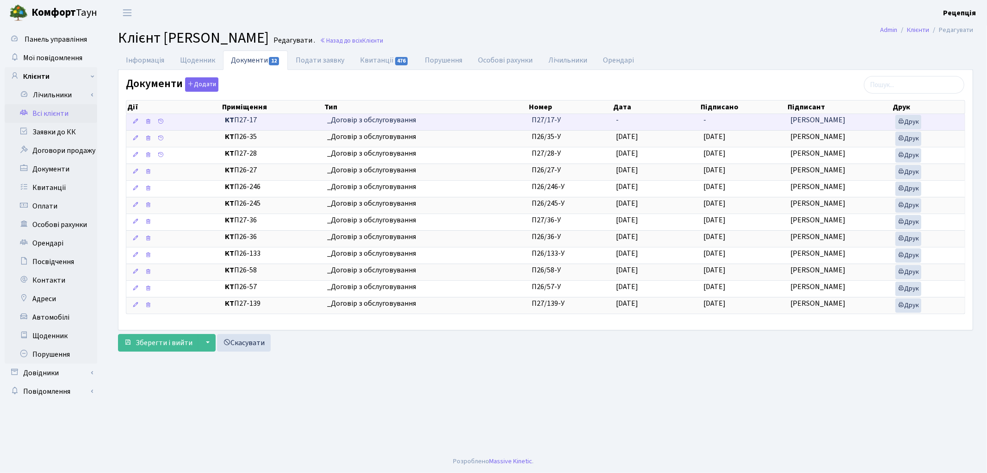
click at [603, 120] on td "П27/17-У" at bounding box center [570, 122] width 84 height 16
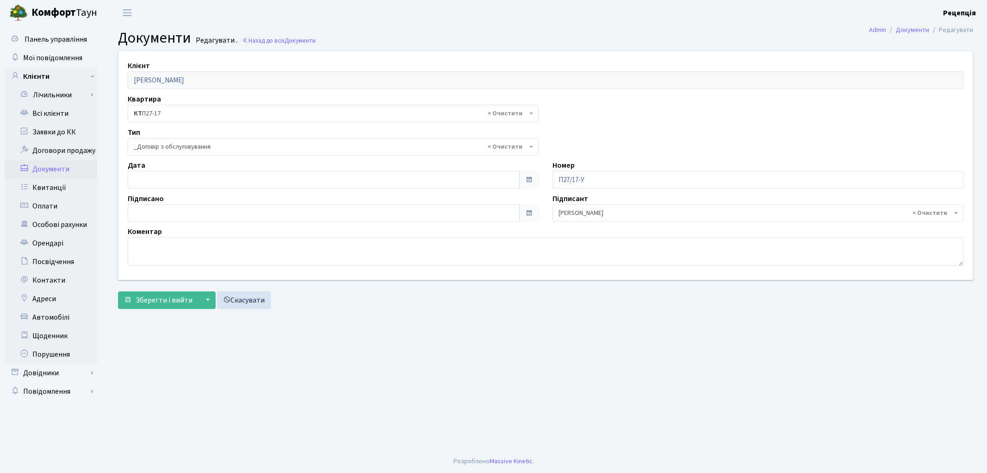
select select "289"
type input "[DATE]"
click at [174, 176] on input "[DATE]" at bounding box center [324, 180] width 392 height 18
type input "[DATE]"
click at [197, 216] on input "29.08.2025" at bounding box center [324, 213] width 392 height 18
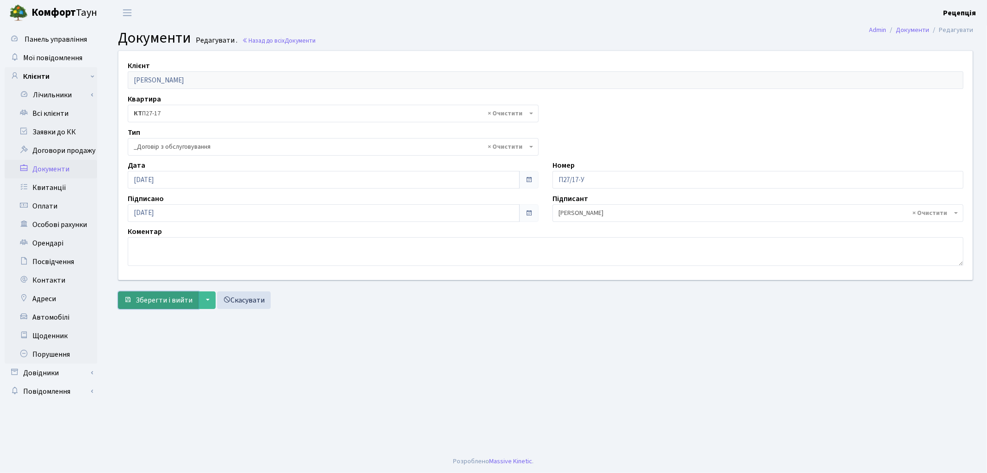
click at [165, 300] on span "Зберегти і вийти" at bounding box center [164, 300] width 57 height 10
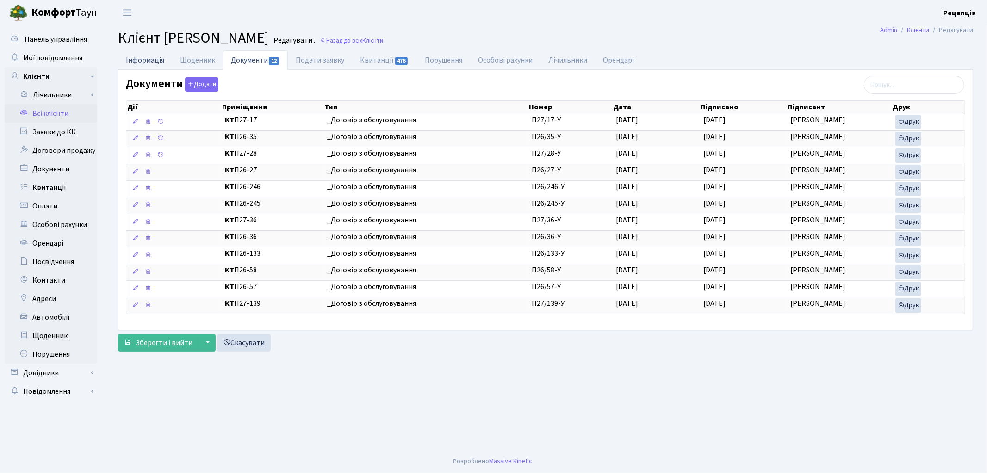
click at [159, 64] on link "Інформація" at bounding box center [145, 59] width 54 height 19
select select "25"
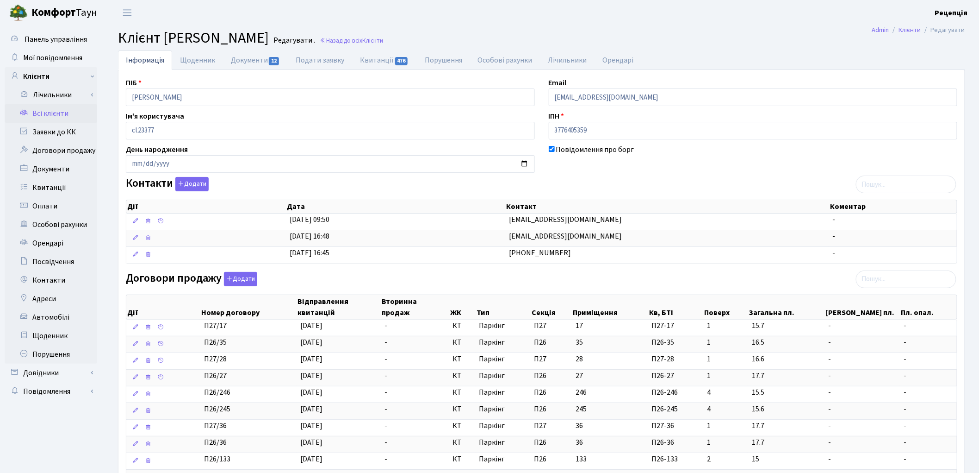
click at [73, 113] on link "Всі клієнти" at bounding box center [51, 113] width 93 height 19
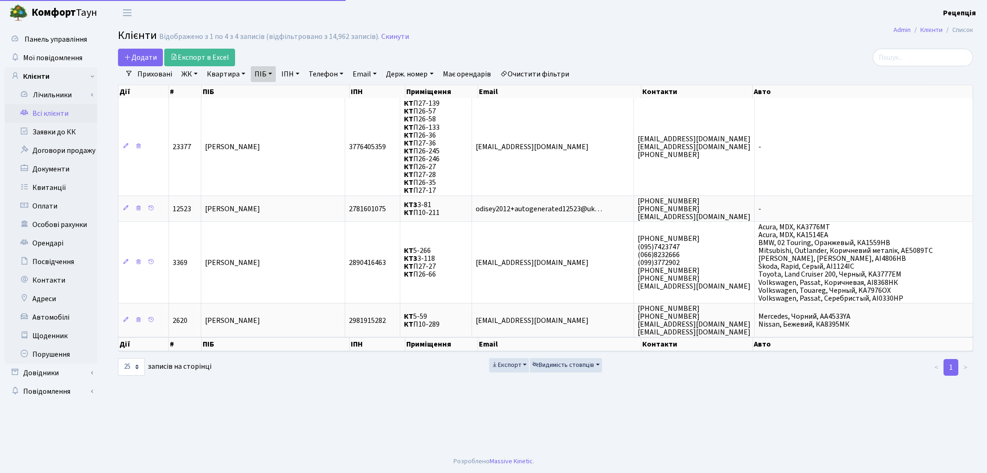
select select "25"
click at [540, 77] on link "Очистити фільтри" at bounding box center [535, 74] width 76 height 16
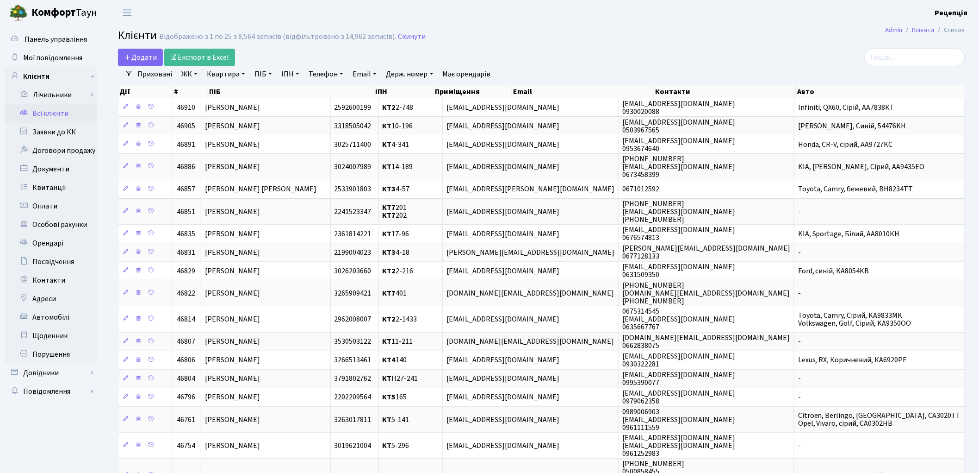
click at [199, 73] on link "ЖК" at bounding box center [190, 74] width 24 height 16
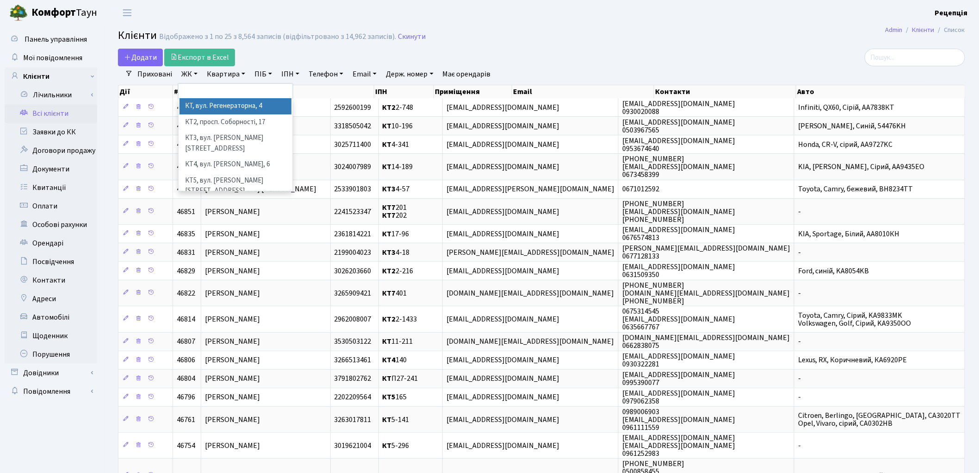
click at [219, 101] on li "КТ, вул. Регенераторна, 4" at bounding box center [236, 106] width 112 height 16
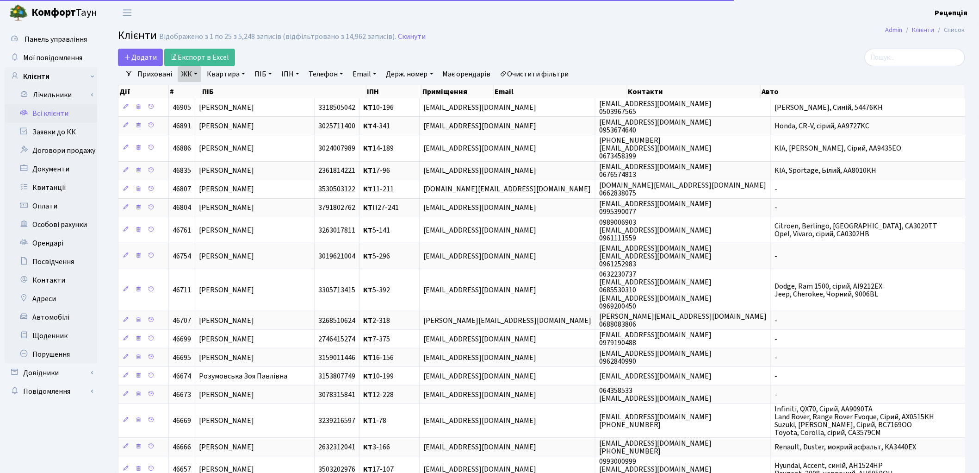
click at [227, 71] on link "Квартира" at bounding box center [226, 74] width 46 height 16
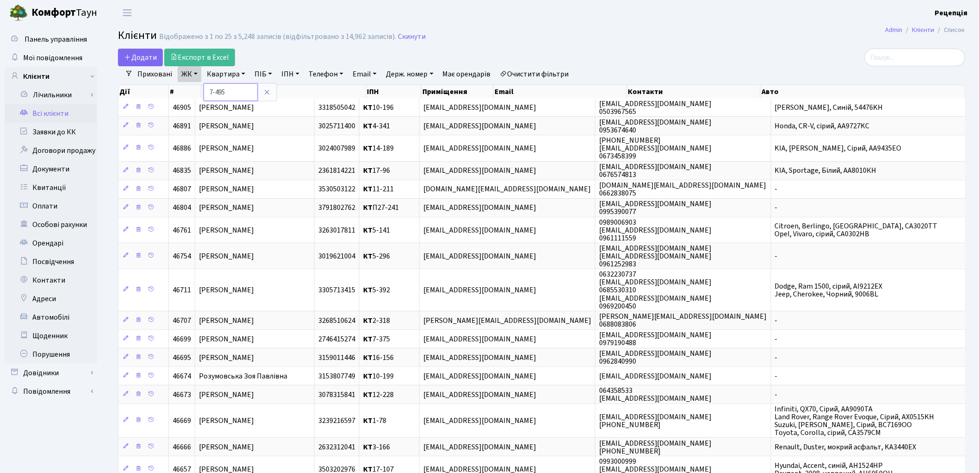
type input "7-495"
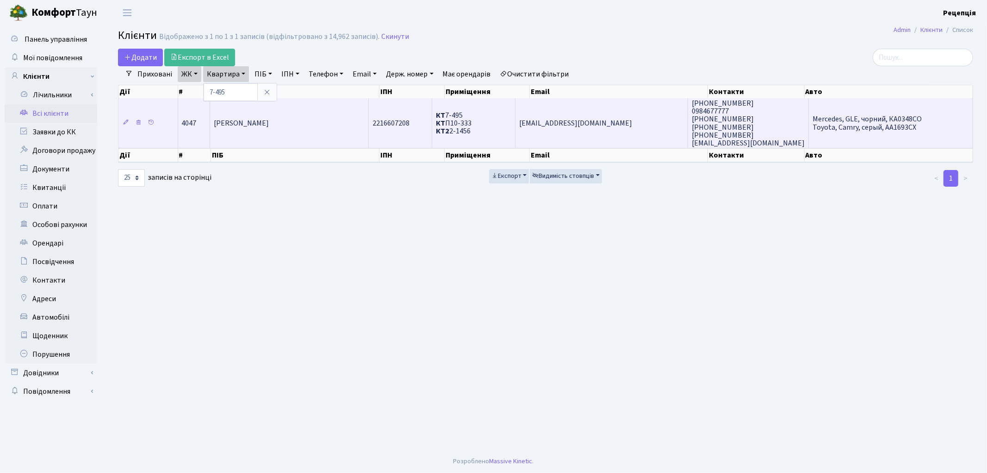
click at [324, 119] on td "[PERSON_NAME]" at bounding box center [289, 123] width 159 height 50
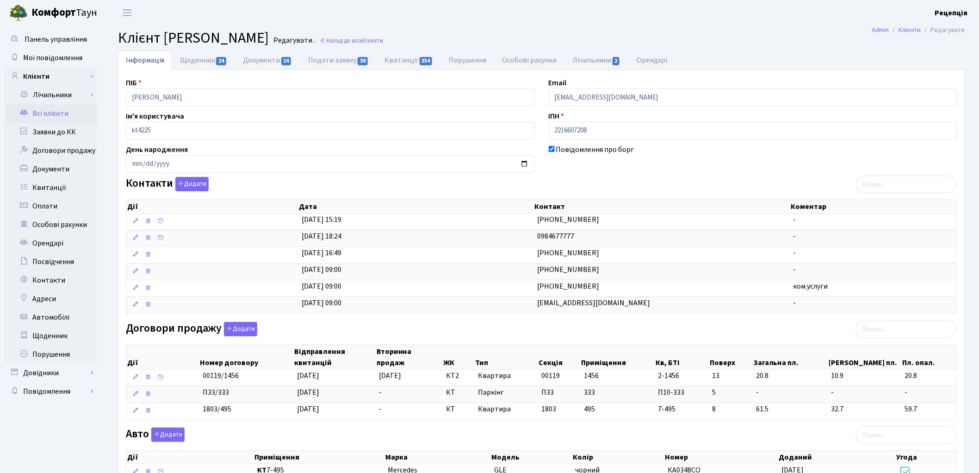
drag, startPoint x: 602, startPoint y: 303, endPoint x: 482, endPoint y: 327, distance: 122.2
click at [482, 323] on div "ПІБ Капелюшна Олександра Іванівна Email aleksandrakapelushnaja@gmail.com Ім'я к…" at bounding box center [542, 370] width 846 height 586
click at [562, 326] on div "Договори продажу Додати Дії Номер договору Відправлення квитанцій Вторинна прод…" at bounding box center [542, 372] width 846 height 101
drag, startPoint x: 600, startPoint y: 303, endPoint x: 501, endPoint y: 314, distance: 99.2
click at [501, 313] on table "Дії Дата Контакт Коментар 10.05.2024, 15:19 +380 (96) 079 03 31 - 21.08.2023, 1…" at bounding box center [542, 263] width 832 height 100
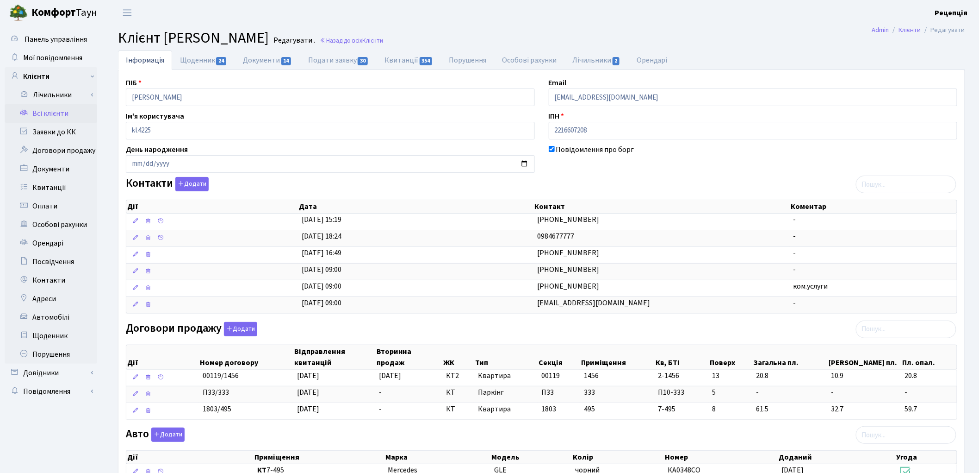
copy \<\/span\>\a "[EMAIL_ADDRESS][DOMAIN_NAME]"
click at [671, 96] on input "aleksandrakapelushnaja@gmail.com" at bounding box center [753, 97] width 409 height 18
type input "a"
paste input "aa2696@ukr.net"
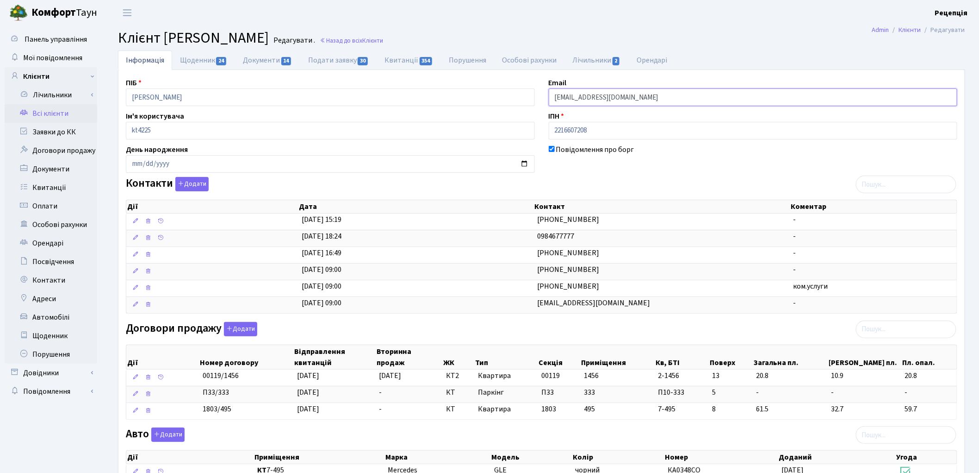
click at [567, 97] on input "aa2696@ukr.net" at bounding box center [753, 97] width 409 height 18
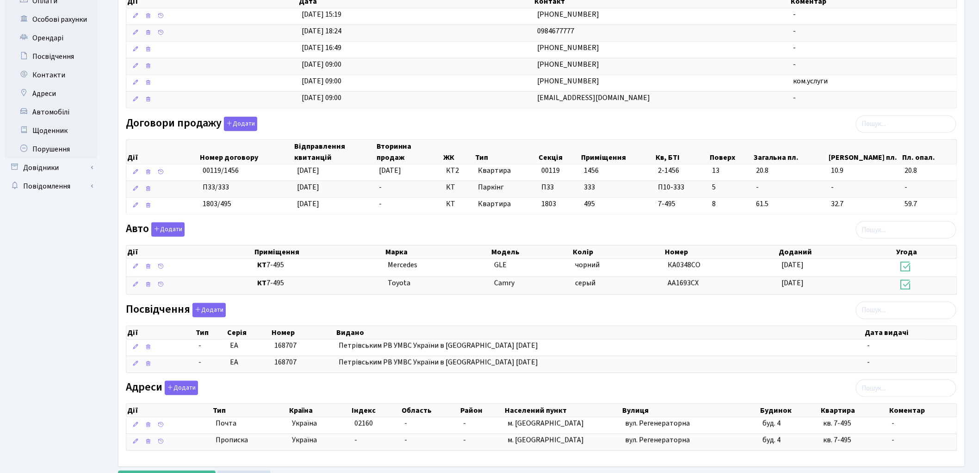
scroll to position [251, 0]
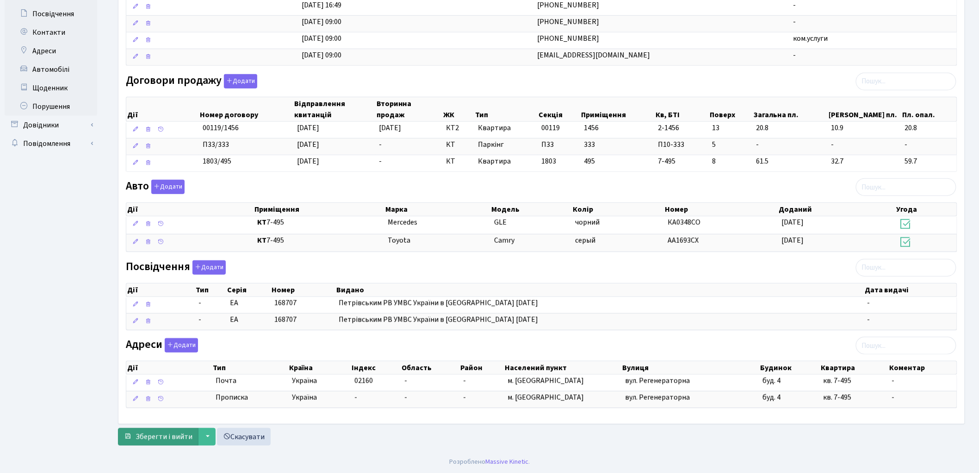
type input "aa2696@ukr.net"
click at [173, 436] on span "Зберегти і вийти" at bounding box center [164, 436] width 57 height 10
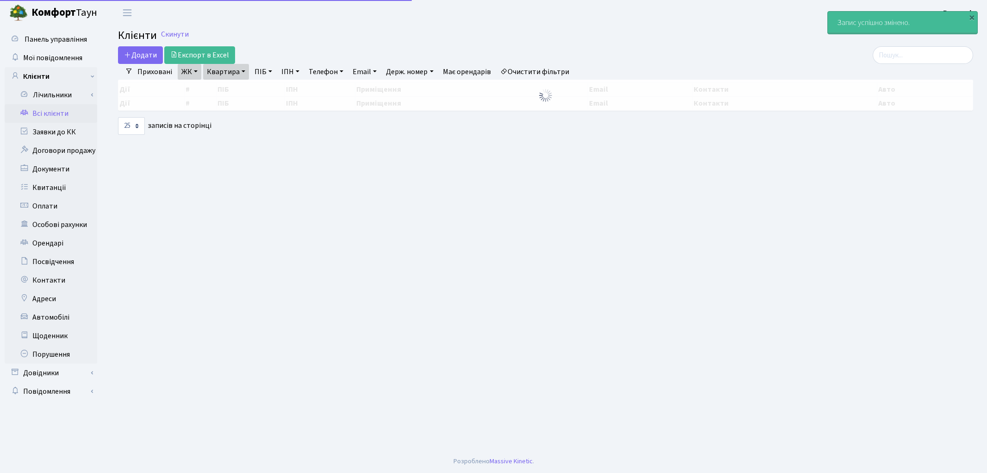
select select "25"
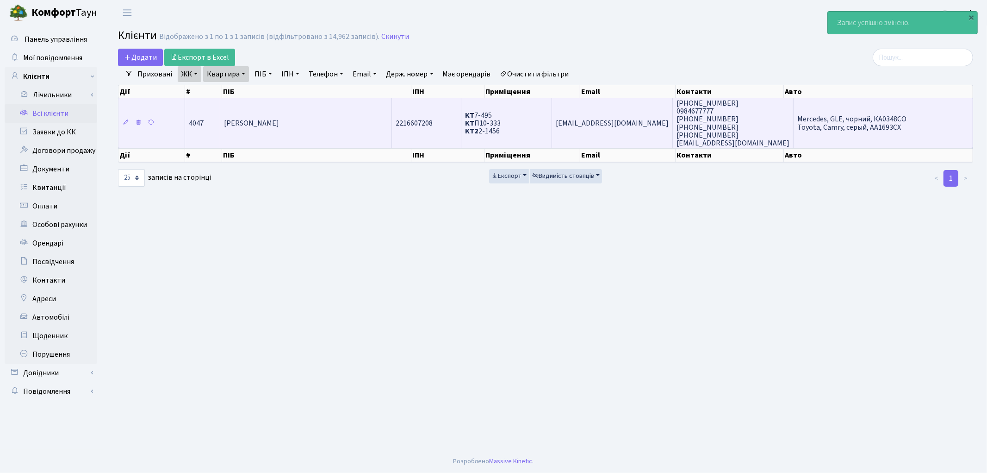
click at [359, 130] on td "[PERSON_NAME]" at bounding box center [306, 123] width 172 height 50
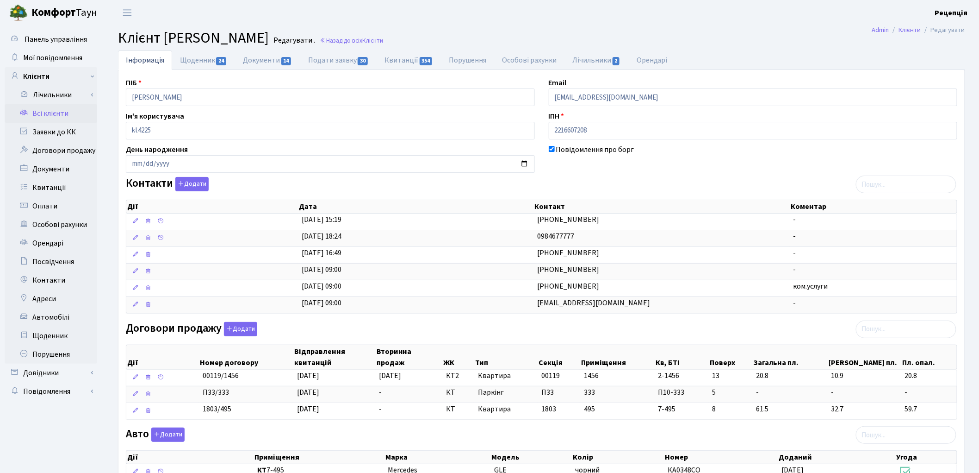
click at [65, 113] on link "Всі клієнти" at bounding box center [51, 113] width 93 height 19
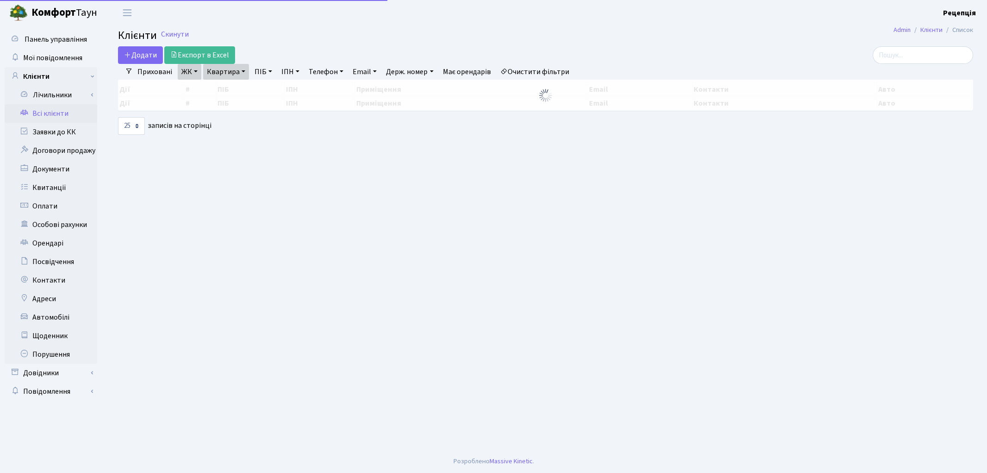
select select "25"
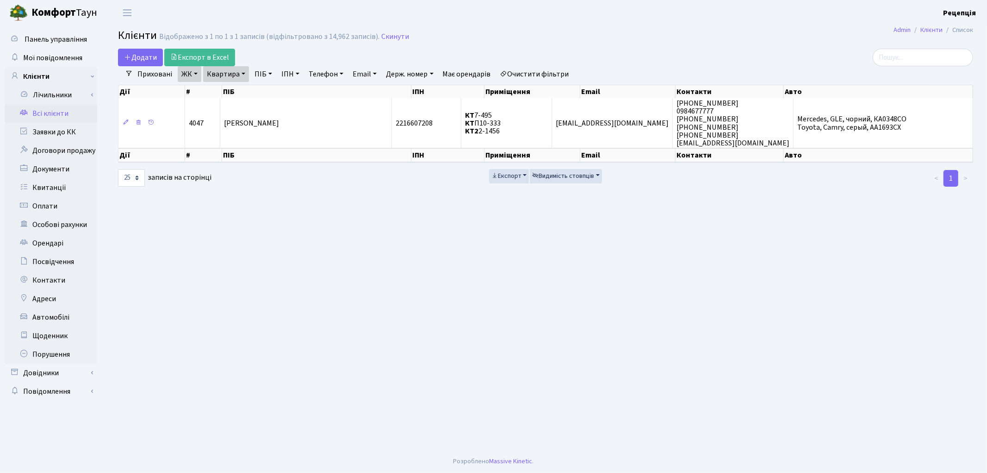
click at [525, 72] on link "Очистити фільтри" at bounding box center [535, 74] width 76 height 16
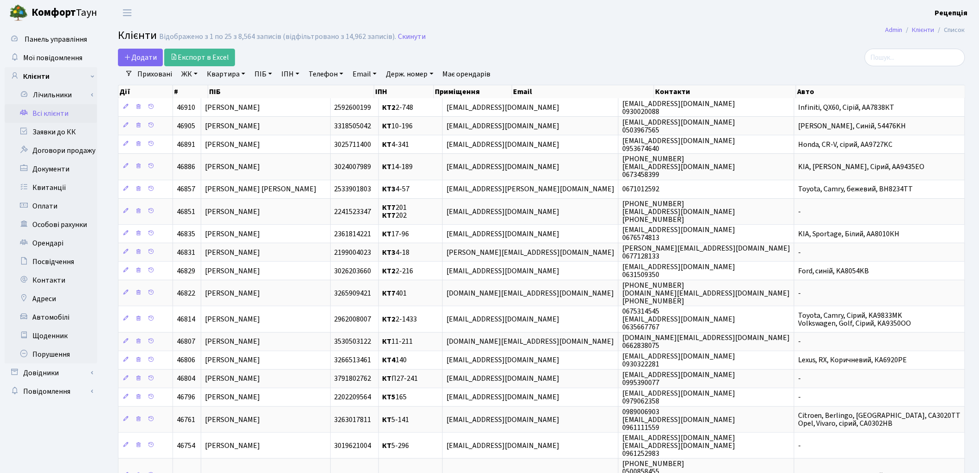
click at [195, 76] on link "ЖК" at bounding box center [190, 74] width 24 height 16
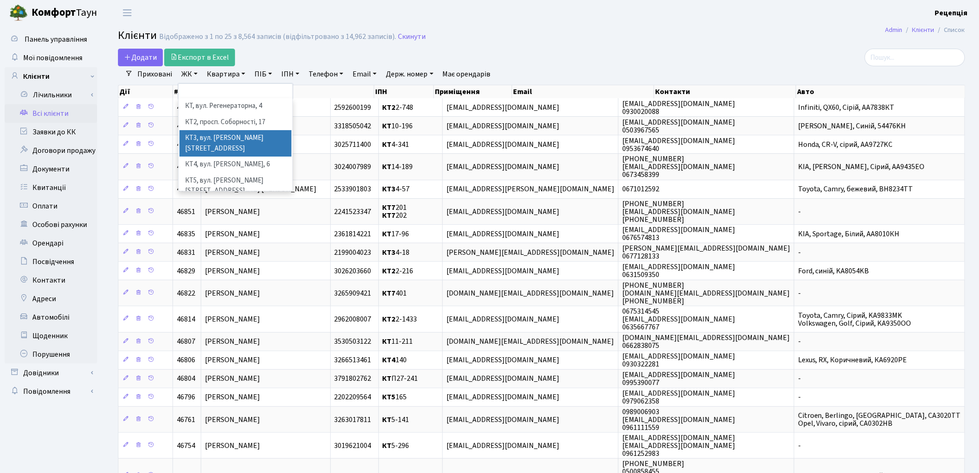
click at [265, 138] on li "КТ3, вул. [PERSON_NAME][STREET_ADDRESS]" at bounding box center [236, 143] width 112 height 26
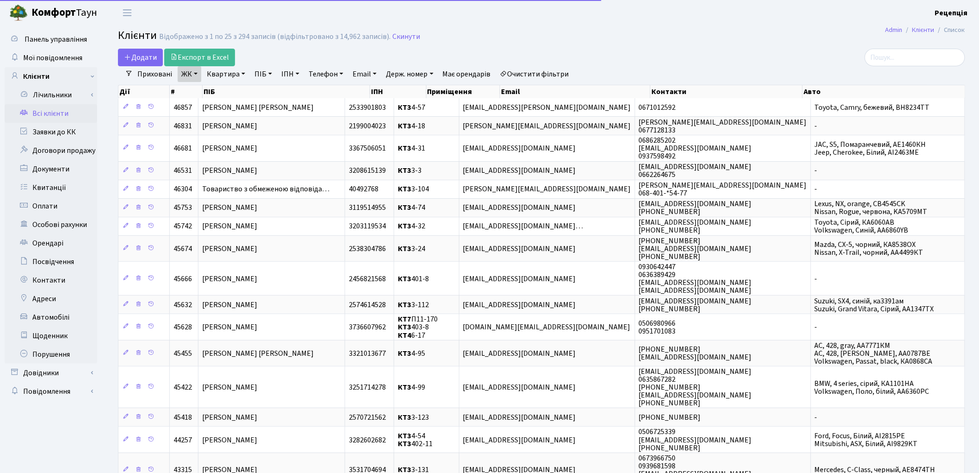
drag, startPoint x: 234, startPoint y: 71, endPoint x: 241, endPoint y: 82, distance: 13.1
click at [234, 72] on link "Квартира" at bounding box center [226, 74] width 46 height 16
type input "3-39"
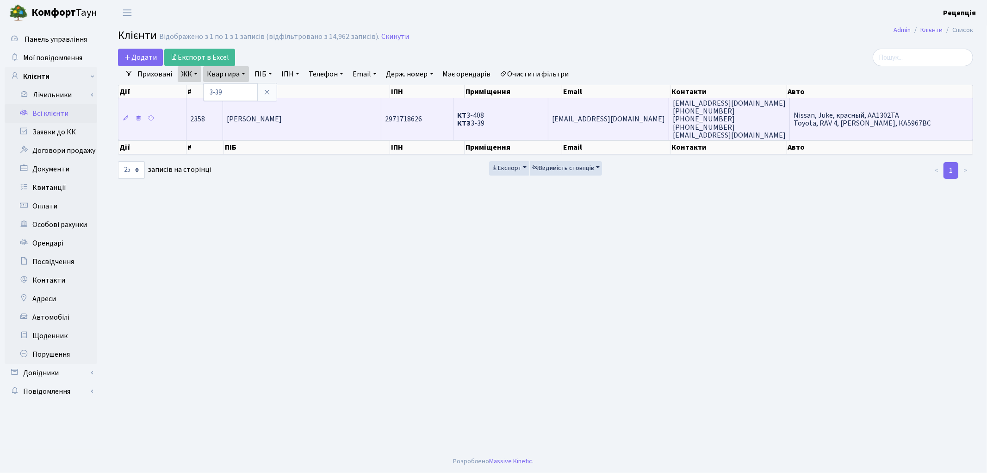
click at [337, 123] on td "Топило Вікторія Анатоліївна" at bounding box center [302, 119] width 158 height 42
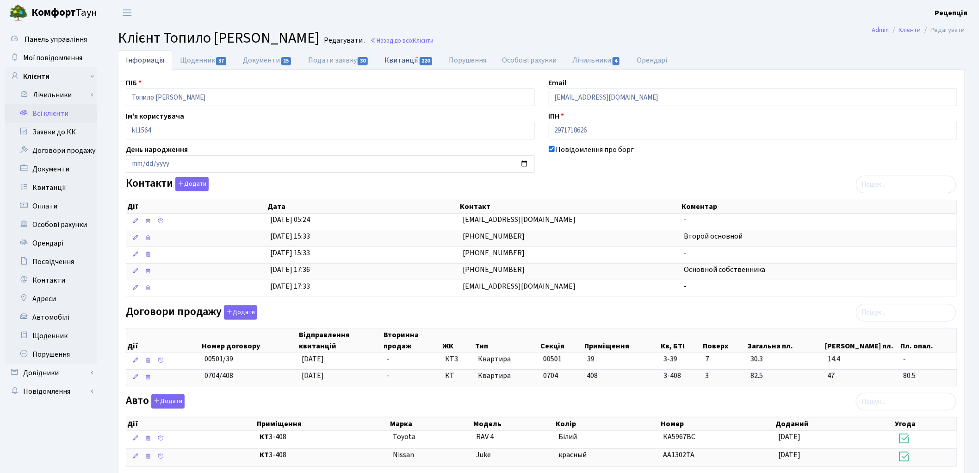
click at [408, 65] on link "Квитанції 220" at bounding box center [409, 59] width 64 height 19
select select "25"
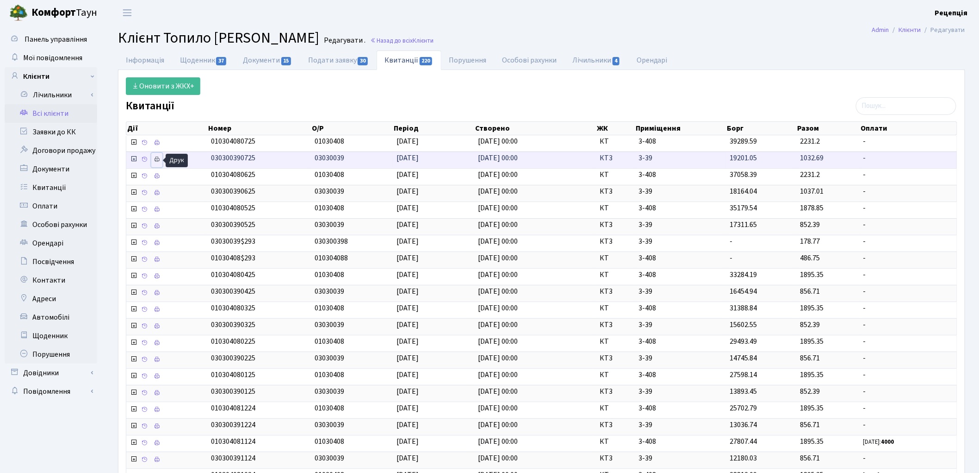
click at [160, 161] on icon at bounding box center [157, 159] width 6 height 6
click at [139, 62] on link "Інформація" at bounding box center [145, 59] width 54 height 19
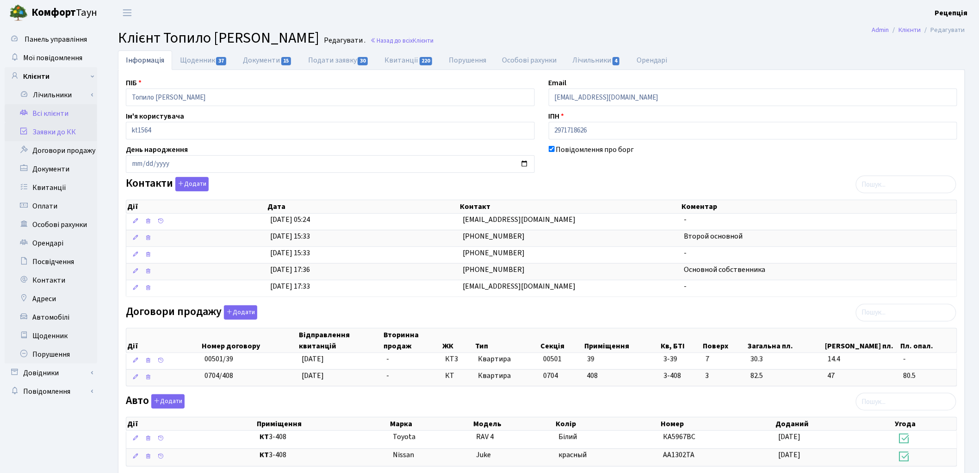
click at [63, 127] on link "Заявки до КК" at bounding box center [51, 132] width 93 height 19
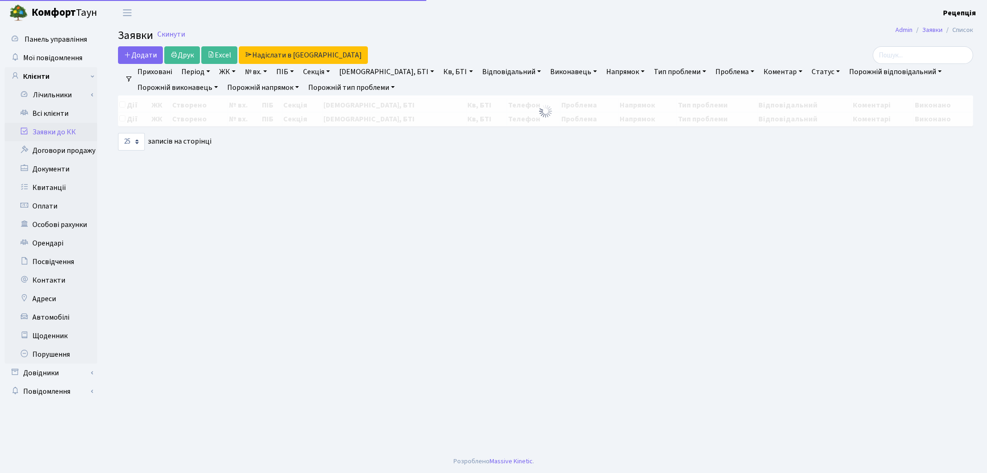
select select "25"
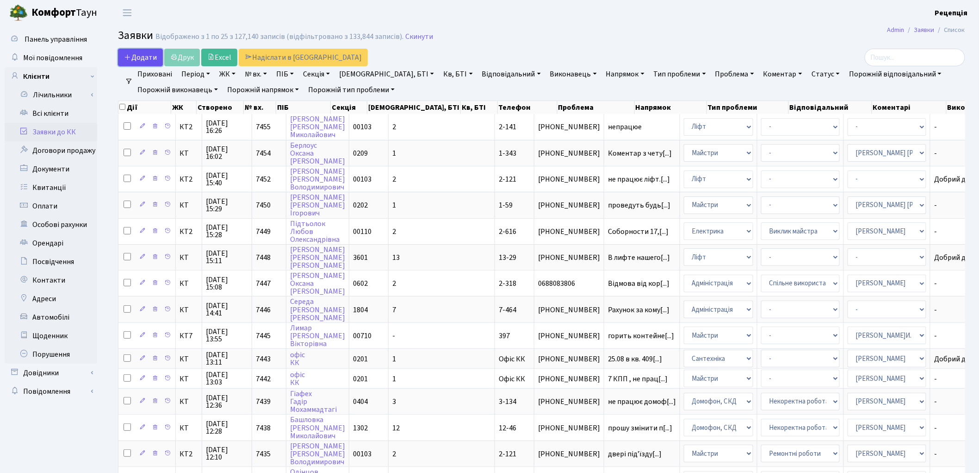
click at [131, 62] on span "Додати" at bounding box center [140, 57] width 33 height 10
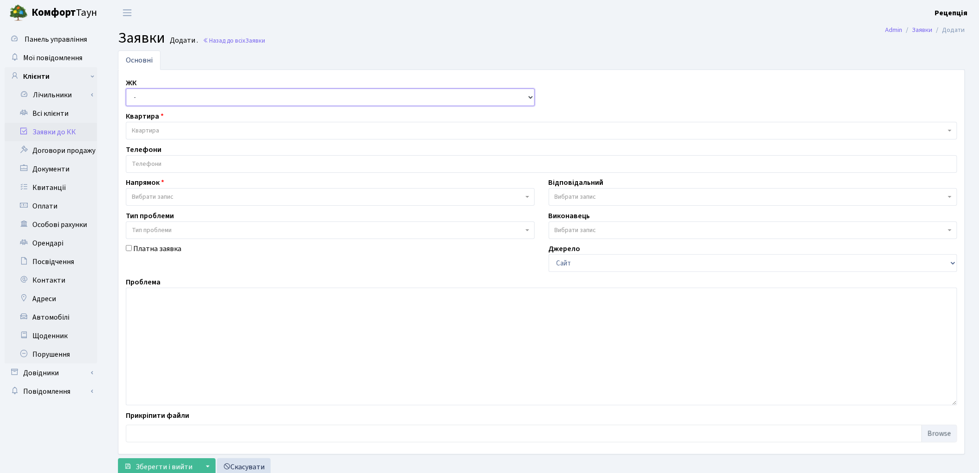
click at [168, 96] on select "- КТ, вул. Регенераторна, 4 КТ2, просп. [STREET_ADDRESS] [STREET_ADDRESS] [PERS…" at bounding box center [330, 97] width 409 height 18
select select "296"
click at [126, 88] on select "- КТ, вул. Регенераторна, 4 КТ2, просп. Соборності, 17 КТ3, вул. Березнева, 16 …" at bounding box center [330, 97] width 409 height 18
select select
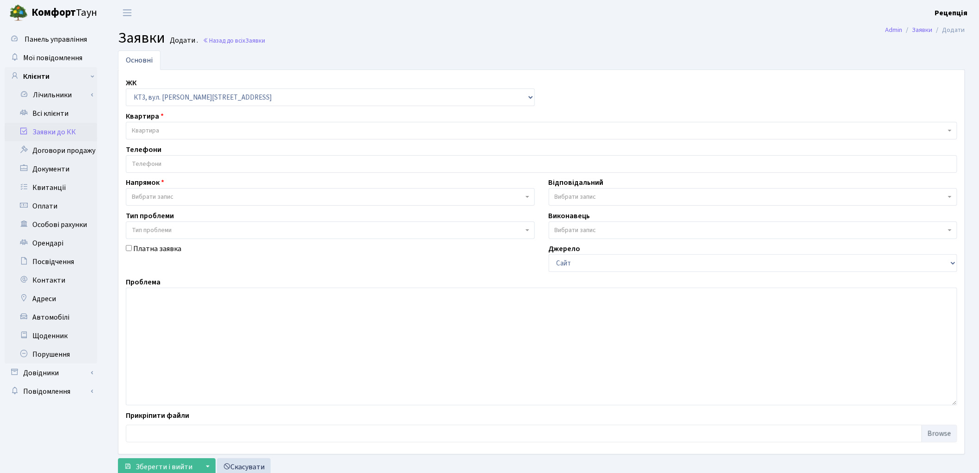
click at [174, 130] on span "Квартира" at bounding box center [539, 130] width 814 height 9
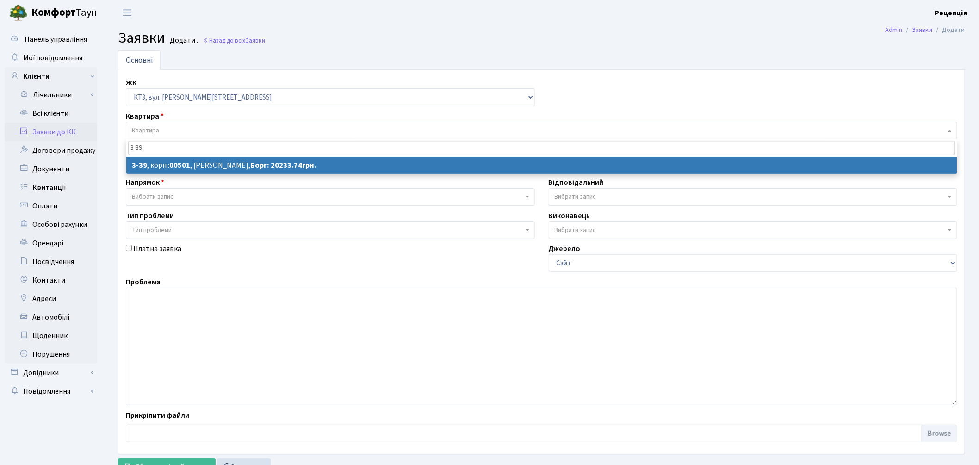
type input "3-39"
select select
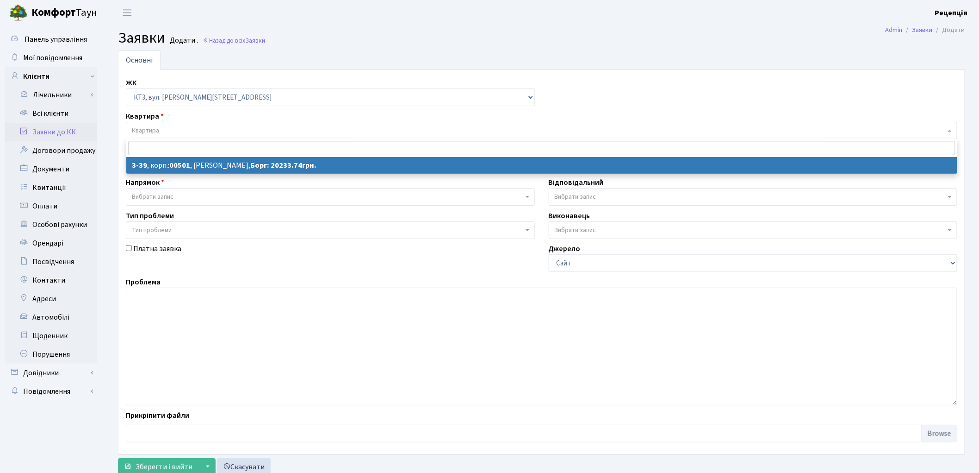
select select "16348"
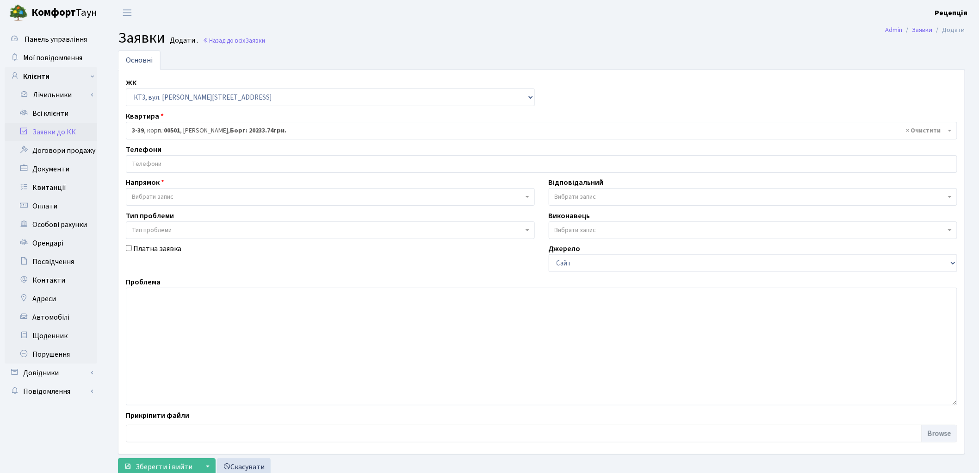
click at [160, 164] on input "search" at bounding box center [541, 164] width 831 height 17
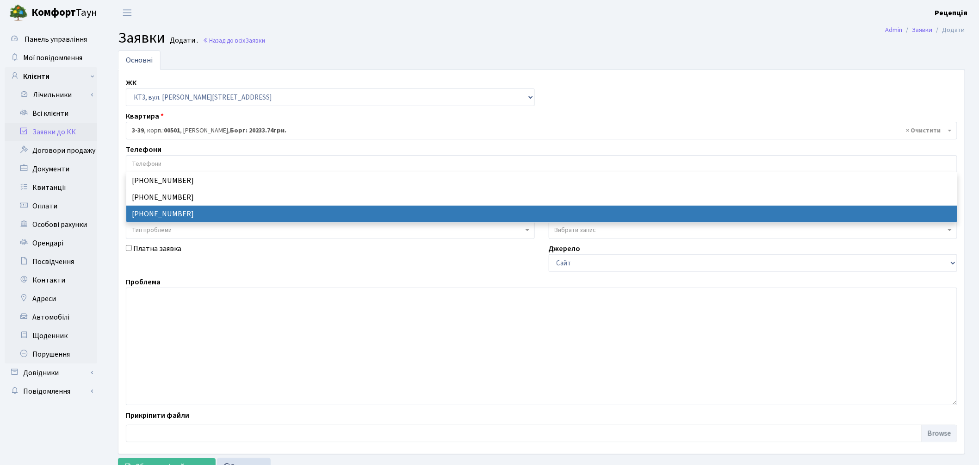
select select "14070"
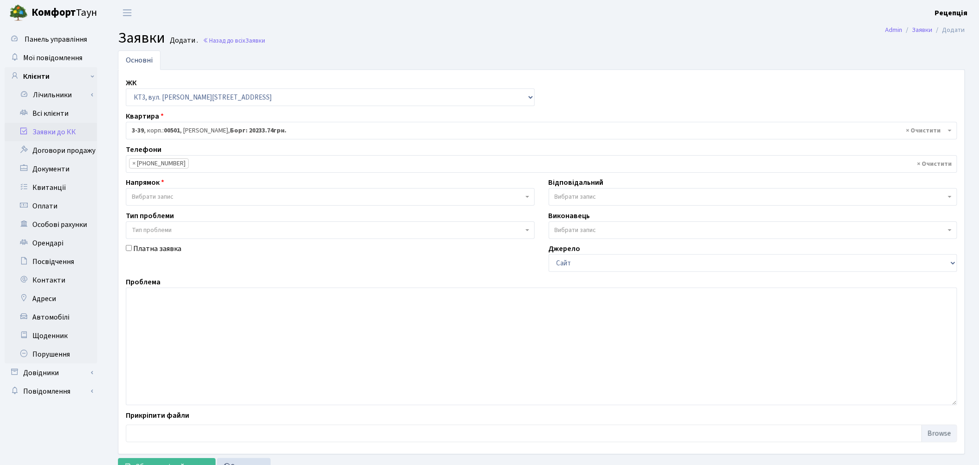
click at [167, 195] on span "Вибрати запис" at bounding box center [153, 196] width 42 height 9
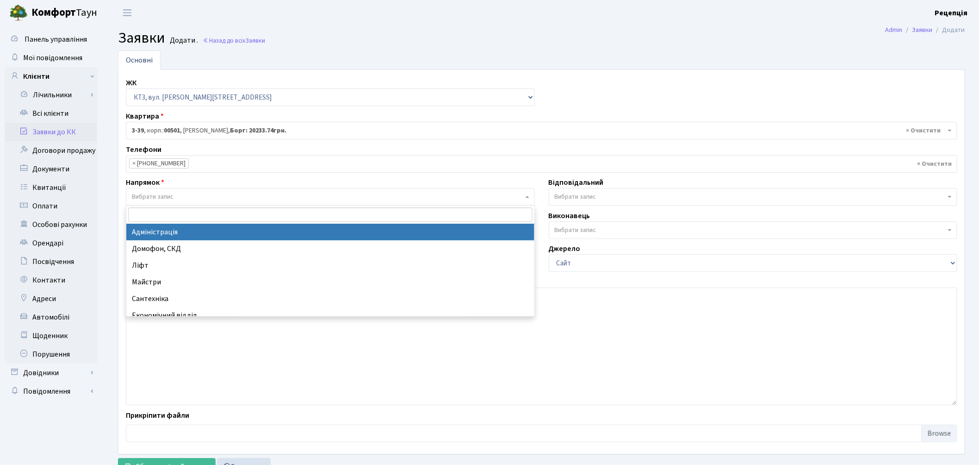
select select "5"
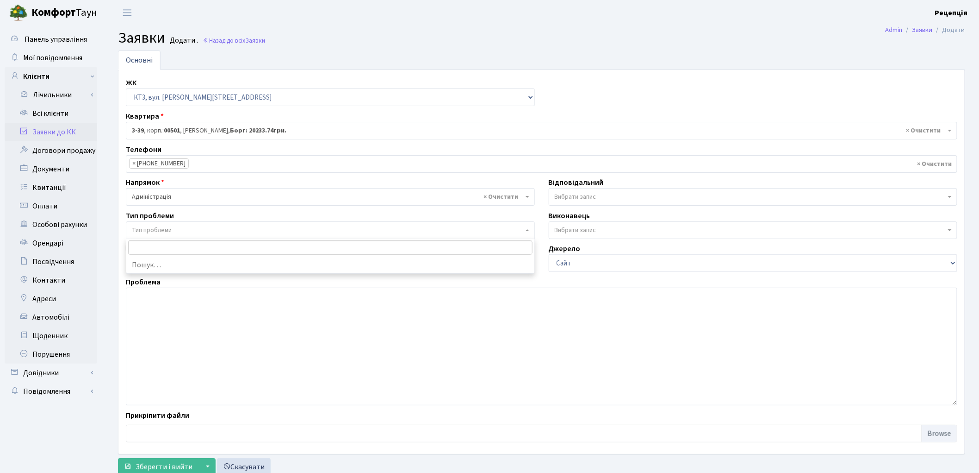
click at [171, 229] on span "Тип проблеми" at bounding box center [152, 229] width 40 height 9
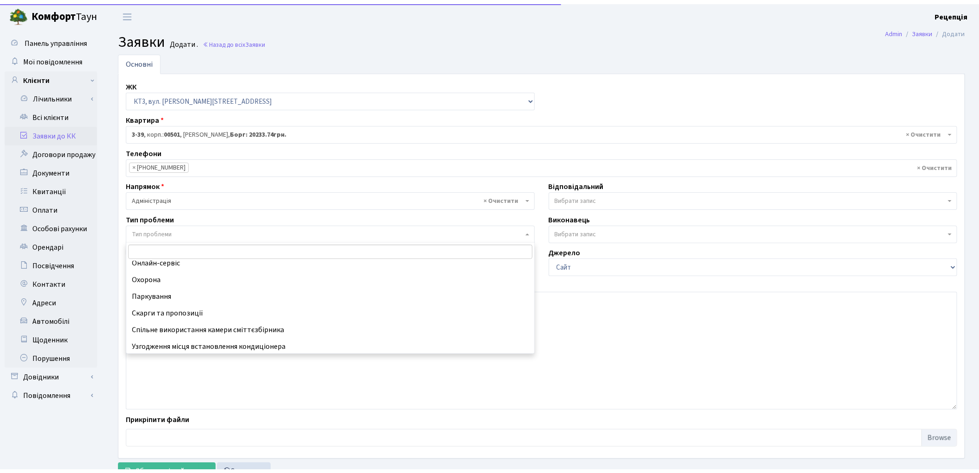
scroll to position [90, 0]
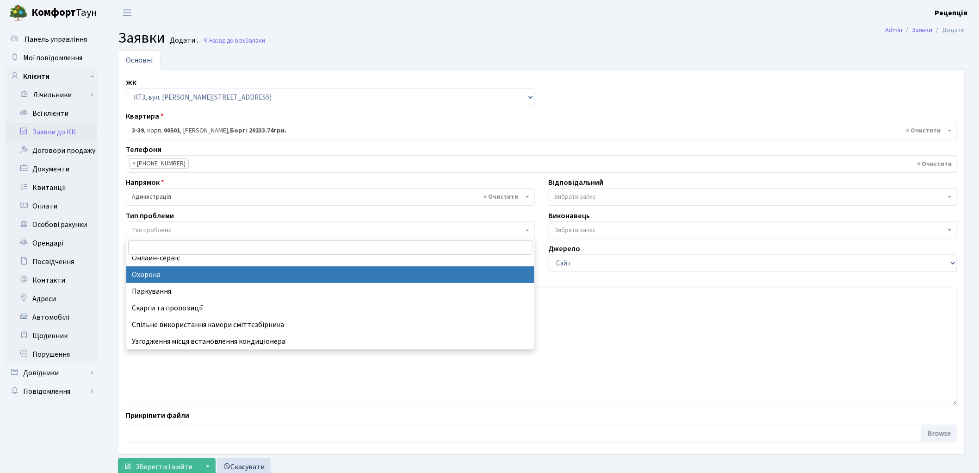
select select "69"
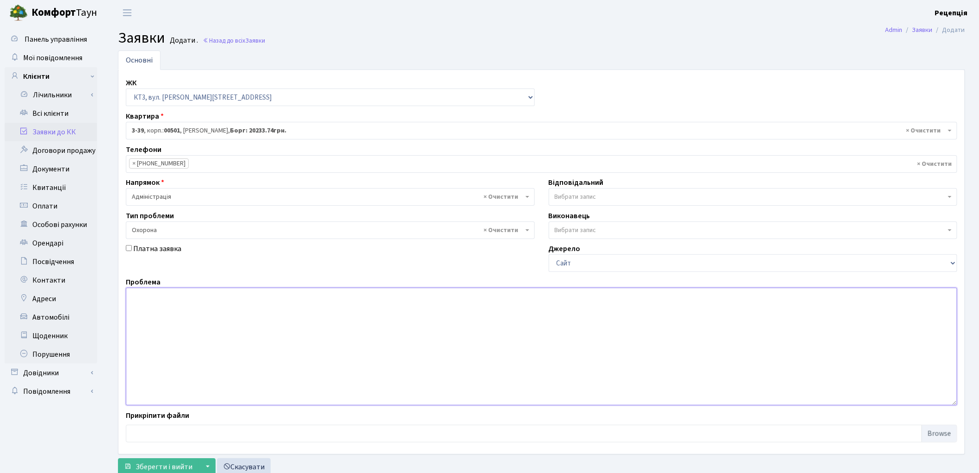
click at [180, 311] on textarea at bounding box center [542, 346] width 832 height 118
click at [197, 298] on textarea "Розірвати договір на охорону у зв'язку" at bounding box center [542, 346] width 832 height 118
click at [247, 298] on textarea "Розірвати договір на послуги охорону у зв'язку" at bounding box center [542, 346] width 832 height 118
click at [280, 298] on textarea "Розірвати договір на послуги охорони у зв'язку" at bounding box center [542, 346] width 832 height 118
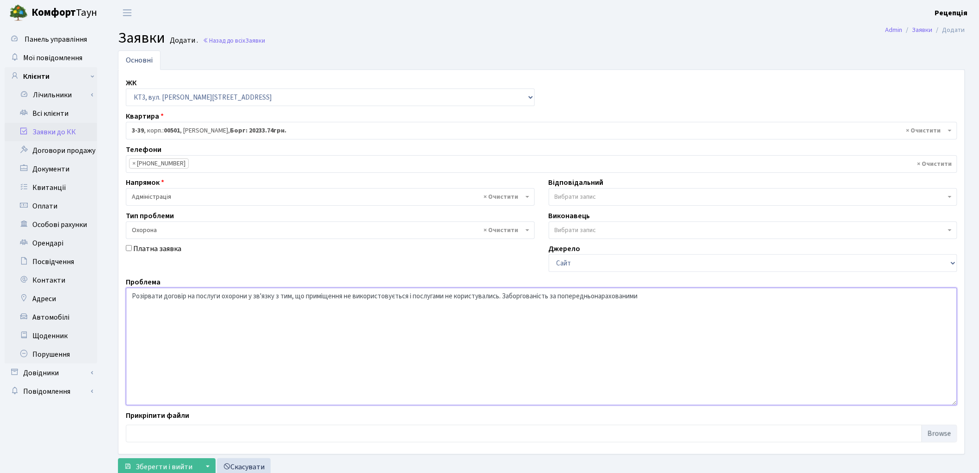
click at [598, 295] on textarea "Розірвати договір на послуги охорони у зв'язку з тим, що приміщення не використ…" at bounding box center [542, 346] width 832 height 118
click at [647, 300] on textarea "Розірвати договір на послуги охорони у зв'язку з тим, що приміщення не використ…" at bounding box center [542, 346] width 832 height 118
click at [786, 299] on textarea "Розірвати договір на послуги охорони у зв'язку з тим, що приміщення не використ…" at bounding box center [542, 346] width 832 height 118
click at [506, 298] on textarea "Розірвати договір на послуги охорони у зв'язку з тим, що приміщення не використ…" at bounding box center [542, 346] width 832 height 118
click at [651, 296] on textarea "Розірвати договір на послуги охорони у зв'язку з тим, що приміщення не використ…" at bounding box center [542, 346] width 832 height 118
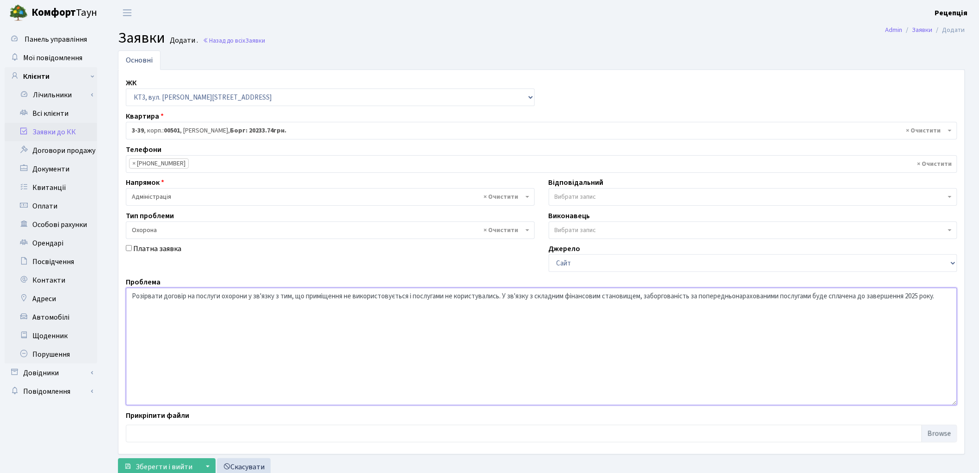
click at [784, 297] on textarea "Розірвати договір на послуги охорони у зв'язку з тим, що приміщення не використ…" at bounding box center [542, 346] width 832 height 118
click at [781, 297] on textarea "Розірвати договір на послуги охорони у зв'язку з тим, що приміщення не використ…" at bounding box center [542, 346] width 832 height 118
drag, startPoint x: 787, startPoint y: 295, endPoint x: 705, endPoint y: 299, distance: 82.0
click at [705, 299] on textarea "Розірвати договір на послуги охорони у зв'язку з тим, що приміщення не використ…" at bounding box center [542, 346] width 832 height 118
click at [727, 297] on textarea "Розірвати договір на послуги охорони у зв'язку з тим, що приміщення не використ…" at bounding box center [542, 346] width 832 height 118
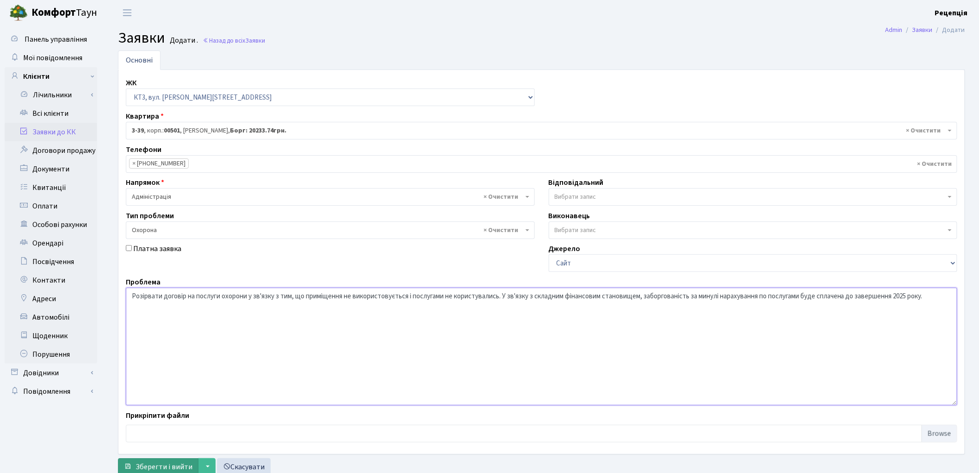
type textarea "Розірвати договір на послуги охорони у зв'язку з тим, що приміщення не використ…"
click at [158, 464] on span "Зберегти і вийти" at bounding box center [164, 466] width 57 height 10
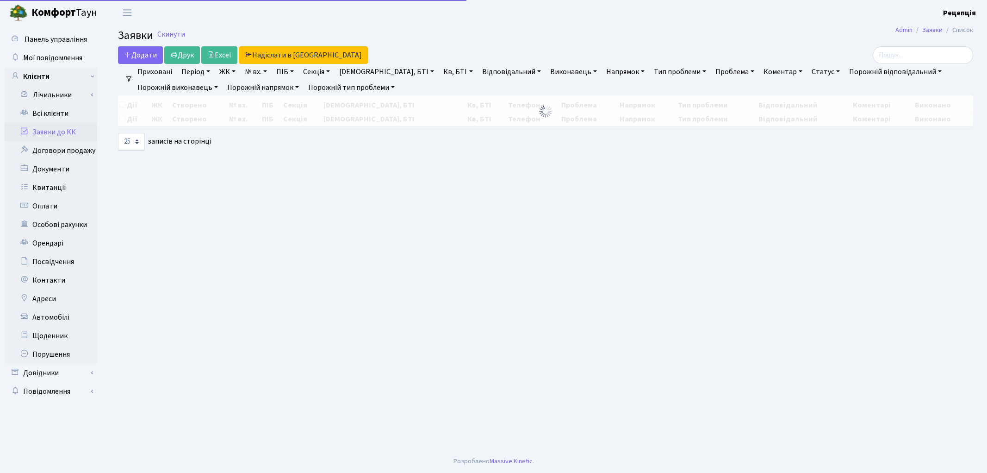
select select "25"
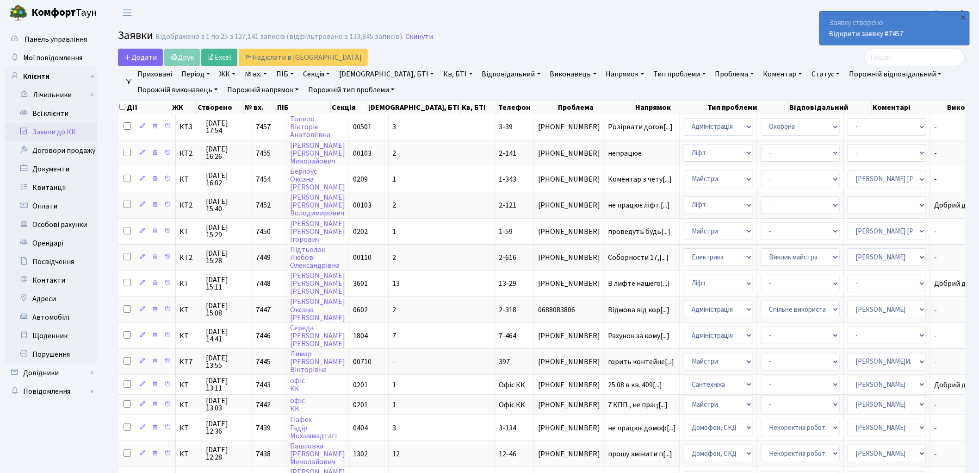
click at [62, 128] on link "Заявки до КК" at bounding box center [51, 132] width 93 height 19
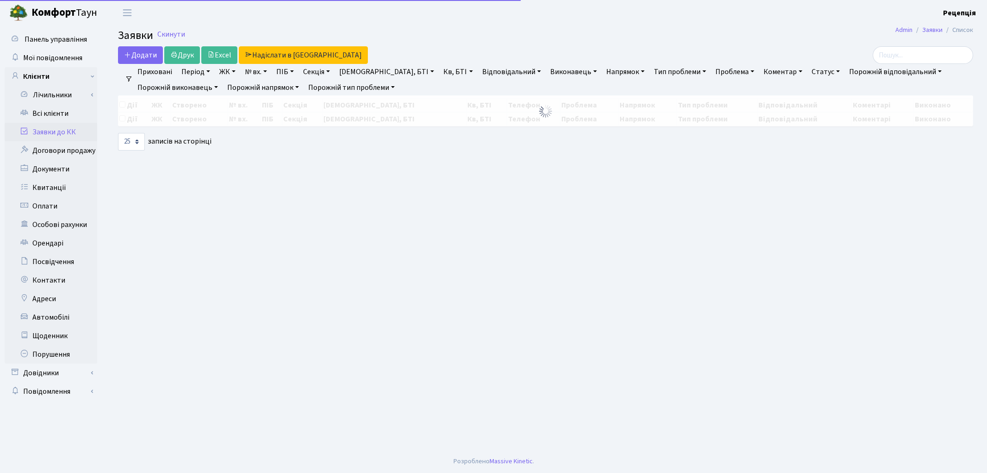
select select "25"
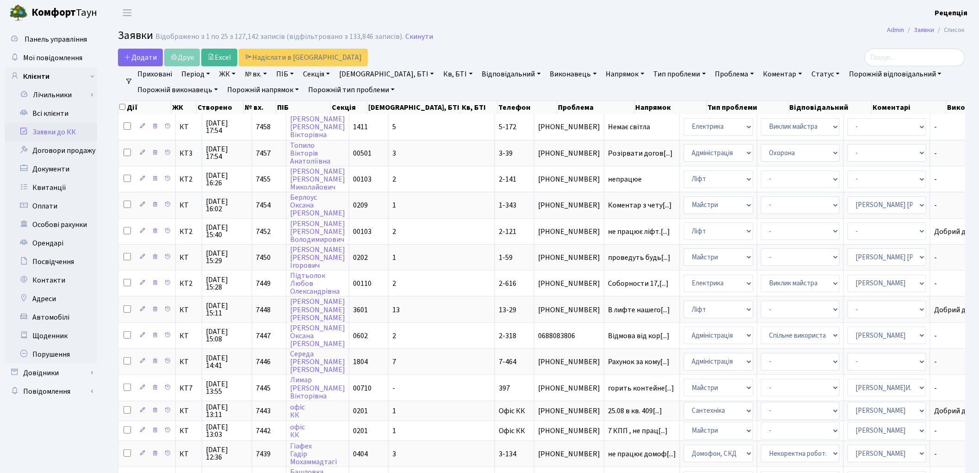
click at [62, 130] on link "Заявки до КК" at bounding box center [51, 132] width 93 height 19
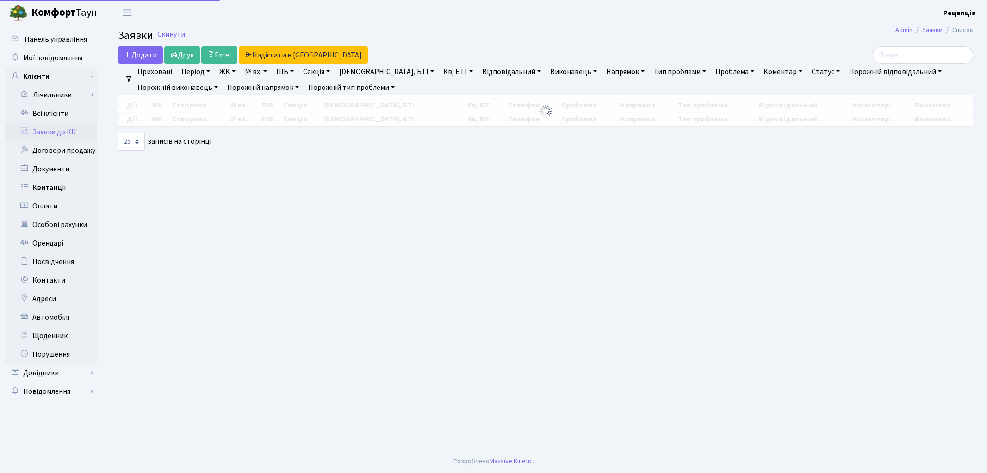
select select "25"
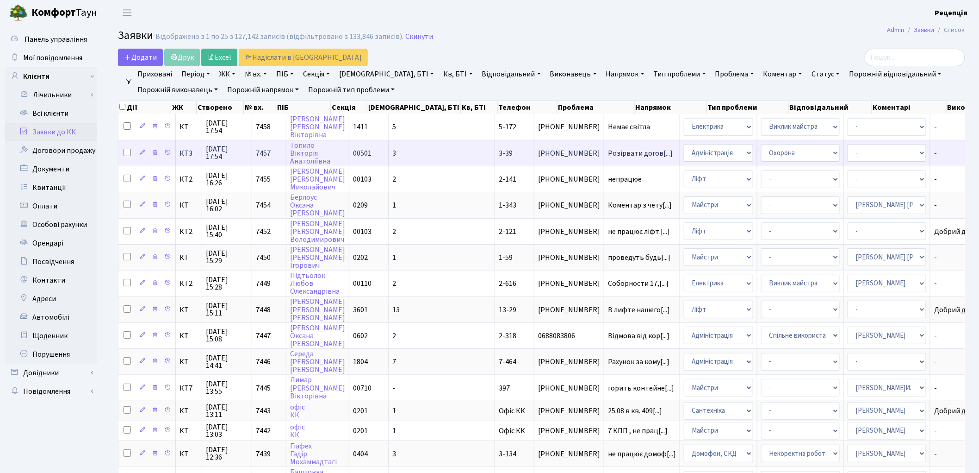
click at [422, 158] on td "3" at bounding box center [442, 153] width 106 height 26
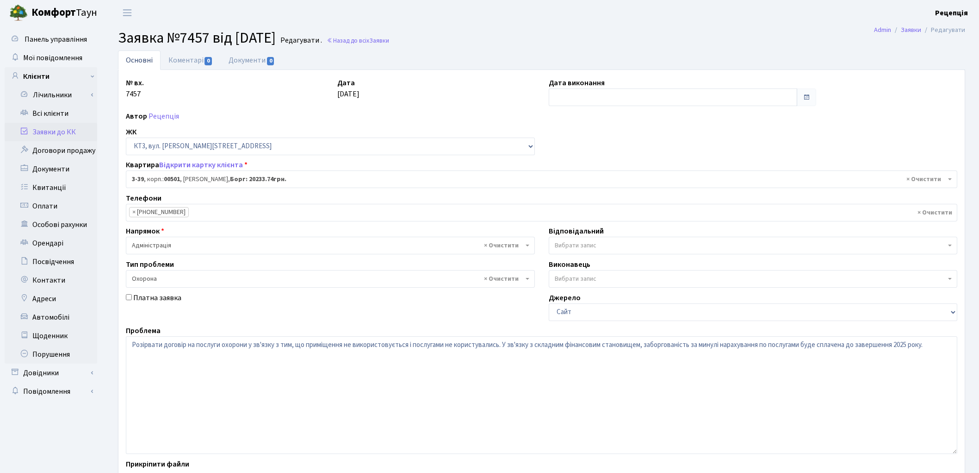
select select "16348"
select select "69"
click at [262, 63] on link "Документи 0" at bounding box center [252, 59] width 62 height 19
select select "25"
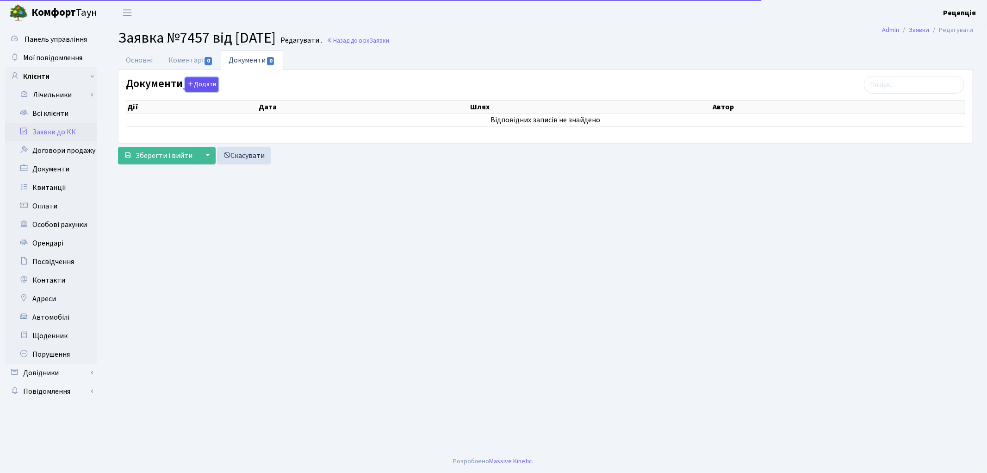
click at [208, 84] on button "Додати" at bounding box center [201, 84] width 33 height 14
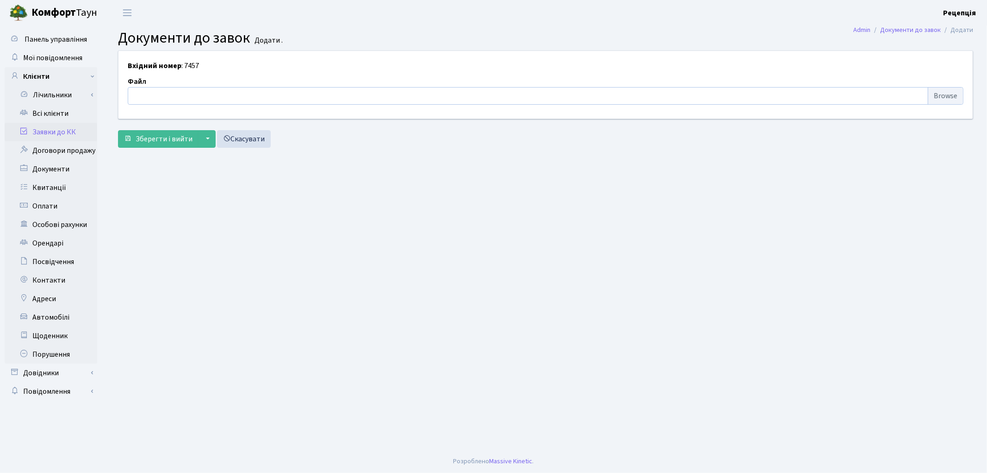
click at [935, 94] on input "file" at bounding box center [546, 96] width 836 height 18
type input "C:\fakepath\сканирование0603.pdf"
click at [168, 136] on span "Зберегти і вийти" at bounding box center [164, 139] width 57 height 10
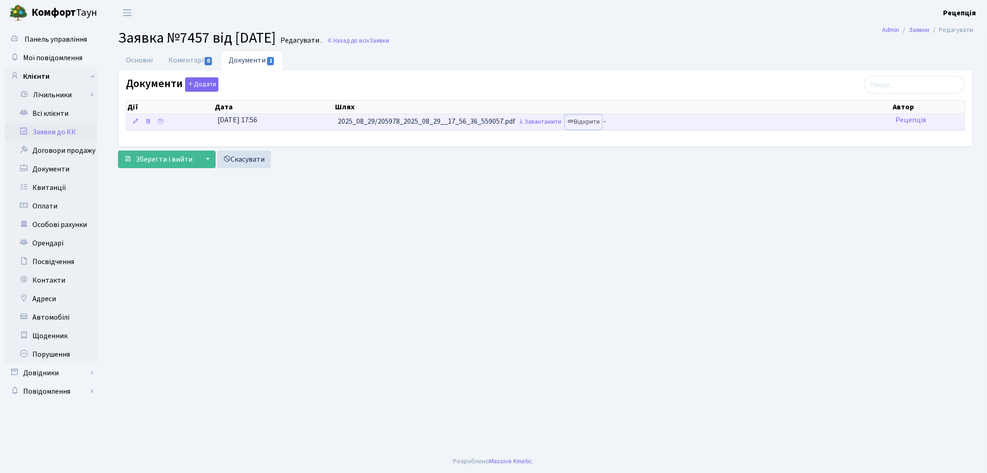
click at [585, 119] on link "Відкрити" at bounding box center [583, 122] width 37 height 14
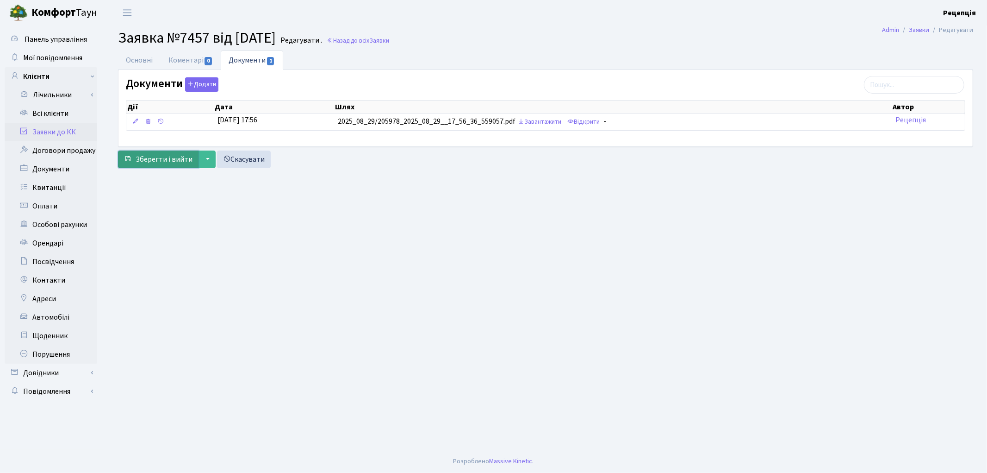
click at [160, 166] on button "Зберегти і вийти" at bounding box center [158, 159] width 81 height 18
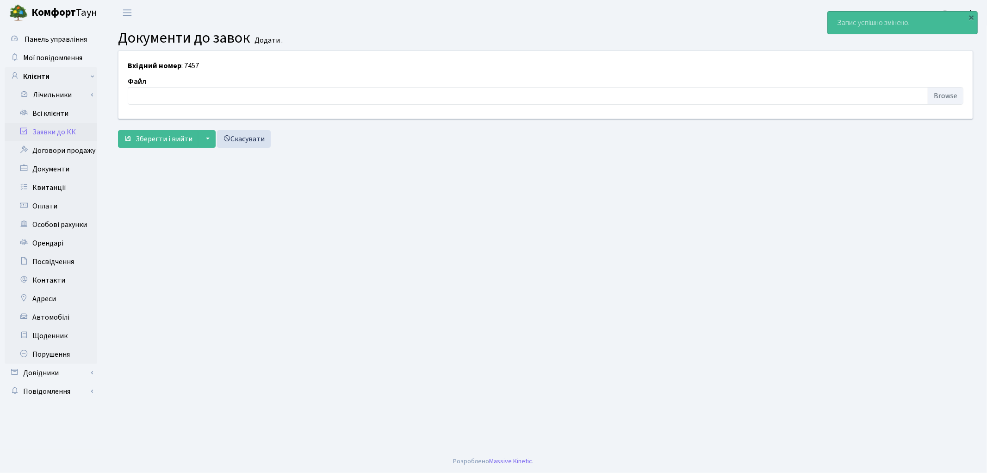
click at [56, 128] on link "Заявки до КК" at bounding box center [51, 132] width 93 height 19
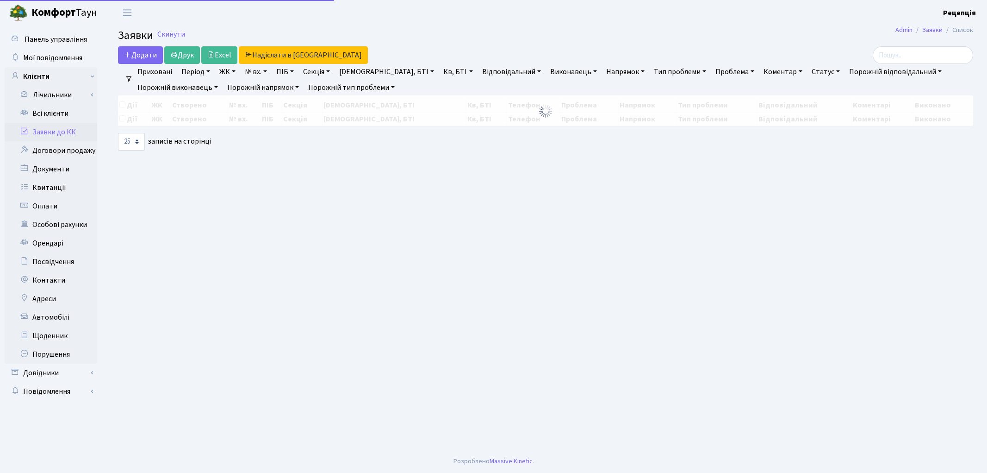
select select "25"
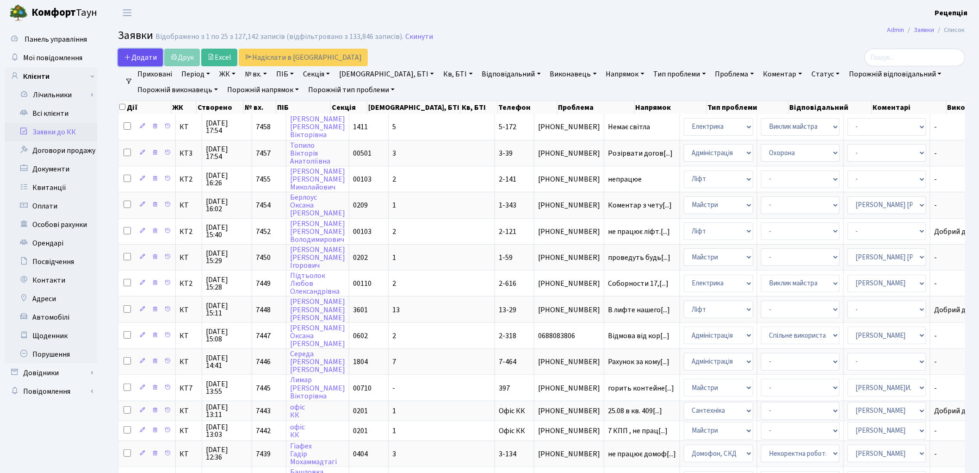
click at [147, 54] on span "Додати" at bounding box center [140, 57] width 33 height 10
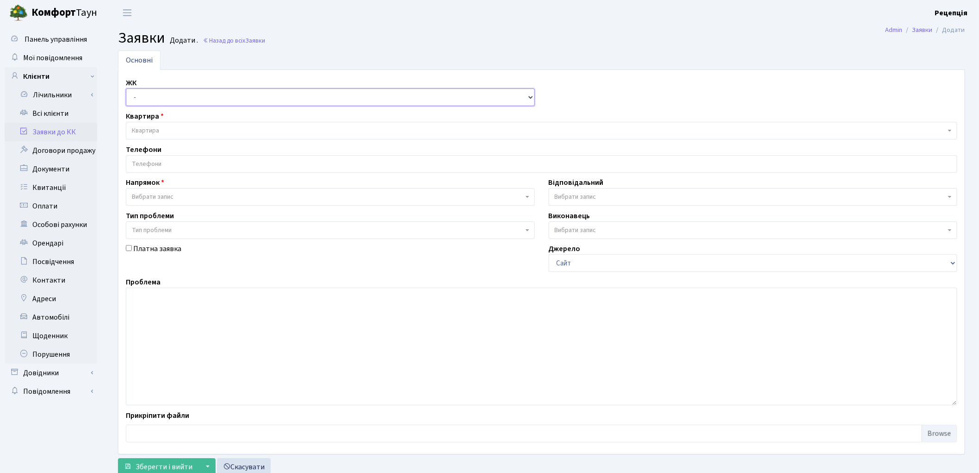
drag, startPoint x: 164, startPoint y: 94, endPoint x: 164, endPoint y: 99, distance: 4.7
click at [164, 94] on select "- КТ, вул. Регенераторна, 4 КТ2, просп. Соборності, 17 КТ3, вул. Березнева, 16 …" at bounding box center [330, 97] width 409 height 18
select select "296"
click at [126, 88] on select "- КТ, вул. Регенераторна, 4 КТ2, просп. Соборності, 17 КТ3, вул. Березнева, 16 …" at bounding box center [330, 97] width 409 height 18
select select
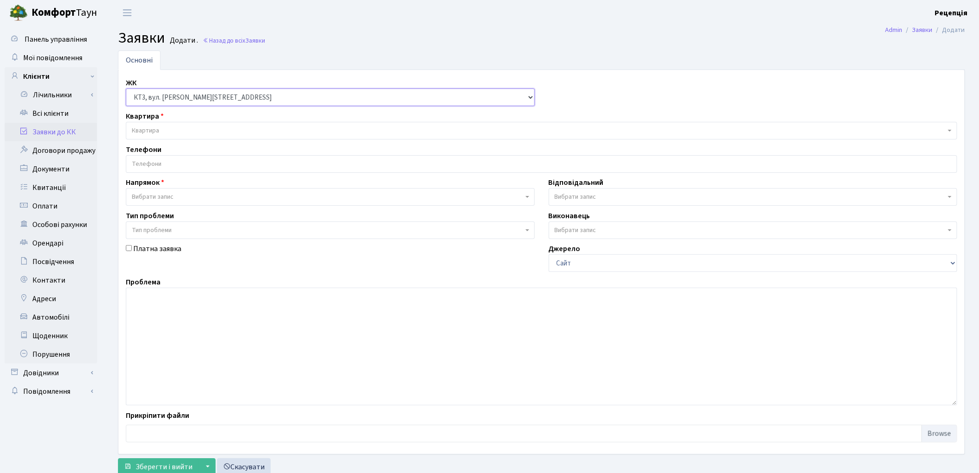
select select
click at [164, 127] on span "Квартира" at bounding box center [539, 130] width 814 height 9
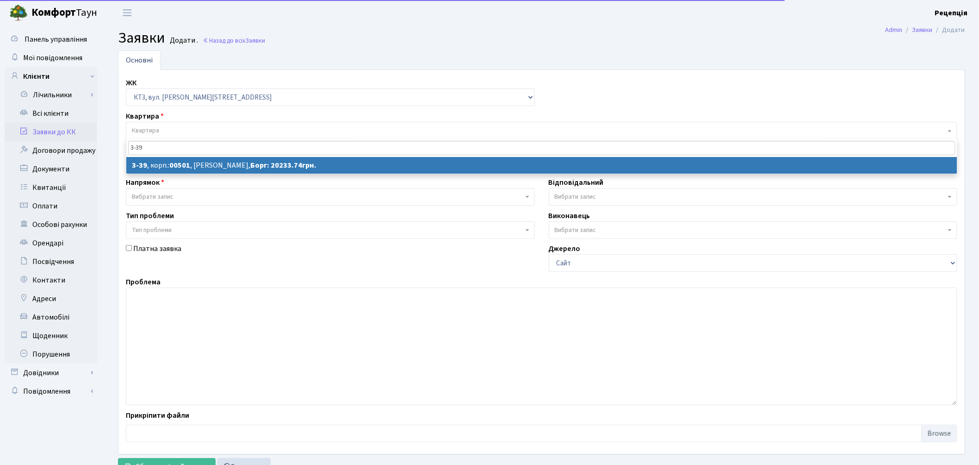
type input "3-39"
select select
select select "16348"
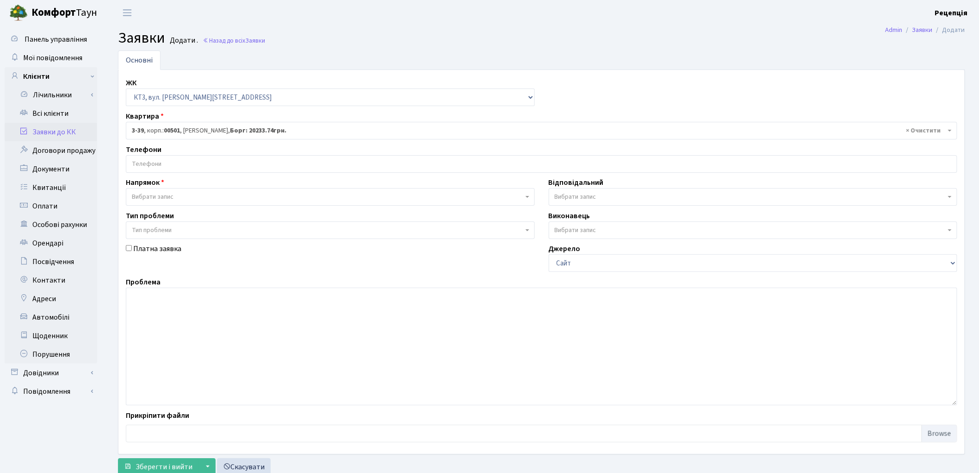
click at [158, 165] on input "search" at bounding box center [541, 164] width 831 height 17
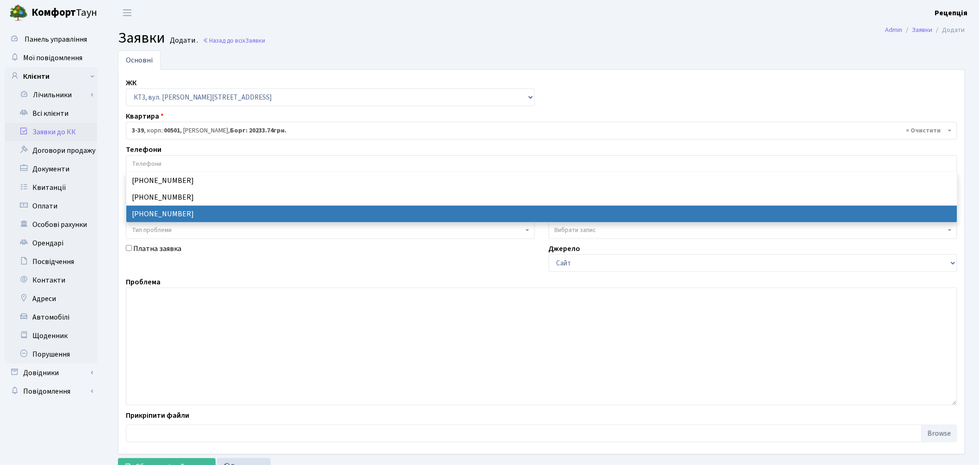
select select "14070"
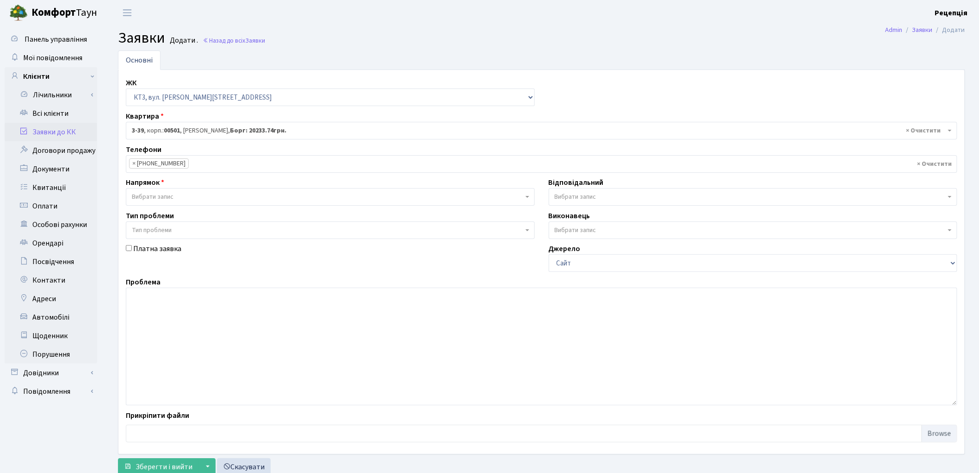
click at [164, 193] on span "Вибрати запис" at bounding box center [153, 196] width 42 height 9
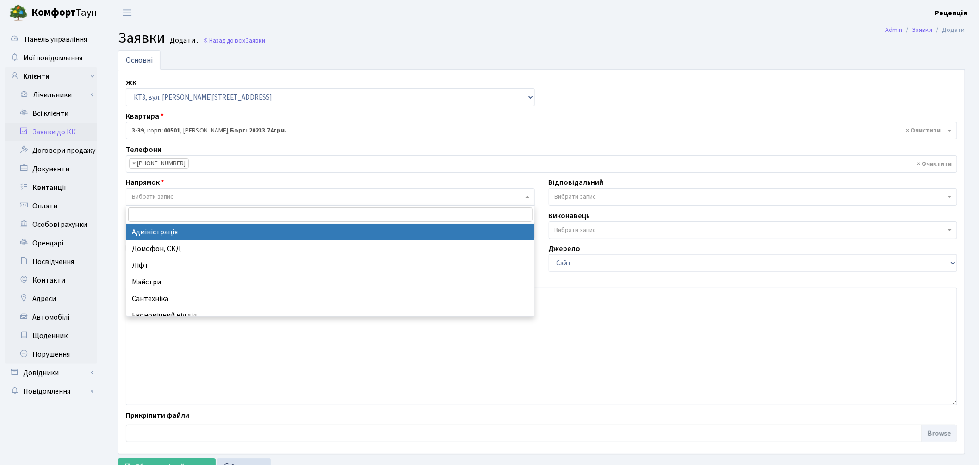
select select "5"
select select
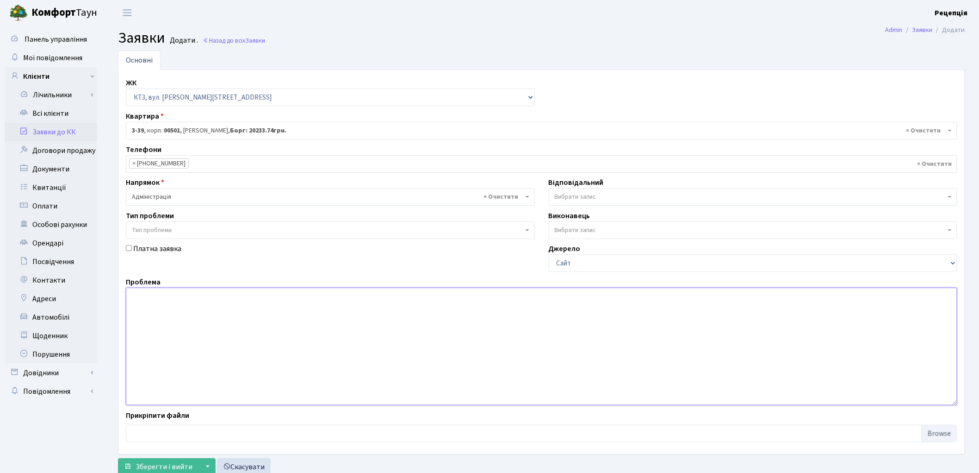
click at [187, 312] on textarea at bounding box center [542, 346] width 832 height 118
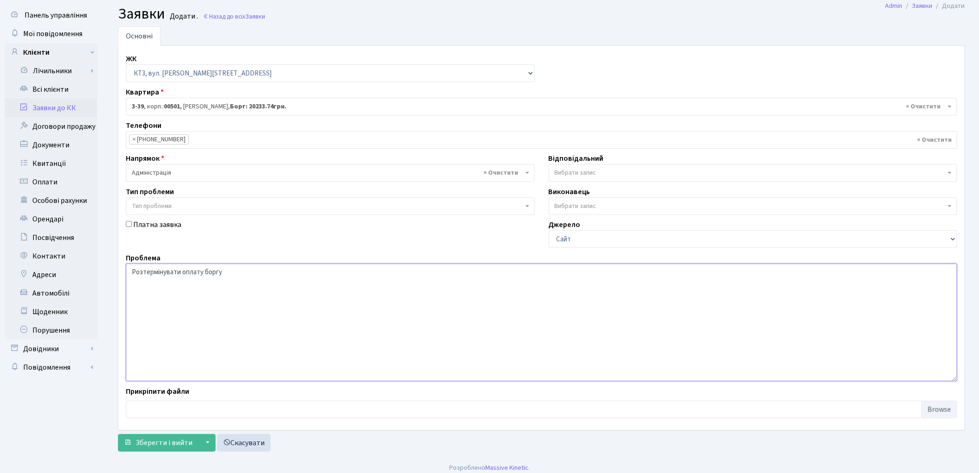
scroll to position [31, 0]
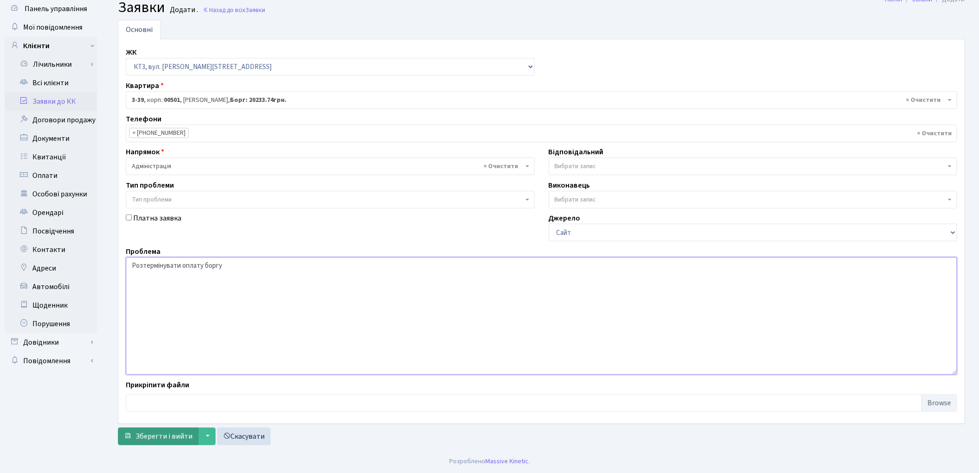
type textarea "Розтермінувати оплату боргу"
click at [151, 431] on span "Зберегти і вийти" at bounding box center [164, 436] width 57 height 10
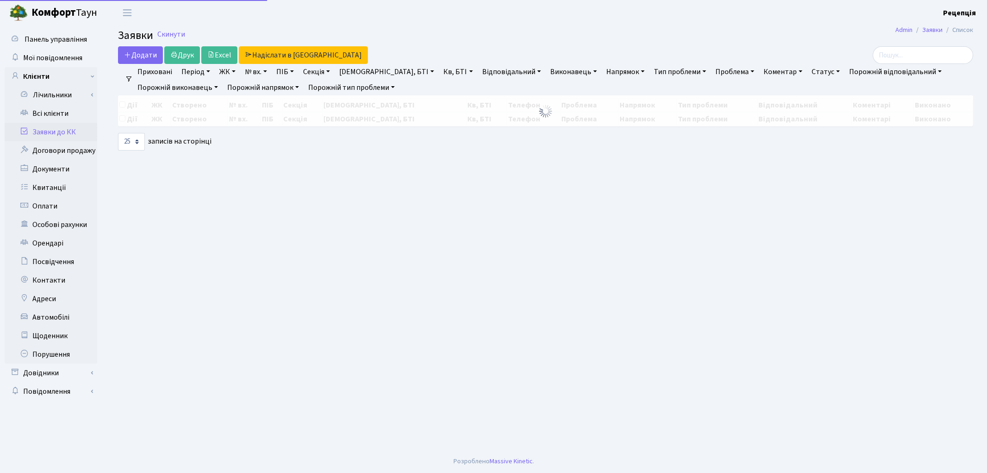
select select "25"
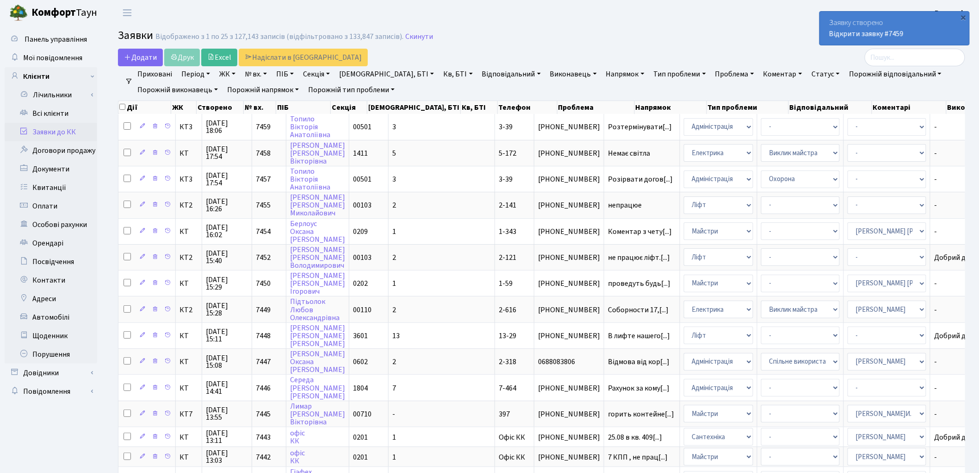
click at [78, 128] on link "Заявки до КК" at bounding box center [51, 132] width 93 height 19
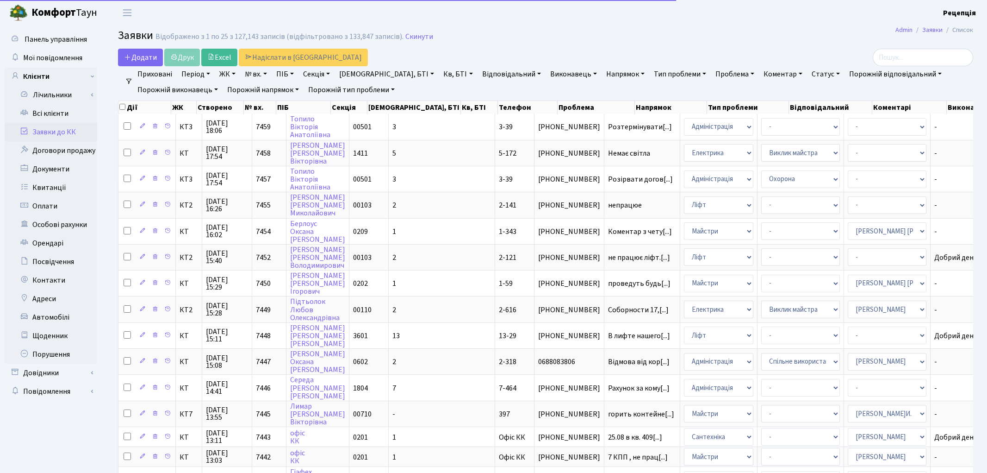
select select "25"
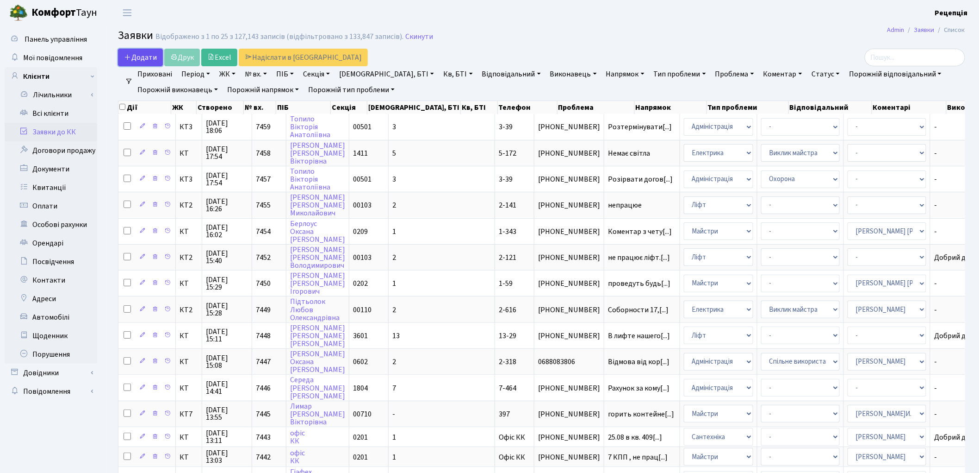
click at [145, 59] on span "Додати" at bounding box center [140, 57] width 33 height 10
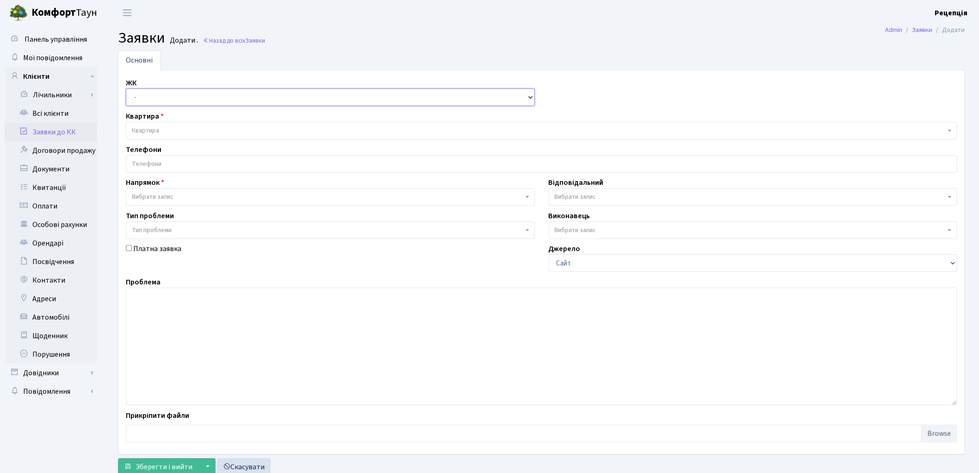
click at [168, 93] on select "- КТ, вул. Регенераторна, 4 КТ2, просп. Соборності, 17 КТ3, вул. Березнева, 16 …" at bounding box center [330, 97] width 409 height 18
select select "271"
click at [126, 88] on select "- КТ, вул. Регенераторна, 4 КТ2, просп. Соборності, 17 КТ3, вул. Березнева, 16 …" at bounding box center [330, 97] width 409 height 18
select select
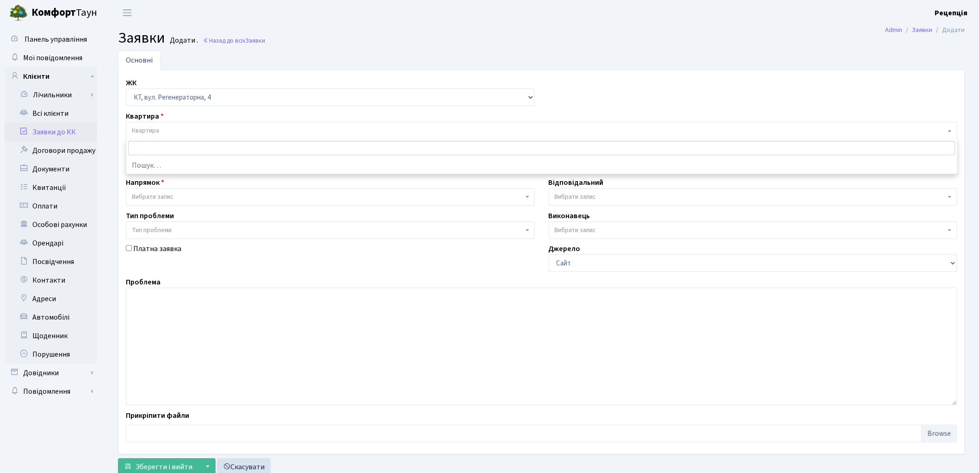
click at [175, 127] on span "Квартира" at bounding box center [542, 131] width 832 height 18
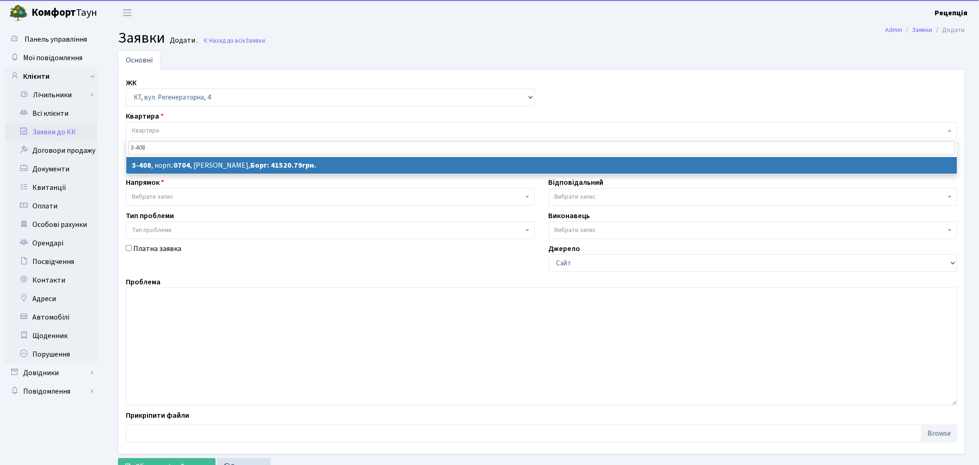
type input "3-408"
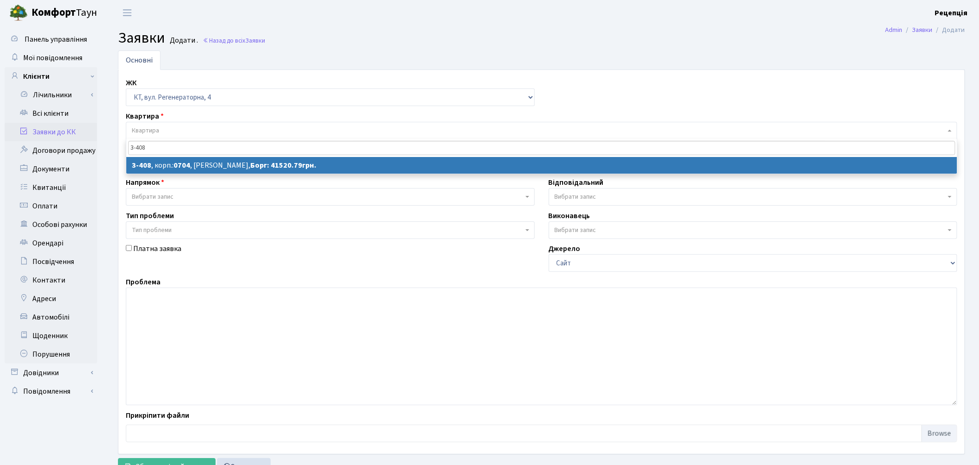
select select
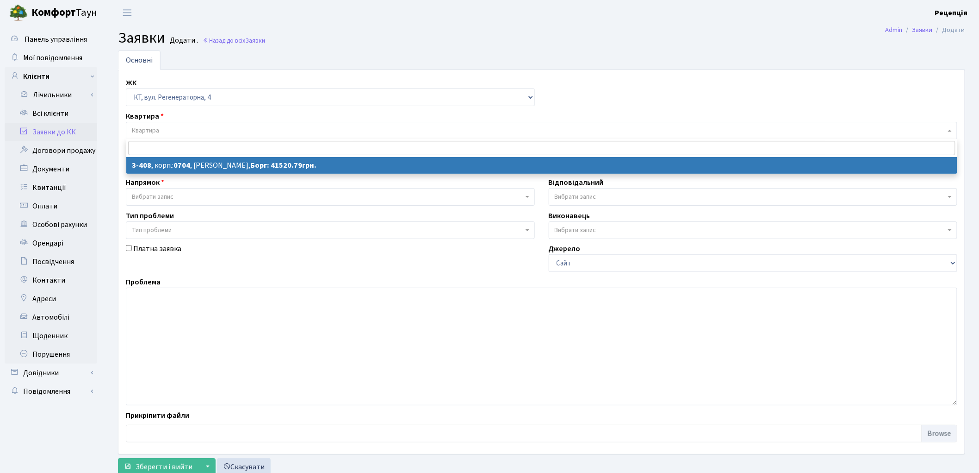
select select "1626"
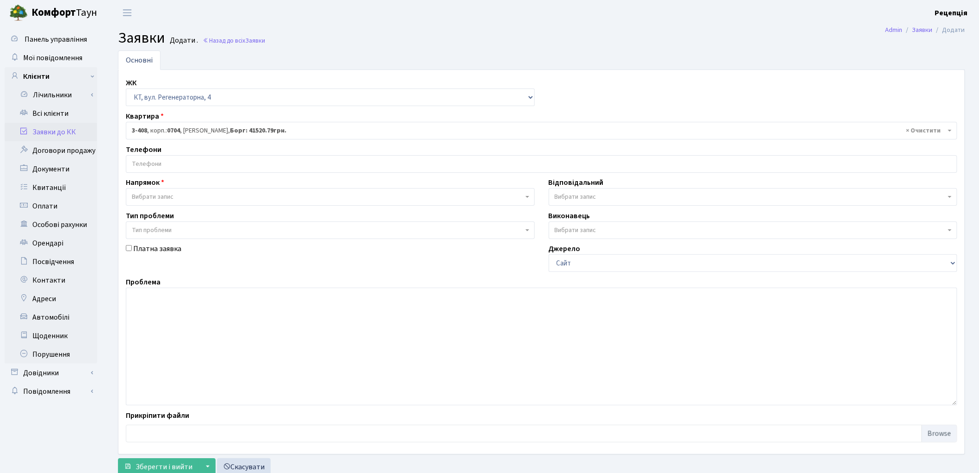
click at [147, 167] on input "search" at bounding box center [541, 164] width 831 height 17
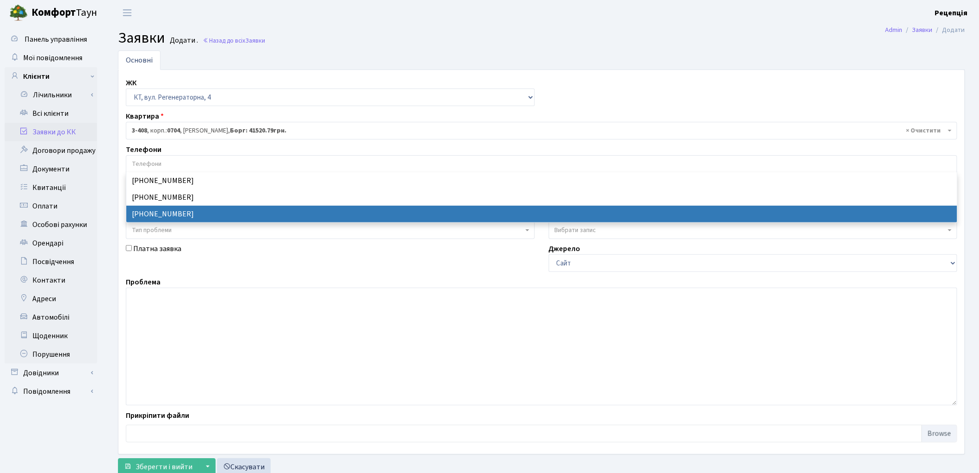
select select "14070"
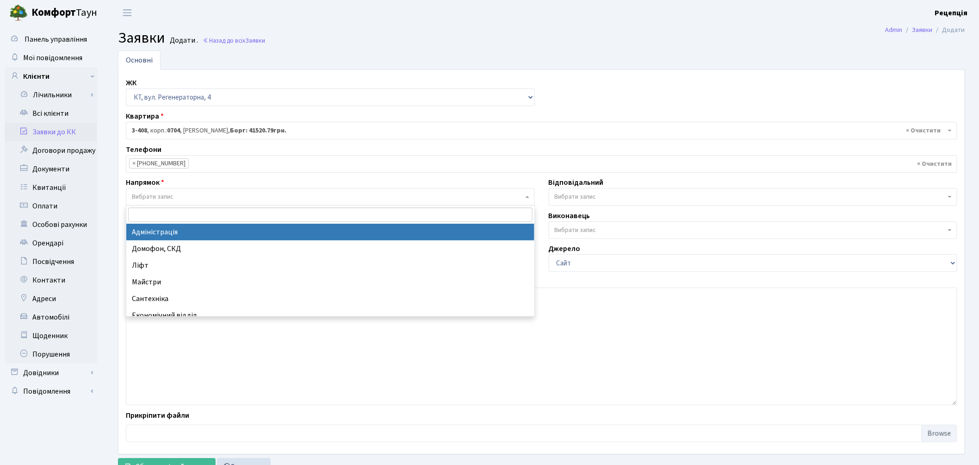
click at [161, 196] on span "Вибрати запис" at bounding box center [153, 196] width 42 height 9
select select "5"
select select
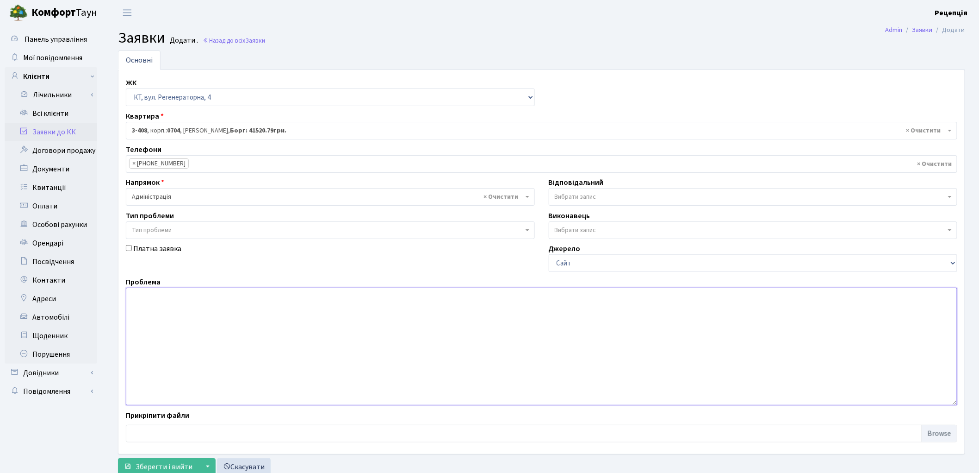
click at [171, 316] on textarea at bounding box center [542, 346] width 832 height 118
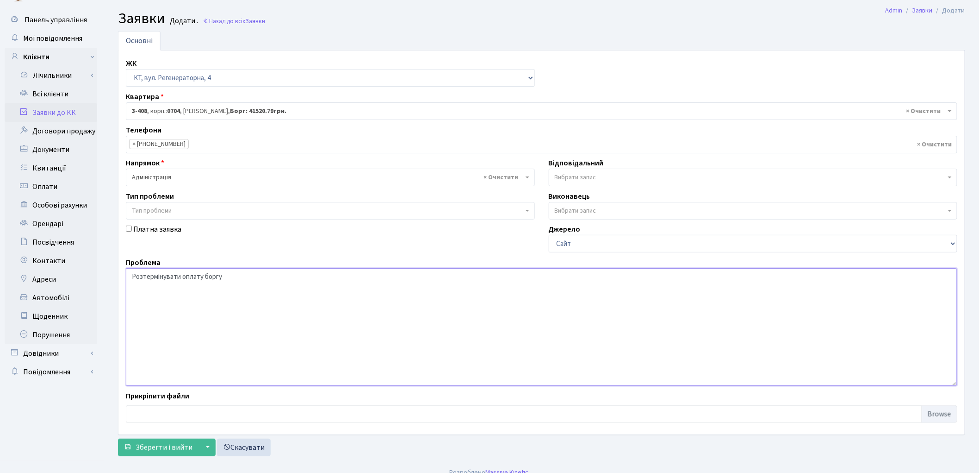
scroll to position [31, 0]
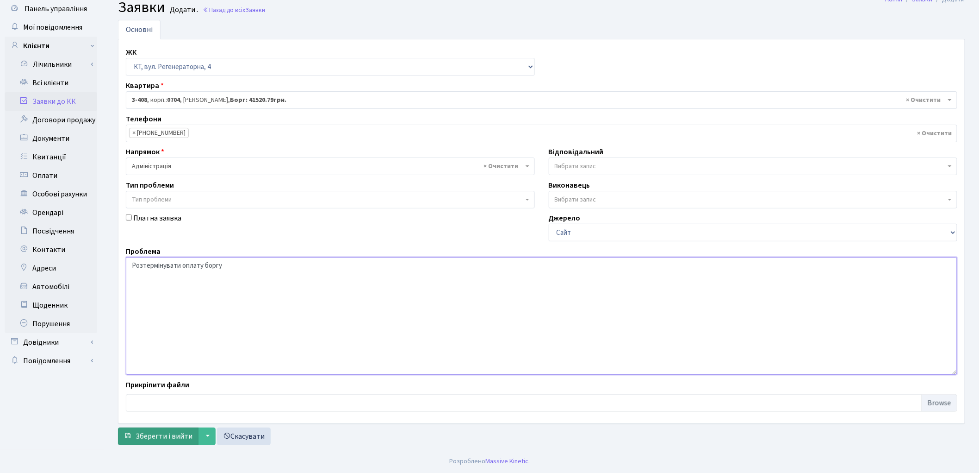
type textarea "Розтермінувати оплату боргу"
click at [150, 441] on button "Зберегти і вийти" at bounding box center [158, 436] width 81 height 18
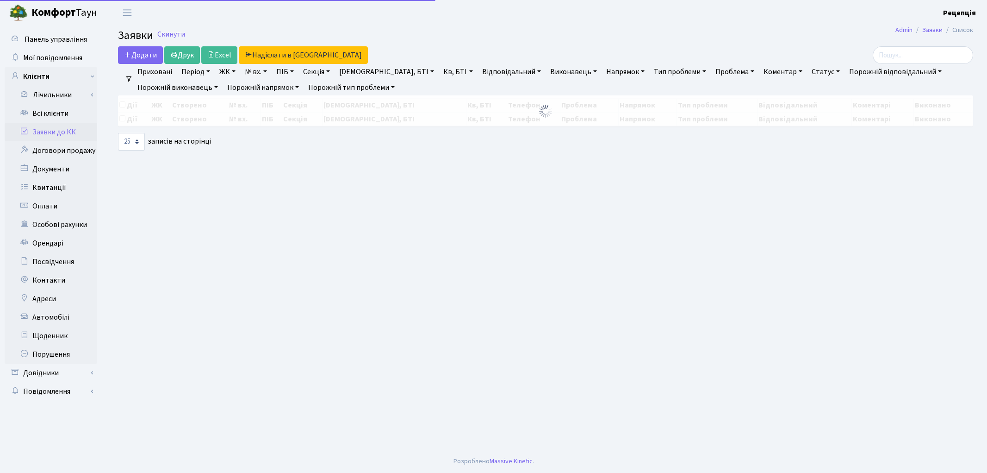
select select "25"
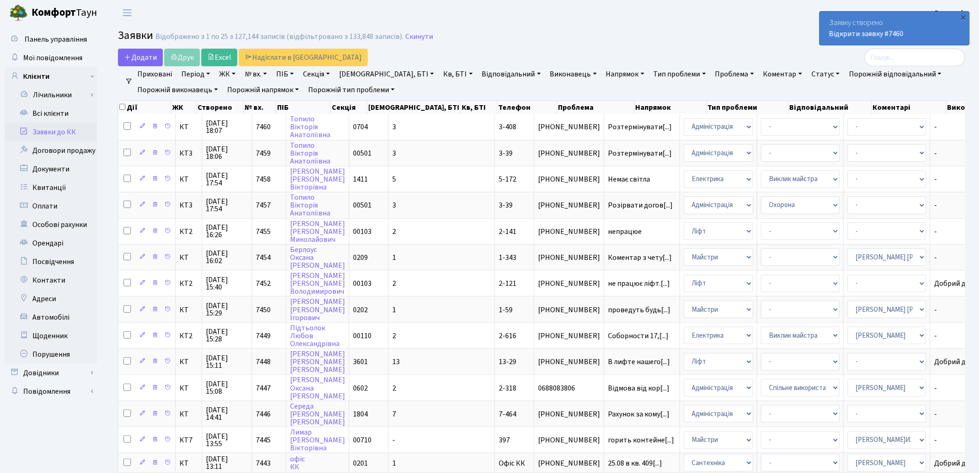
click at [47, 129] on link "Заявки до КК" at bounding box center [51, 132] width 93 height 19
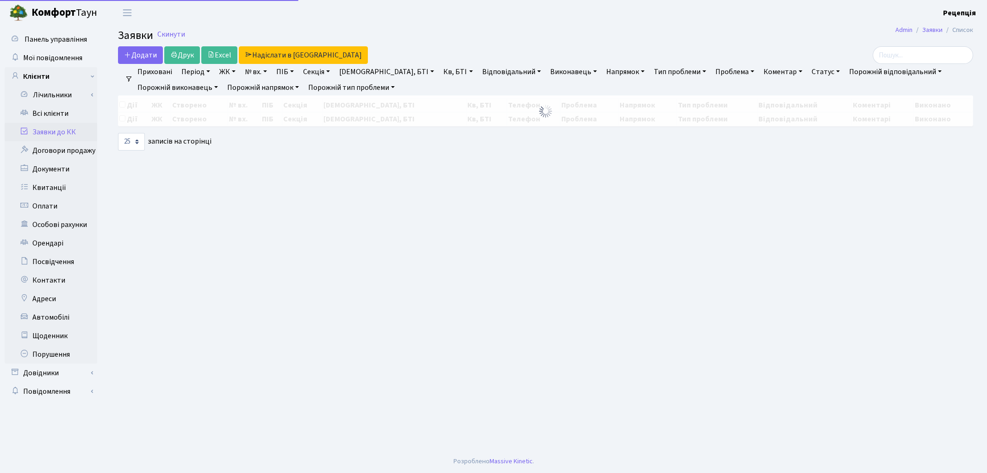
select select "25"
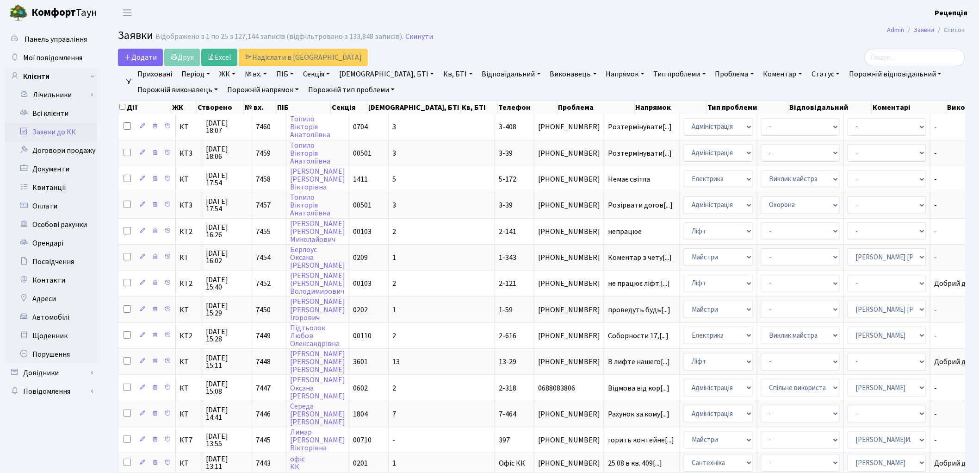
click at [71, 136] on link "Заявки до КК" at bounding box center [51, 132] width 93 height 19
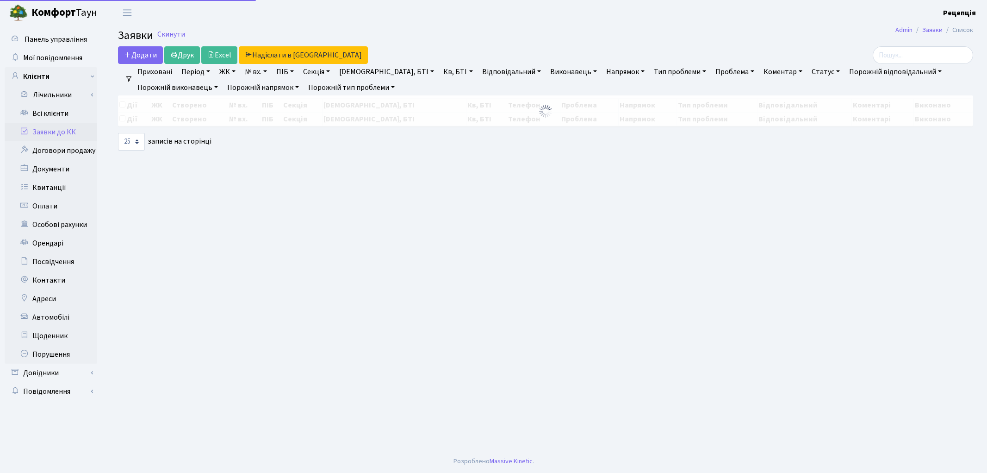
select select "25"
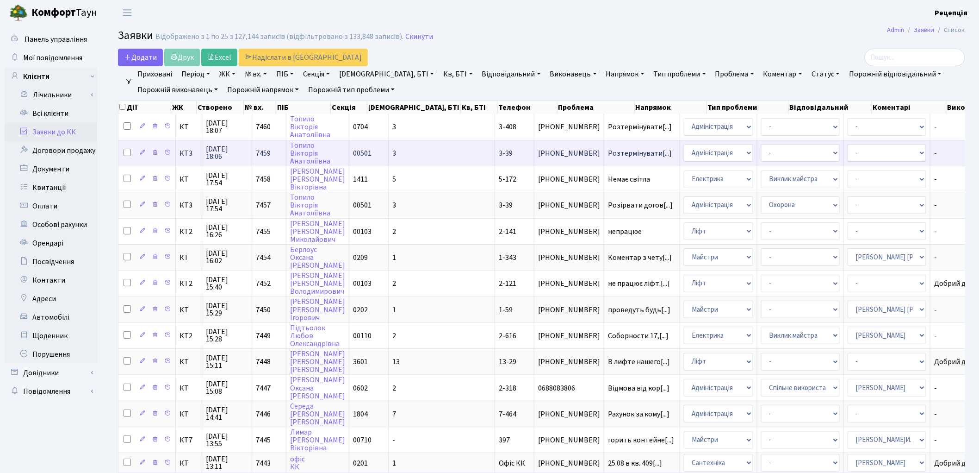
click at [495, 150] on td "3-39" at bounding box center [514, 153] width 39 height 26
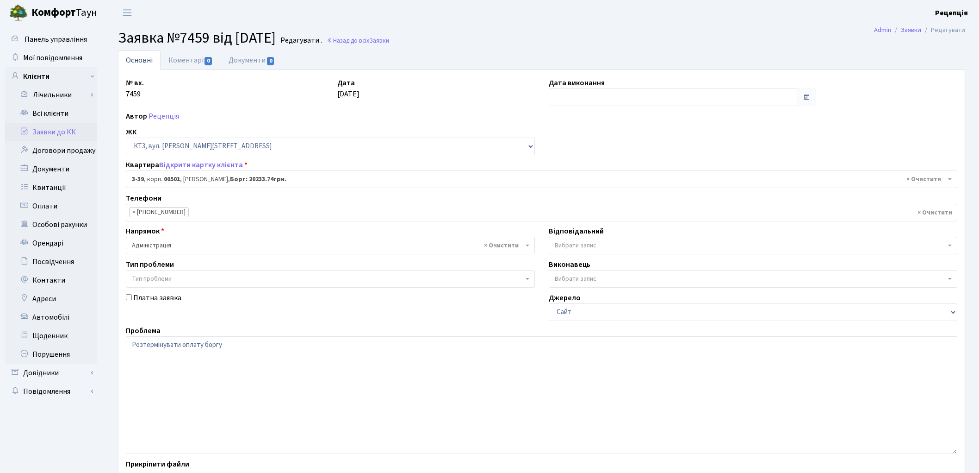
select select "16348"
click at [128, 346] on textarea "Розтермінувати оплату боргу" at bounding box center [542, 395] width 832 height 118
click at [187, 344] on textarea "Розтермінувати оплату боргу" at bounding box center [542, 395] width 832 height 118
click at [275, 348] on textarea "Розтермінувати оплату боргу" at bounding box center [542, 395] width 832 height 118
drag, startPoint x: 493, startPoint y: 347, endPoint x: 185, endPoint y: 348, distance: 307.8
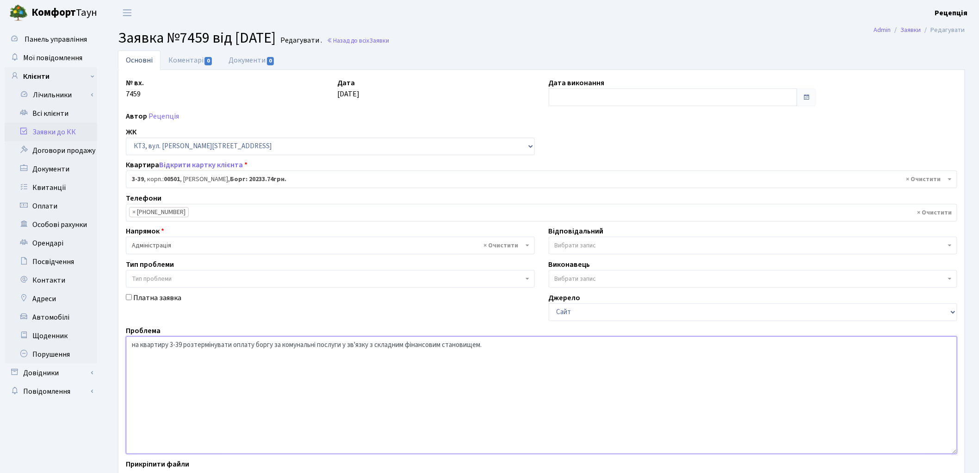
click at [185, 348] on textarea "Розтермінувати оплату боргу" at bounding box center [542, 395] width 832 height 118
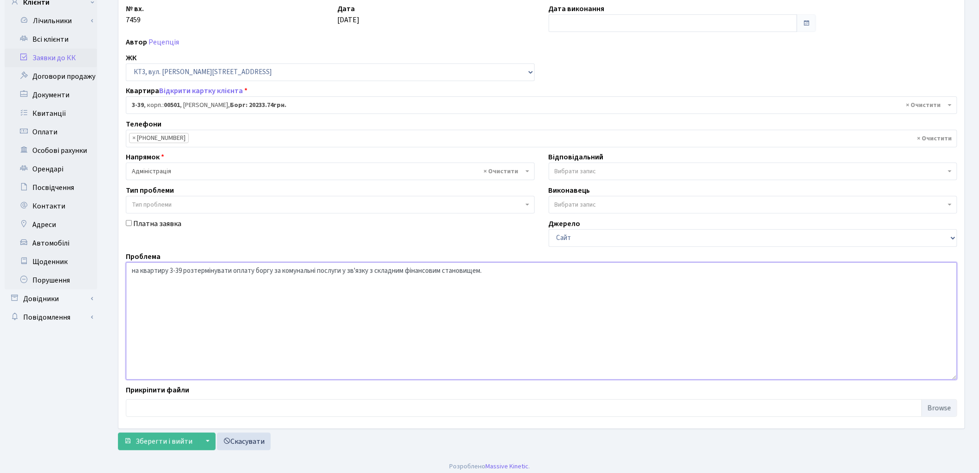
scroll to position [79, 0]
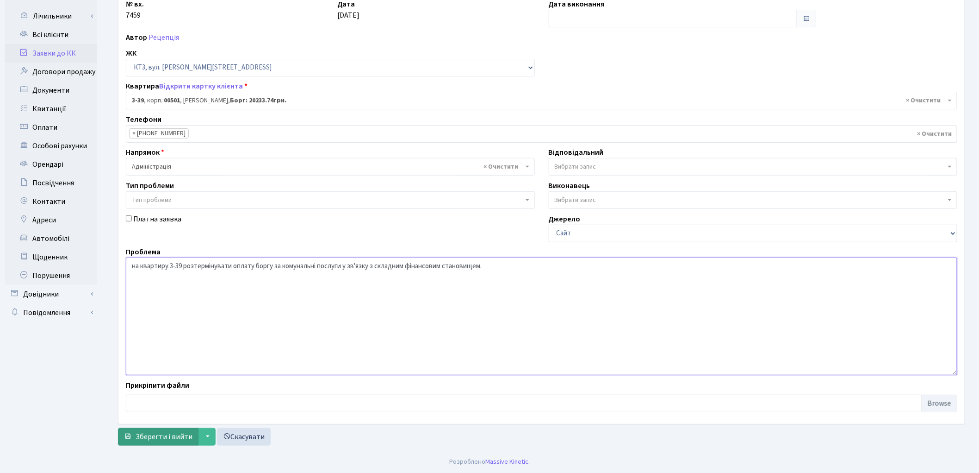
type textarea "на квартиру 3-39 розтермінувати оплату боргу за комунальні послуги у зв'язку з …"
click at [154, 438] on span "Зберегти і вийти" at bounding box center [164, 436] width 57 height 10
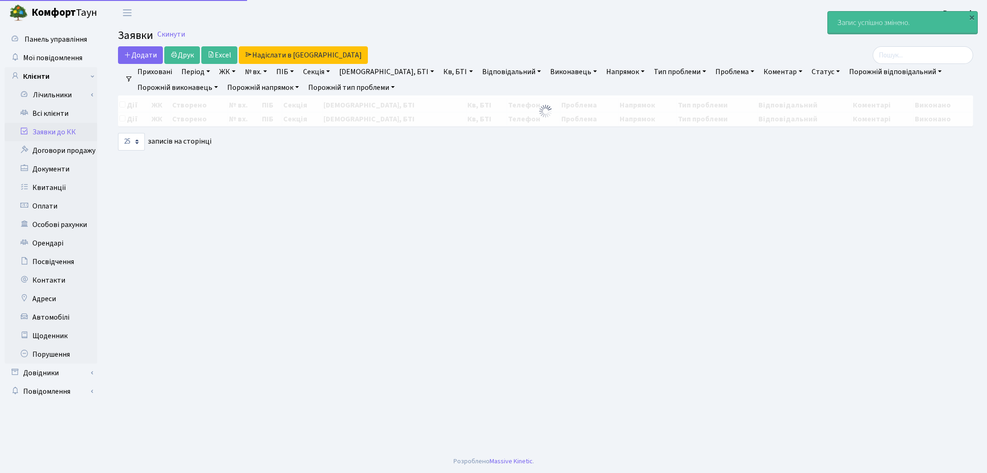
select select "25"
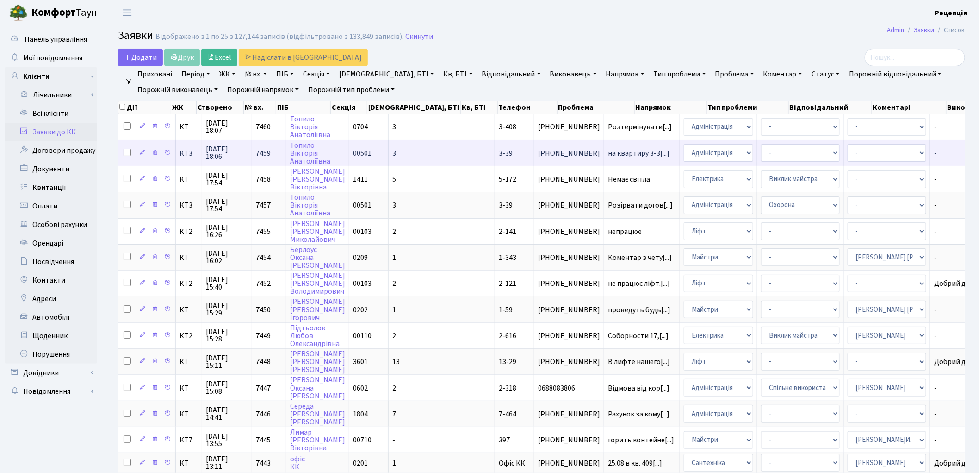
click at [499, 151] on span "3-39" at bounding box center [506, 153] width 14 height 10
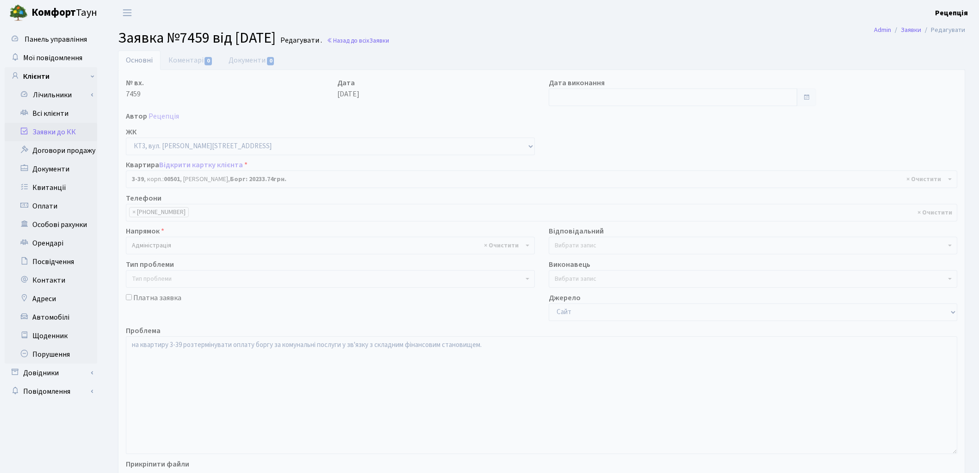
select select "16348"
click at [253, 58] on link "Документи 0" at bounding box center [252, 59] width 62 height 19
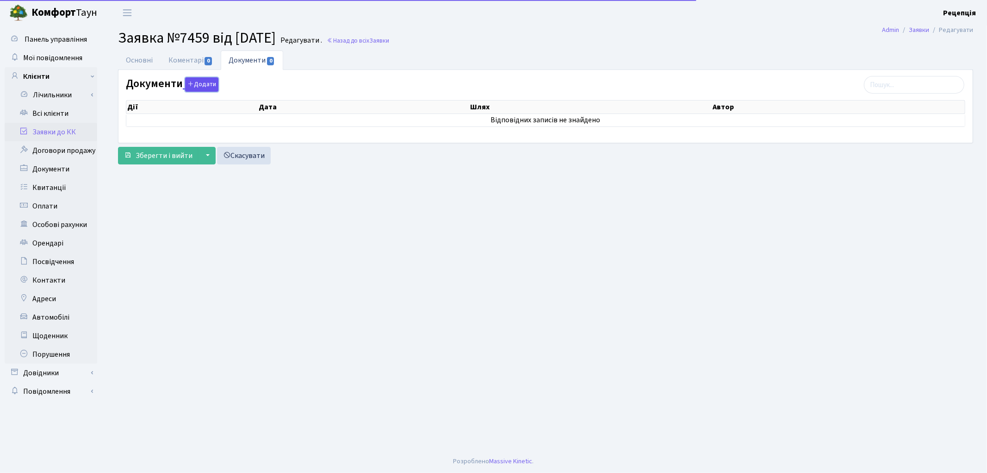
click at [206, 82] on button "Додати" at bounding box center [201, 84] width 33 height 14
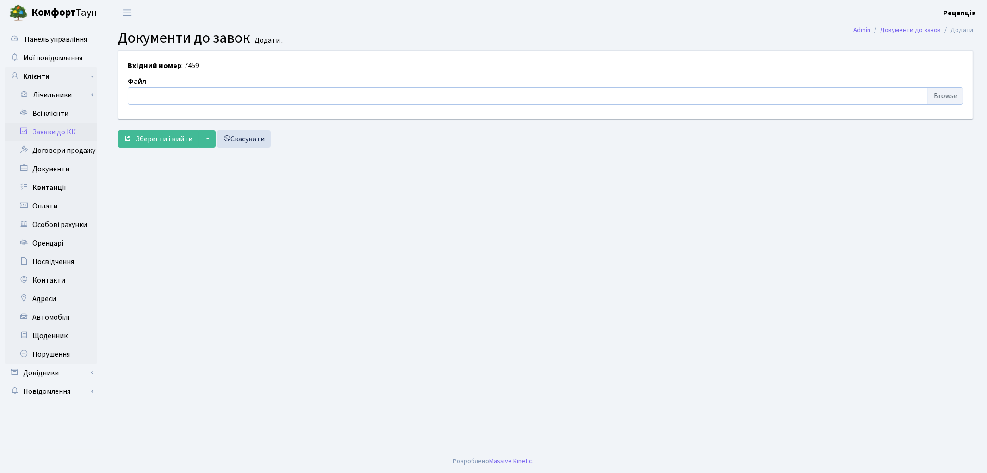
click at [946, 96] on input "file" at bounding box center [546, 96] width 836 height 18
type input "C:\fakepath\сканирование0604.pdf"
click at [178, 145] on button "Зберегти і вийти" at bounding box center [158, 139] width 81 height 18
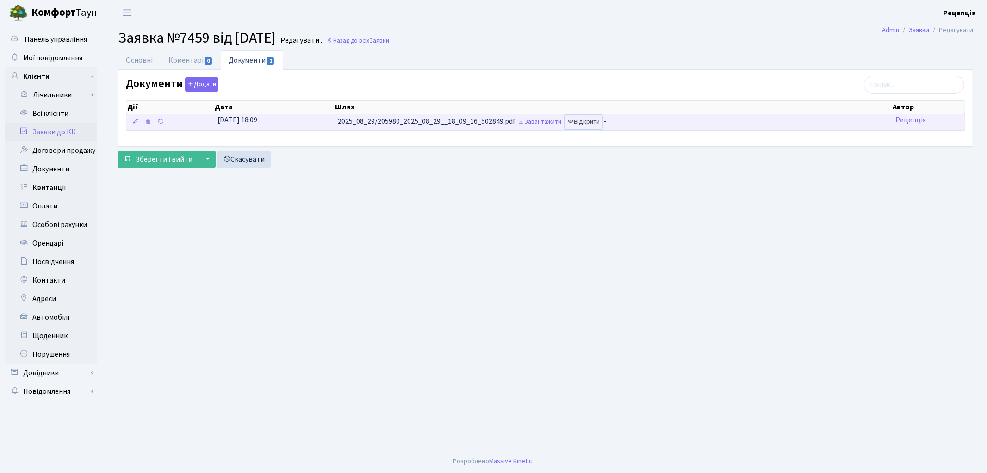
click at [595, 120] on link "Відкрити" at bounding box center [583, 122] width 37 height 14
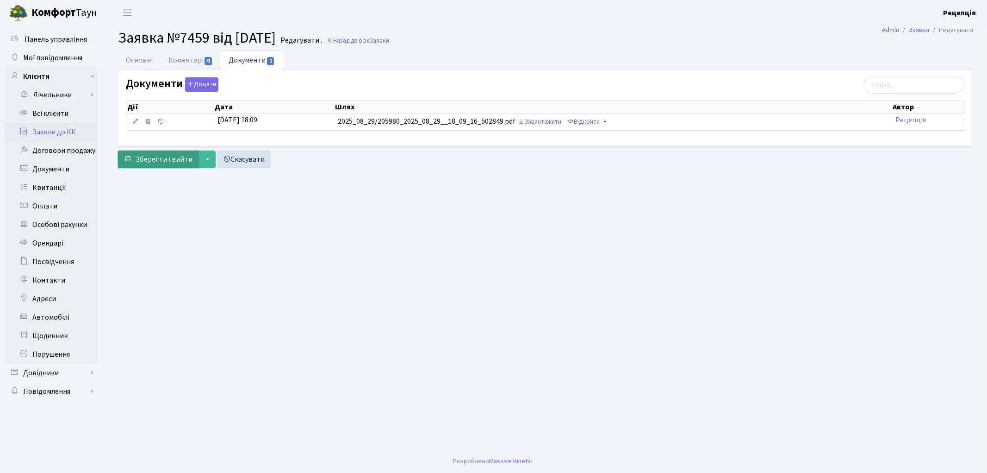
click at [169, 158] on span "Зберегти і вийти" at bounding box center [164, 159] width 57 height 10
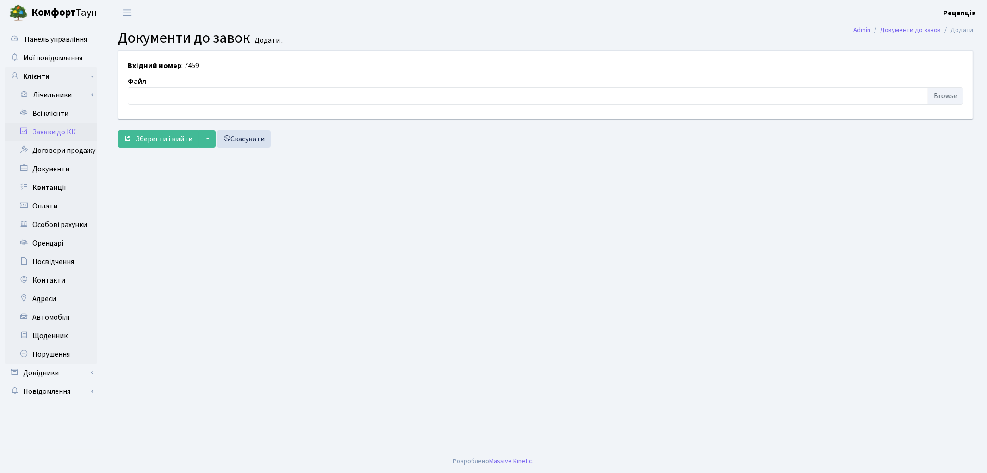
click at [61, 125] on link "Заявки до КК" at bounding box center [51, 132] width 93 height 19
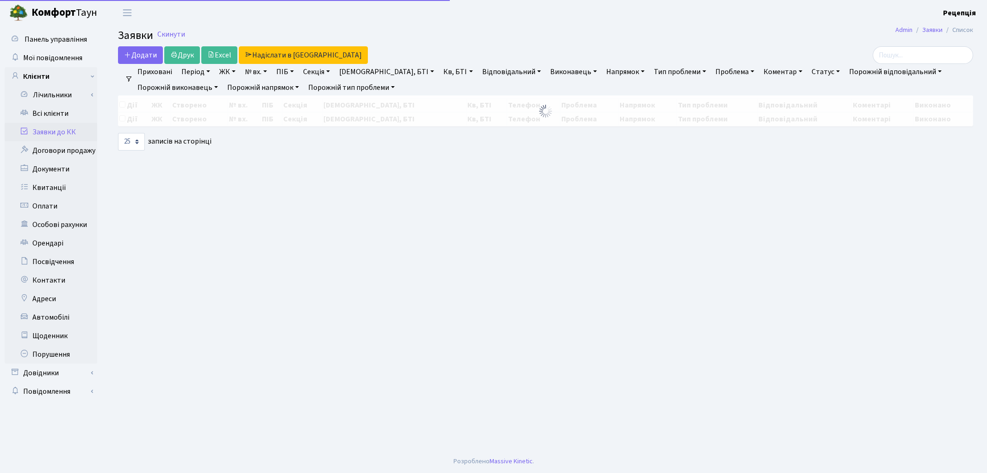
select select "25"
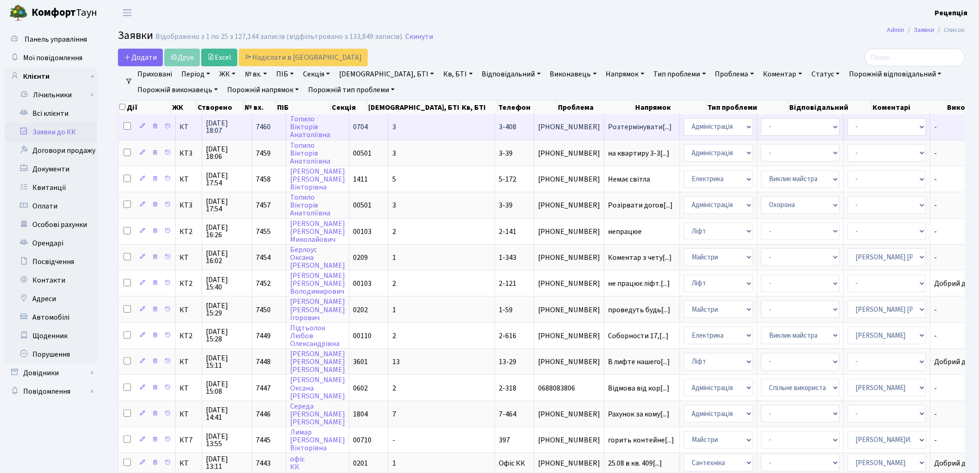
click at [604, 131] on td "Розтермінувати[...]" at bounding box center [642, 126] width 76 height 25
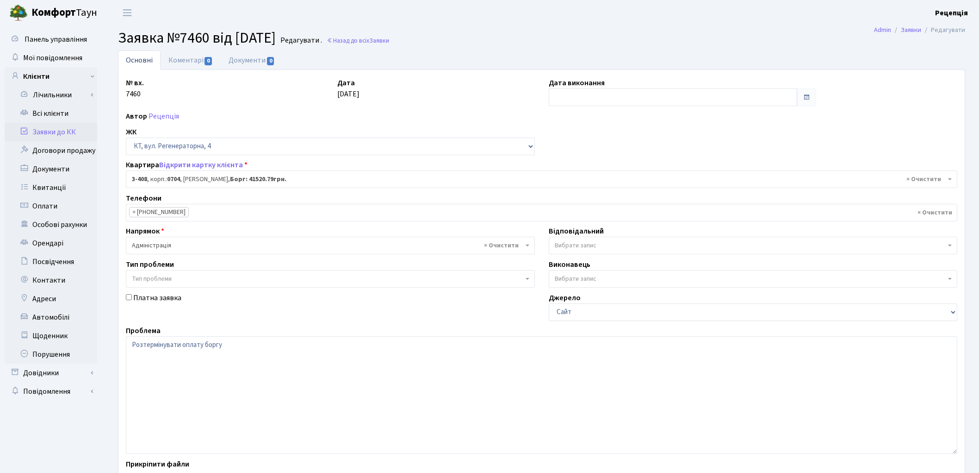
select select "1626"
click at [235, 54] on link "Документи 0" at bounding box center [252, 59] width 62 height 19
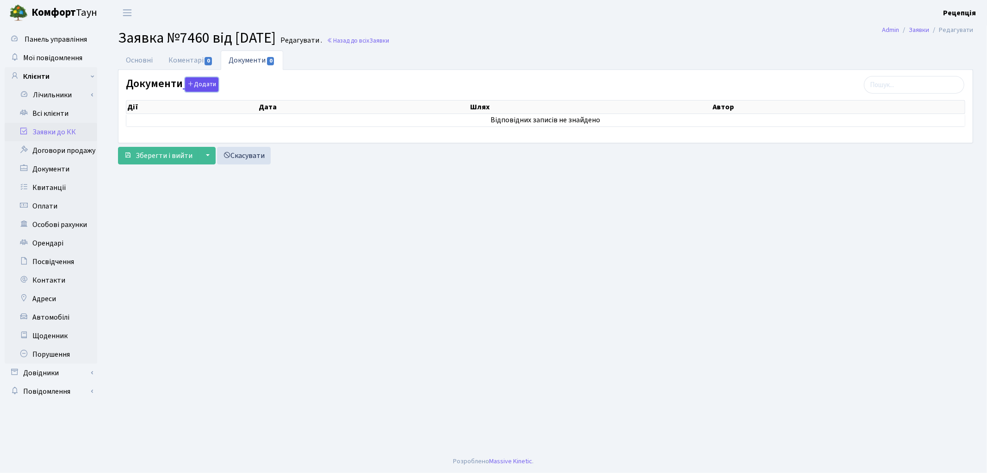
click at [210, 88] on button "Додати" at bounding box center [201, 84] width 33 height 14
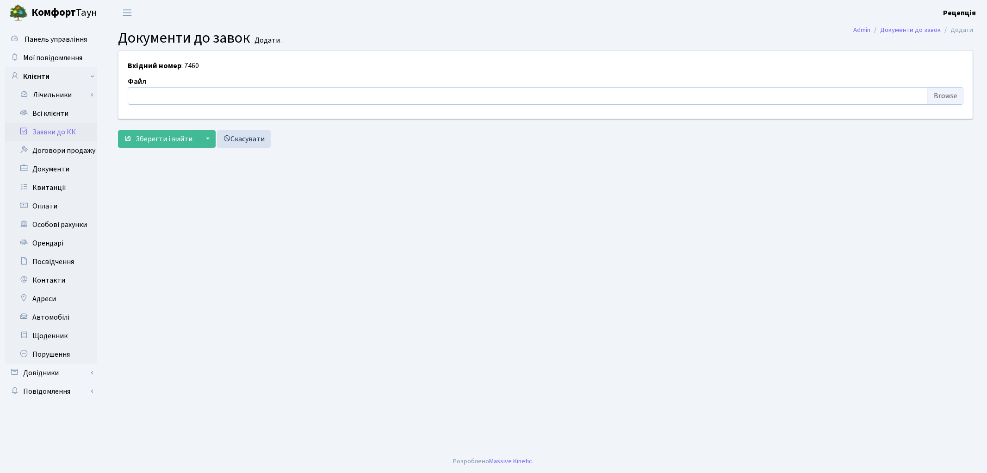
click at [942, 97] on input "file" at bounding box center [546, 96] width 836 height 18
type input "C:\fakepath\сканирование0605.pdf"
click at [163, 141] on span "Зберегти і вийти" at bounding box center [164, 139] width 57 height 10
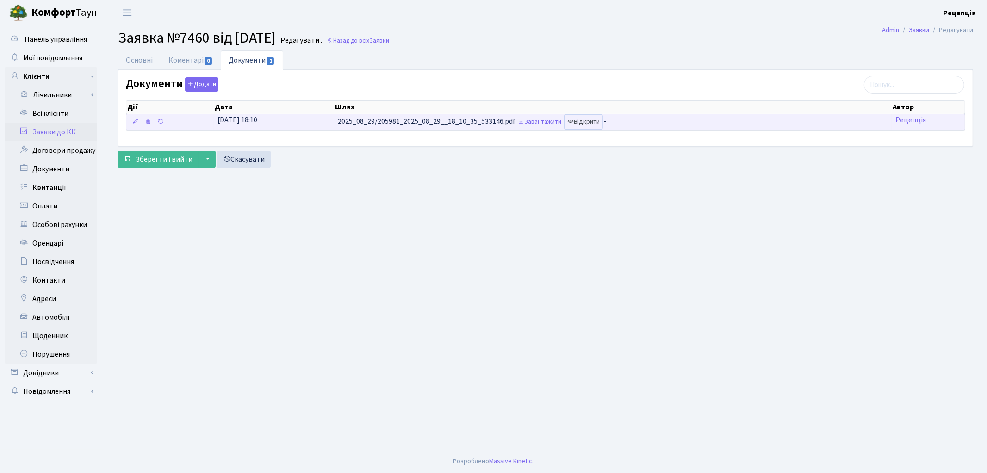
click at [594, 121] on link "Відкрити" at bounding box center [583, 122] width 37 height 14
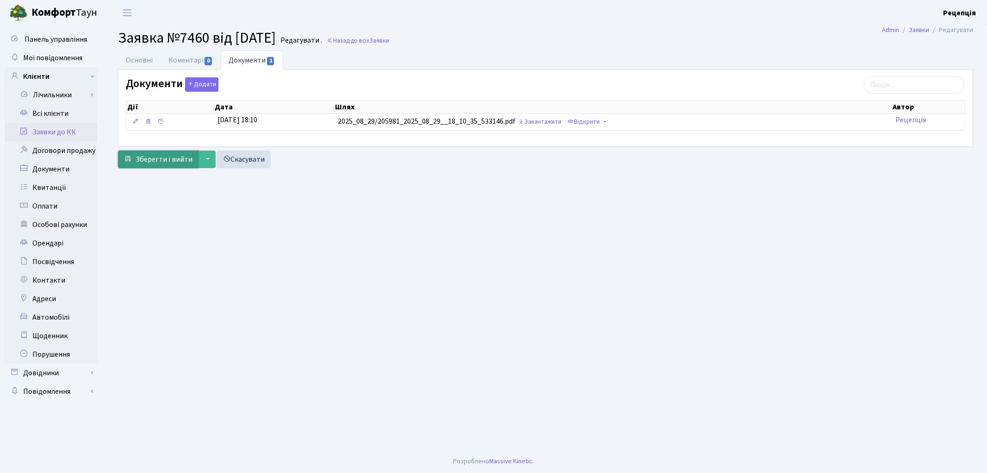
click at [147, 159] on span "Зберегти і вийти" at bounding box center [164, 159] width 57 height 10
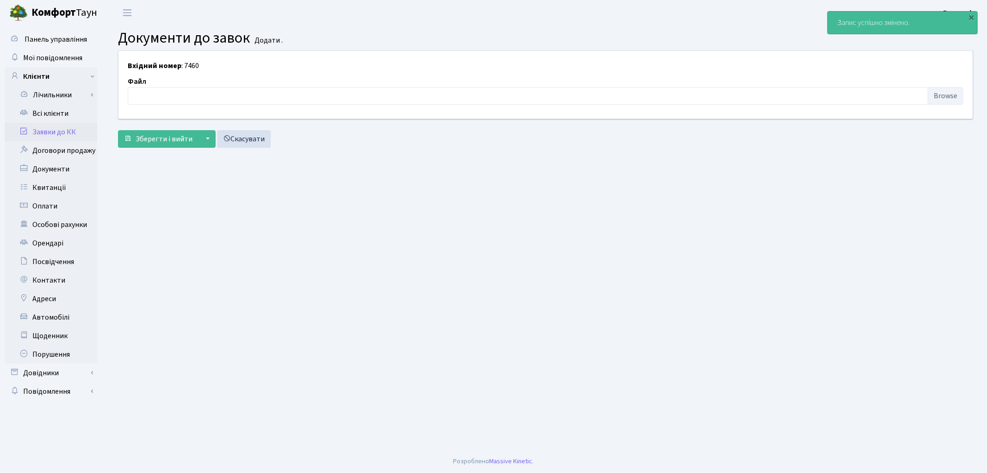
click at [76, 131] on link "Заявки до КК" at bounding box center [51, 132] width 93 height 19
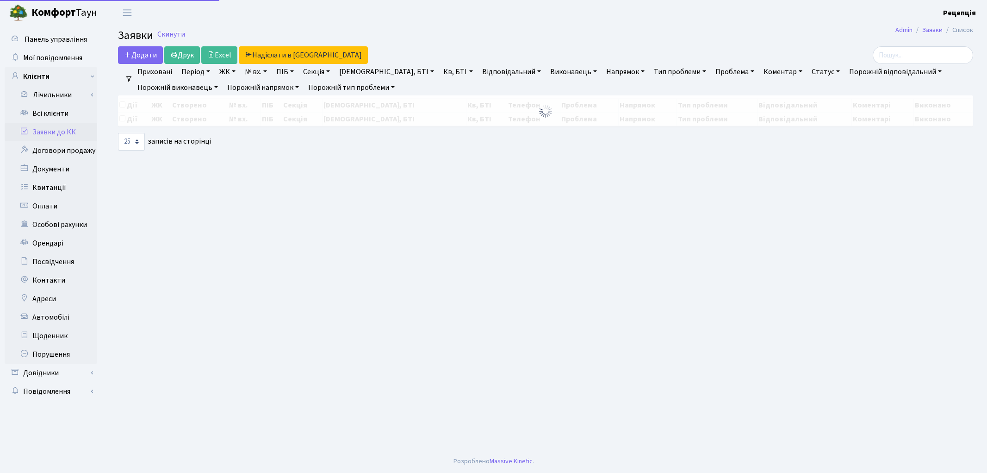
select select "25"
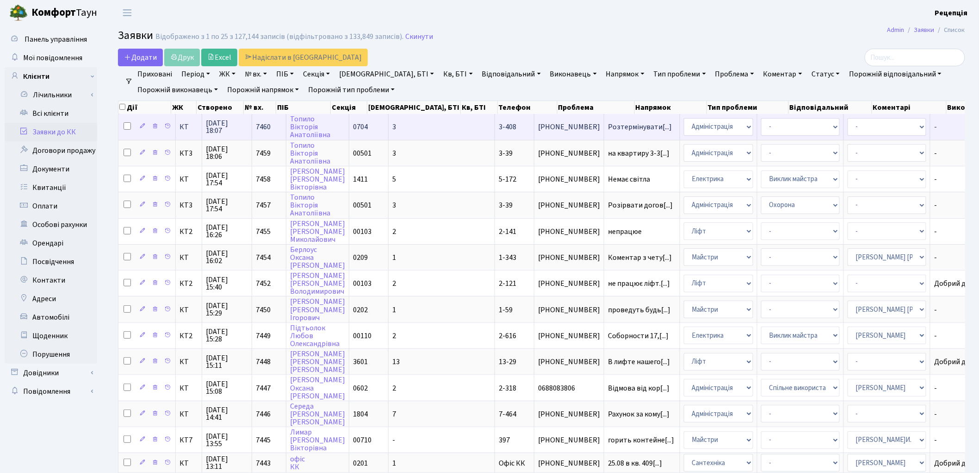
click at [604, 131] on td "Розтермінувати[...]" at bounding box center [642, 126] width 76 height 25
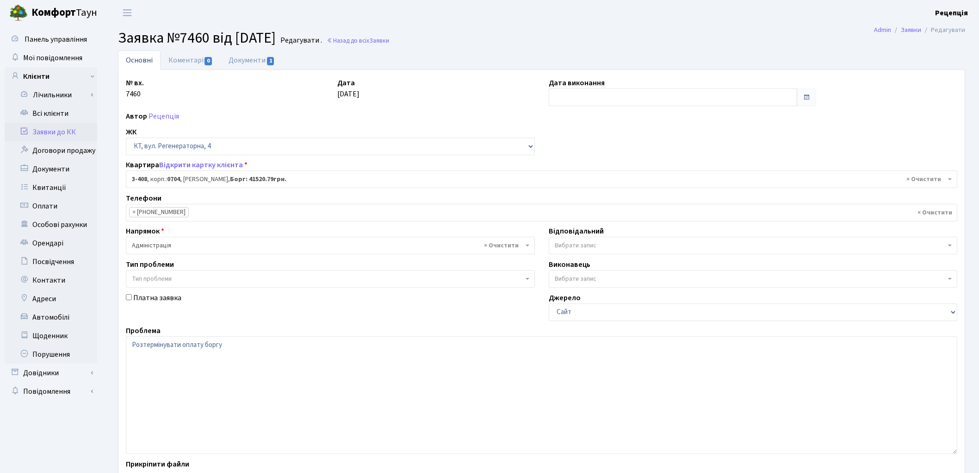
select select "1626"
click at [230, 340] on textarea "Розтермінувати оплату боргу" at bounding box center [542, 395] width 832 height 118
paste textarea "розтермінувати оплату боргу за комунальні послуги у зв'язку з складним фінансов…"
drag, startPoint x: 220, startPoint y: 346, endPoint x: 122, endPoint y: 346, distance: 98.1
click at [122, 346] on div "Проблема Розтермінувати оплату боргу" at bounding box center [542, 389] width 846 height 129
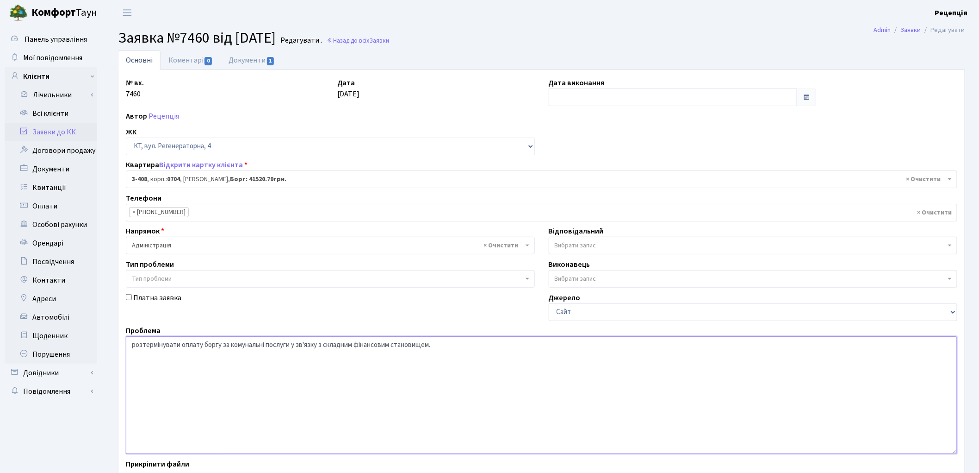
click at [137, 345] on textarea "Розтермінувати оплату боргу" at bounding box center [542, 395] width 832 height 118
click at [224, 345] on textarea "Розтермінувати оплату боргу" at bounding box center [542, 395] width 832 height 118
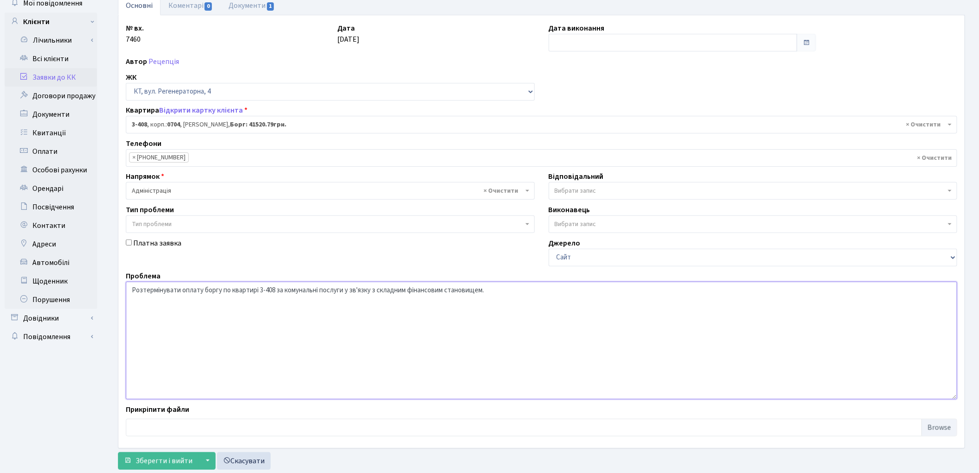
scroll to position [68, 0]
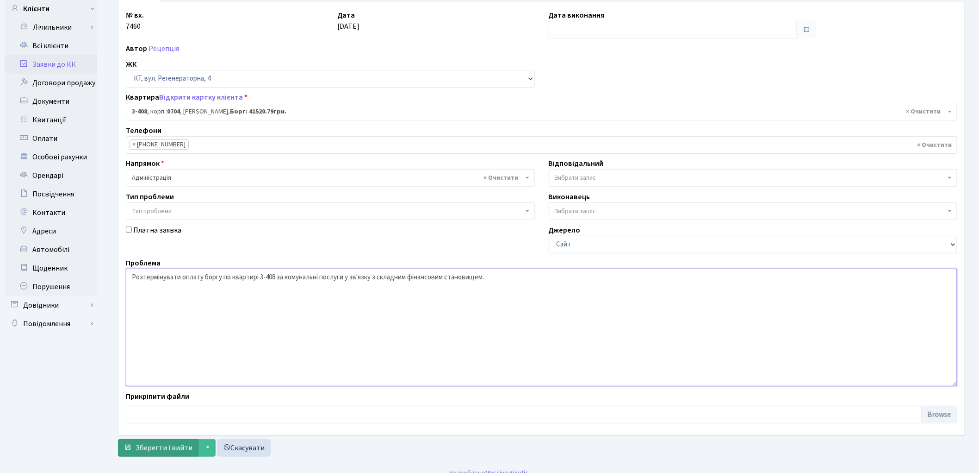
type textarea "Розтермінувати оплату боргу по квартирі 3-408 за комунальні послуги у зв'язку з…"
click at [165, 445] on span "Зберегти і вийти" at bounding box center [164, 447] width 57 height 10
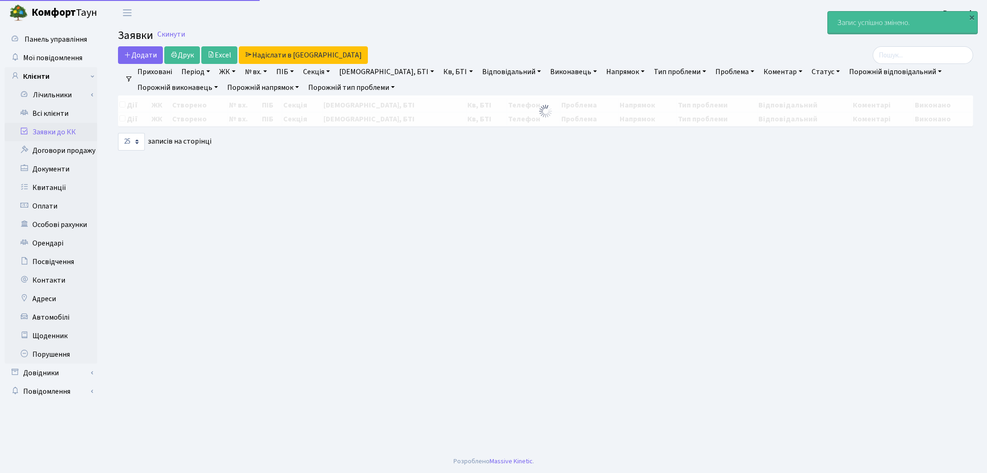
select select "25"
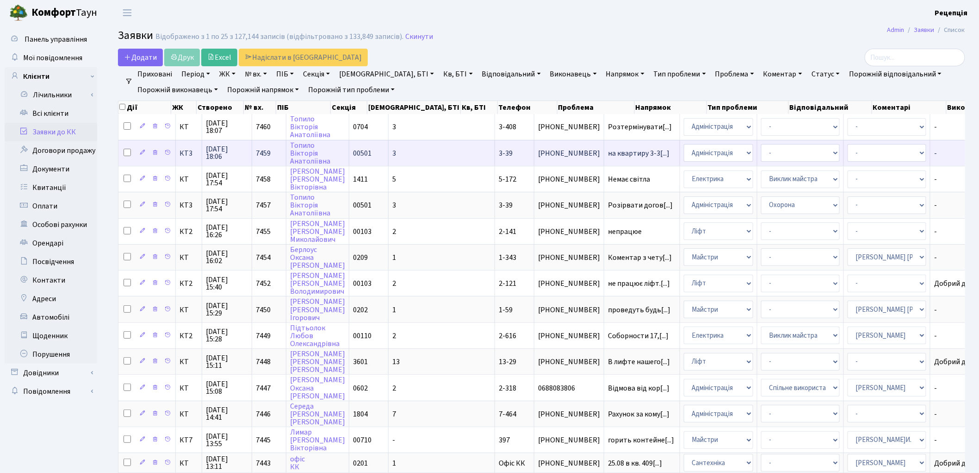
click at [499, 154] on span "3-39" at bounding box center [506, 153] width 14 height 10
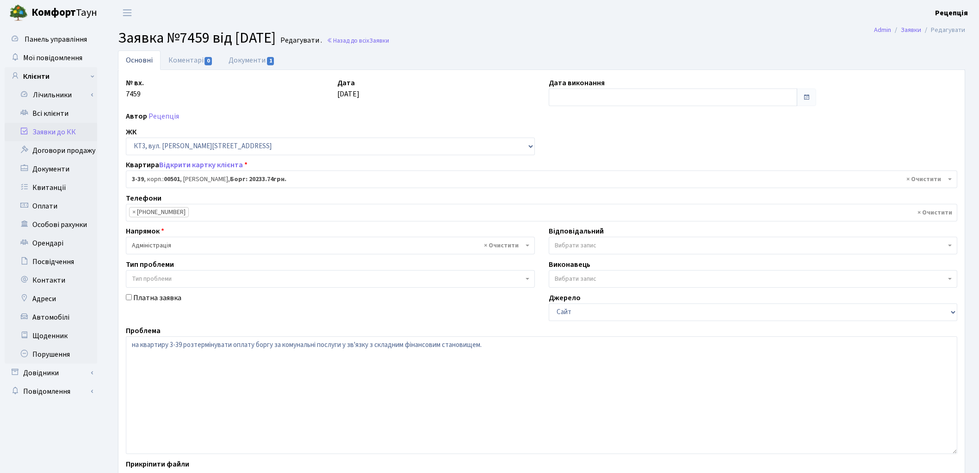
select select "16348"
drag, startPoint x: 183, startPoint y: 343, endPoint x: 124, endPoint y: 348, distance: 59.4
click at [124, 348] on div "Проблема на квартиру 3-39 розтермінувати оплату боргу за комунальні послуги у з…" at bounding box center [542, 389] width 846 height 129
click at [137, 347] on textarea "на квартиру 3-39 розтермінувати оплату боргу за комунальні послуги у зв'язку з …" at bounding box center [542, 395] width 832 height 118
click at [224, 346] on textarea "на квартиру 3-39 розтермінувати оплату боргу за комунальні послуги у зв'язку з …" at bounding box center [542, 395] width 832 height 118
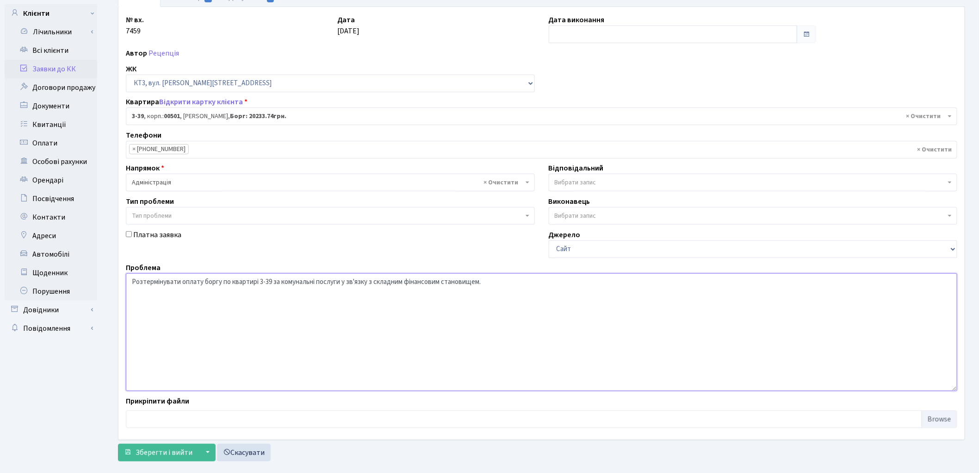
scroll to position [80, 0]
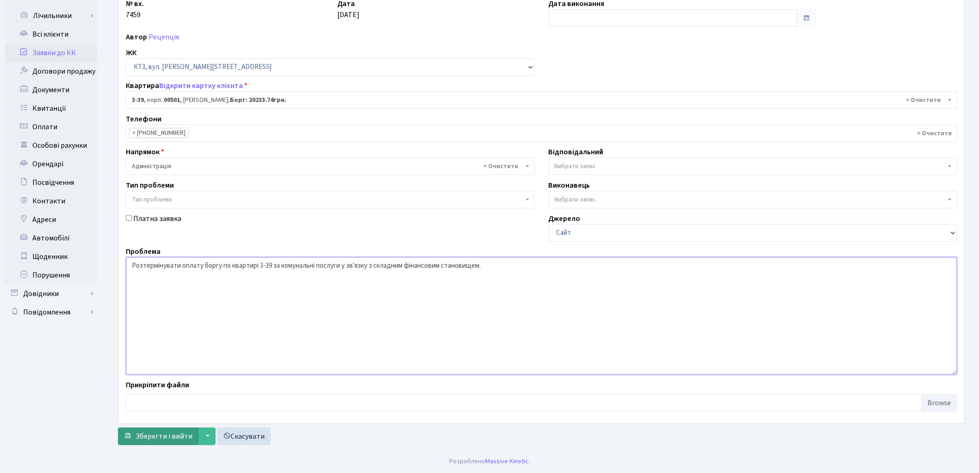
type textarea "Розтермінувати оплату боргу по квартирі 3-39 за комунальні послуги у зв'язку з …"
click at [162, 435] on span "Зберегти і вийти" at bounding box center [164, 436] width 57 height 10
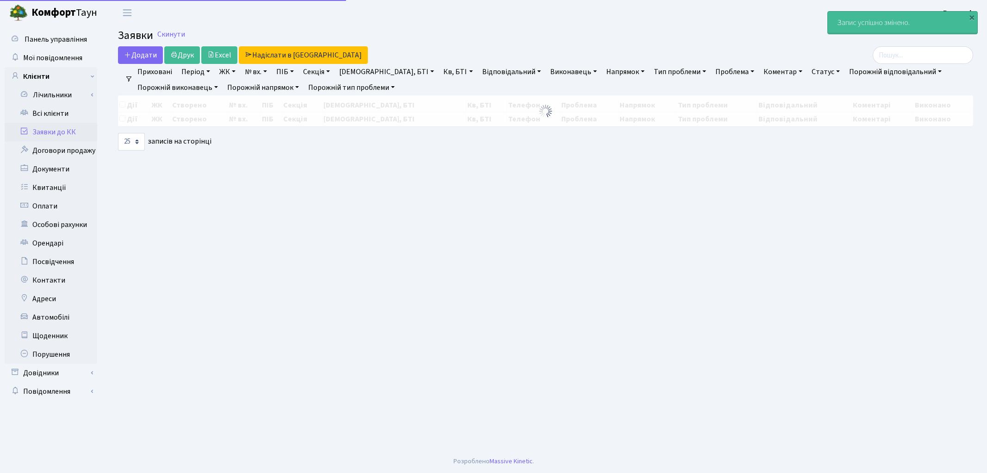
select select "25"
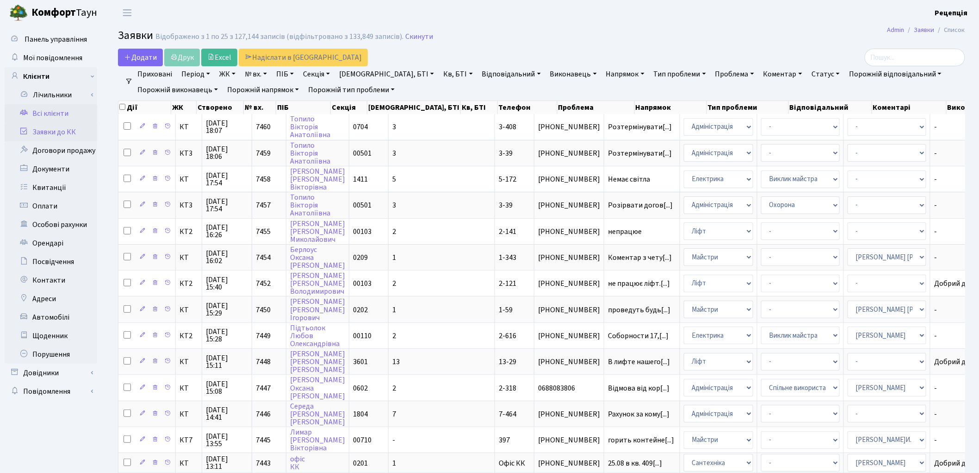
click at [68, 109] on link "Всі клієнти" at bounding box center [51, 113] width 93 height 19
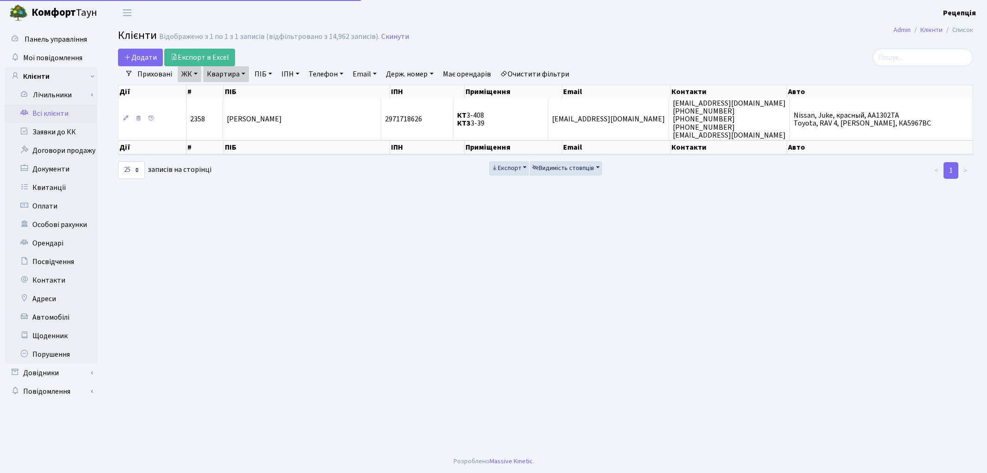
select select "25"
click at [546, 70] on link "Очистити фільтри" at bounding box center [535, 74] width 76 height 16
